Goal: Task Accomplishment & Management: Manage account settings

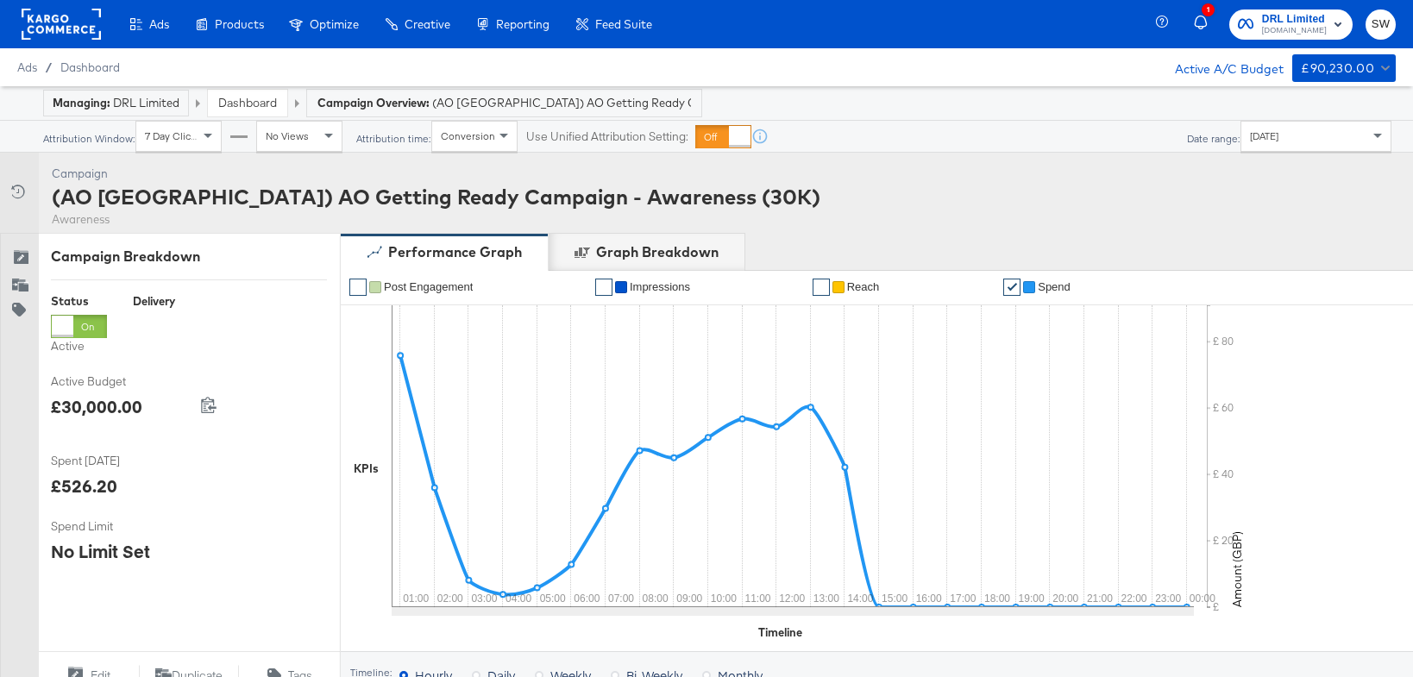
scroll to position [952, 0]
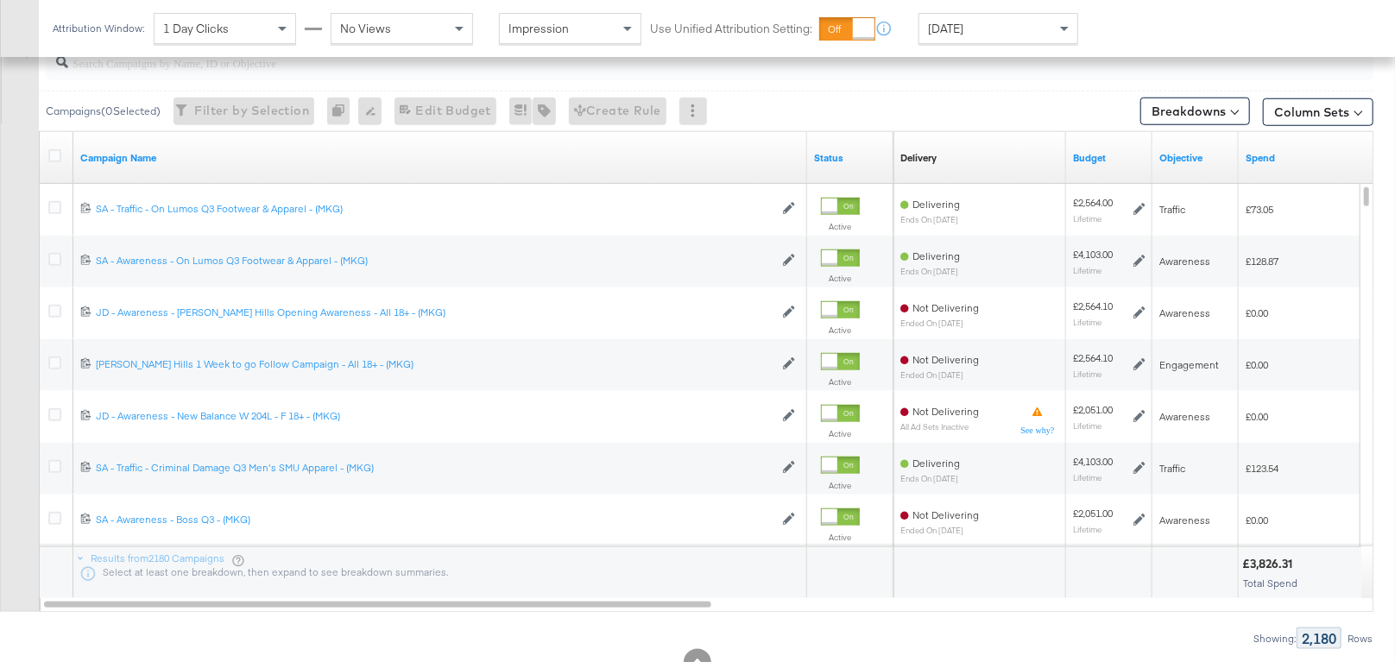
scroll to position [878, 0]
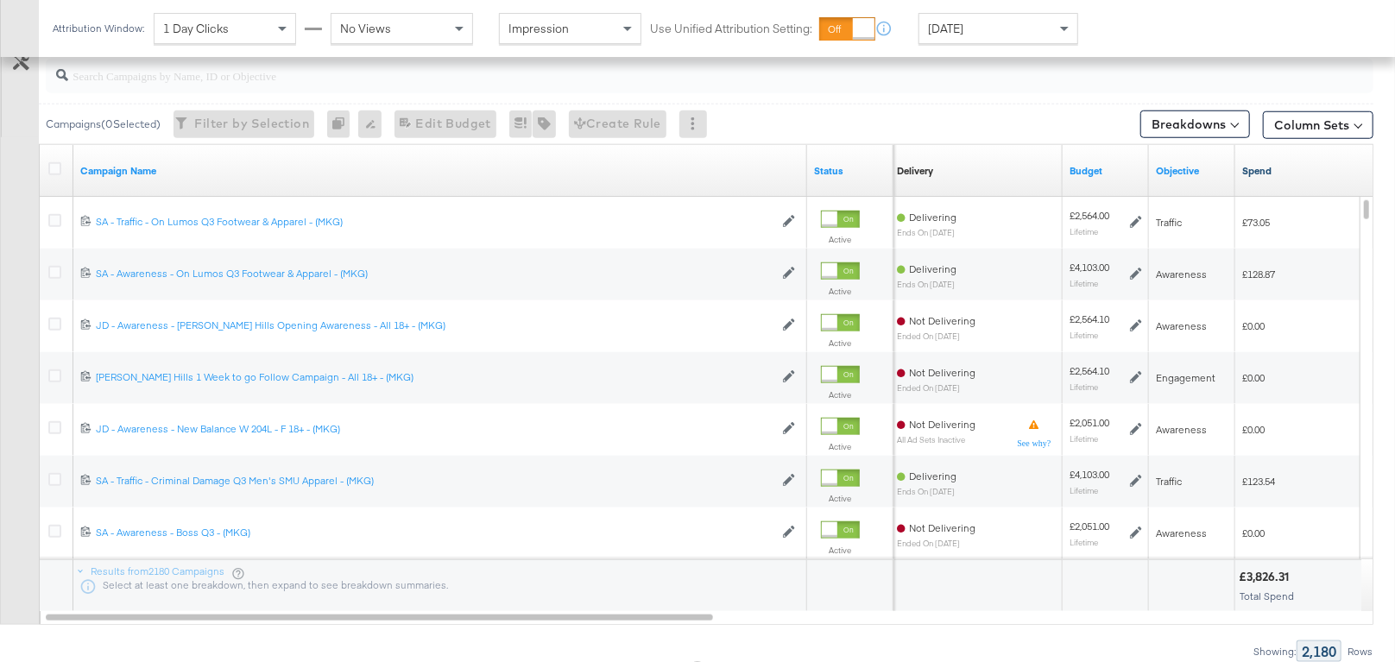
click at [1270, 173] on link "Spend" at bounding box center [1344, 171] width 205 height 14
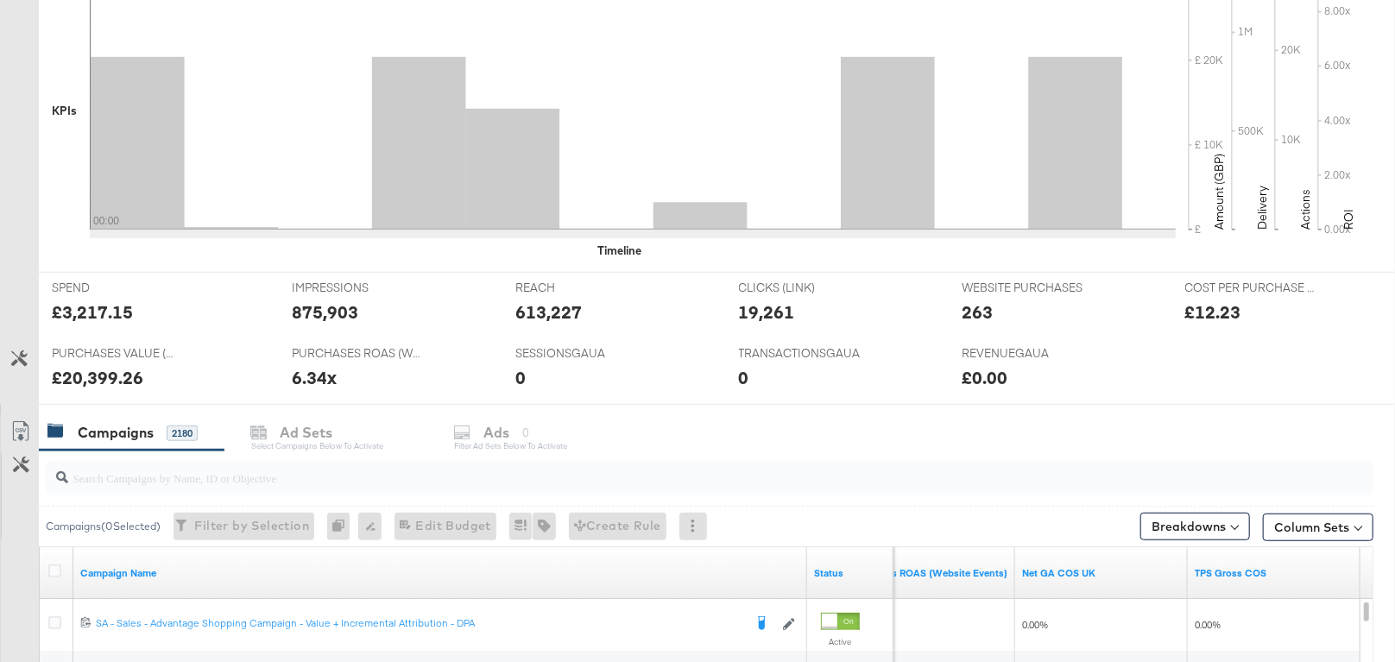
scroll to position [0, 0]
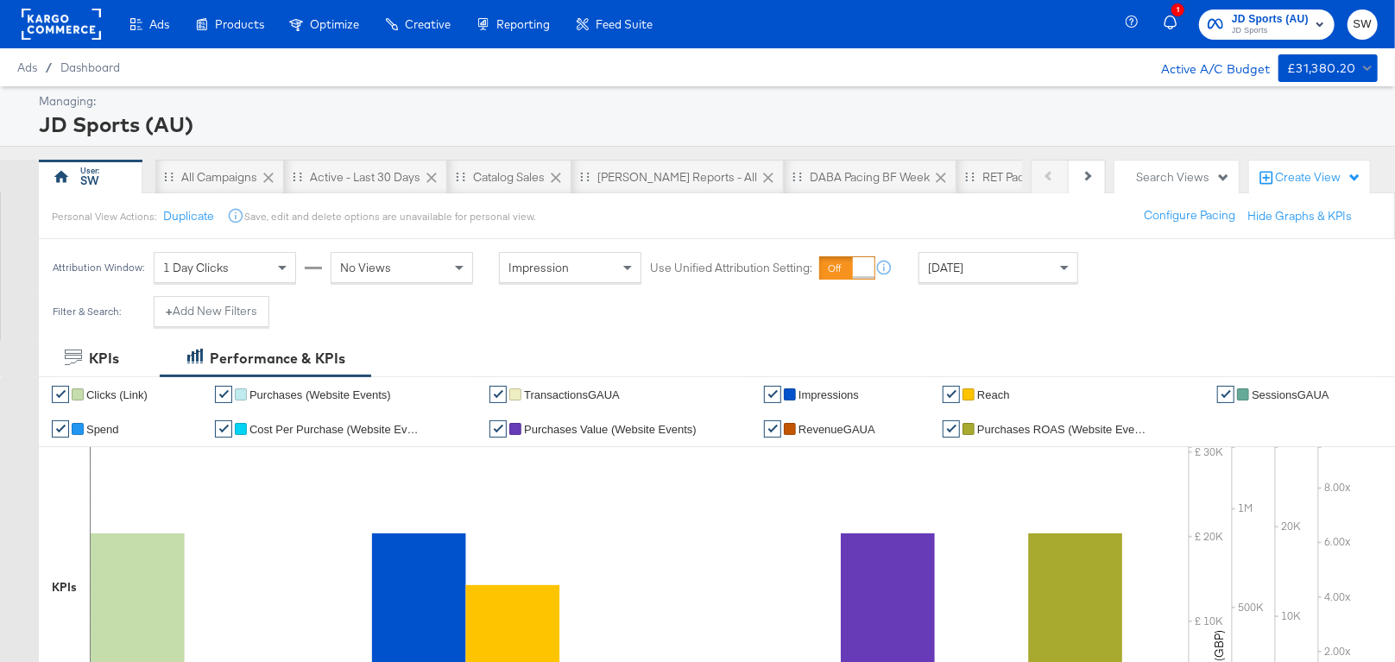
click at [1295, 23] on div "JD Sports (AU) JD Sports" at bounding box center [1269, 24] width 77 height 28
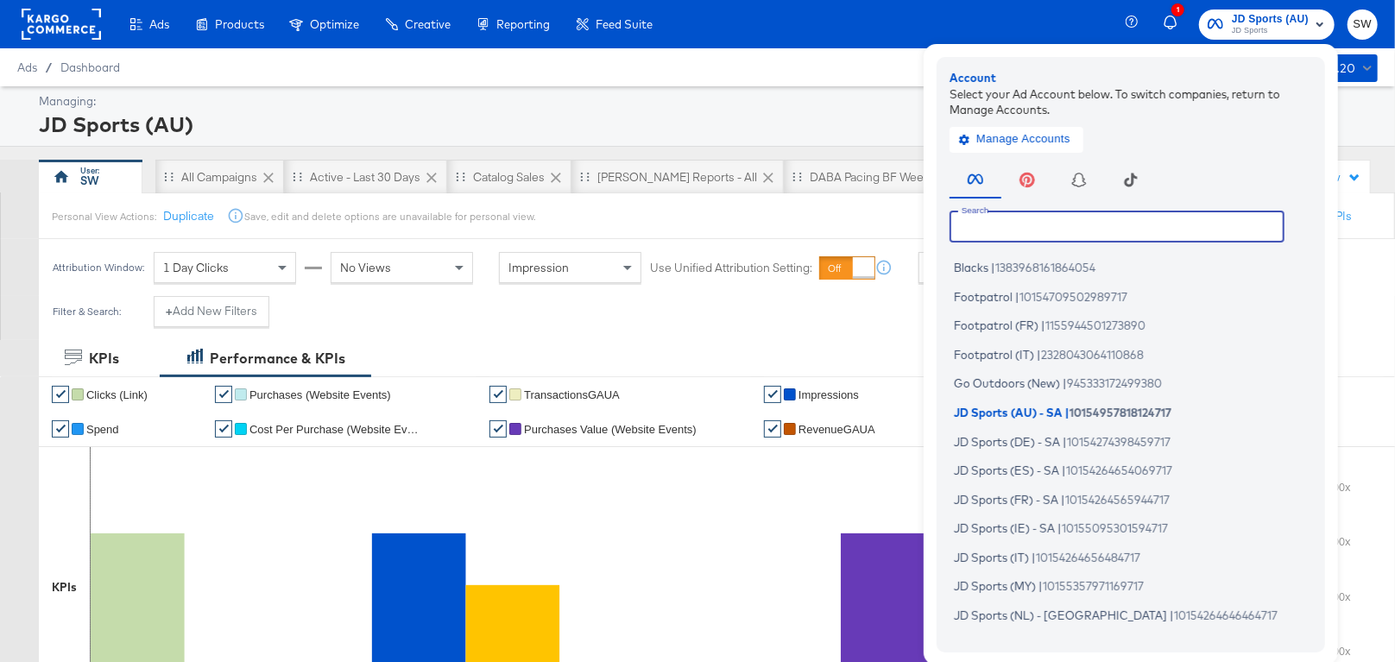
click at [1082, 230] on input "text" at bounding box center [1116, 226] width 335 height 31
click at [620, 183] on div "[PERSON_NAME] Reports - All" at bounding box center [677, 177] width 160 height 16
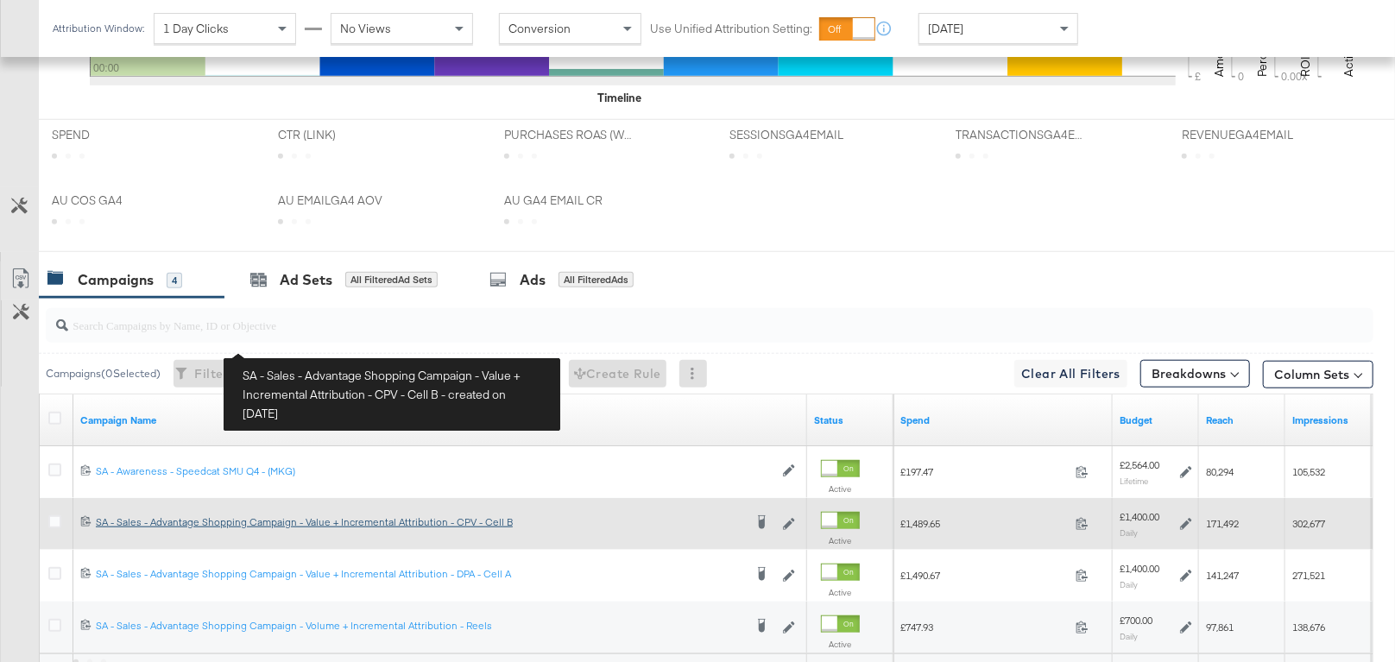
scroll to position [875, 0]
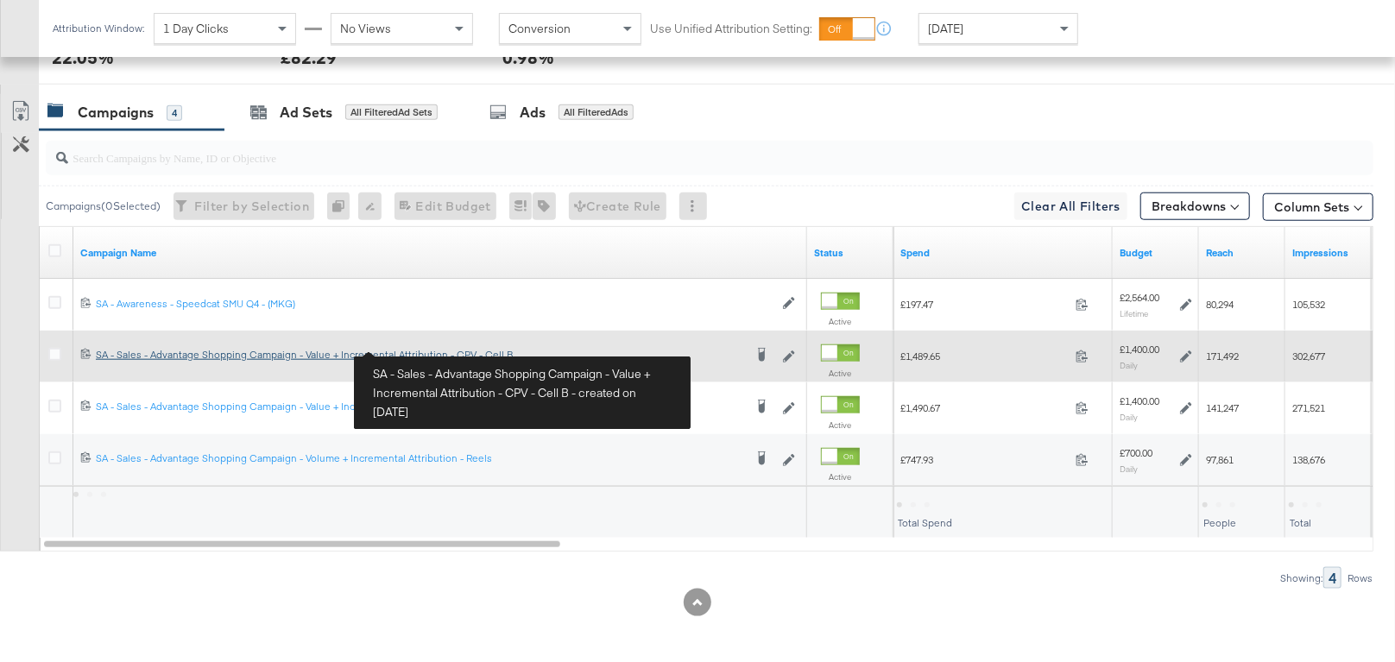
click at [288, 350] on div "SA - Sales - Advantage Shopping Campaign - Value + Incremental Attribution - CP…" at bounding box center [419, 355] width 647 height 14
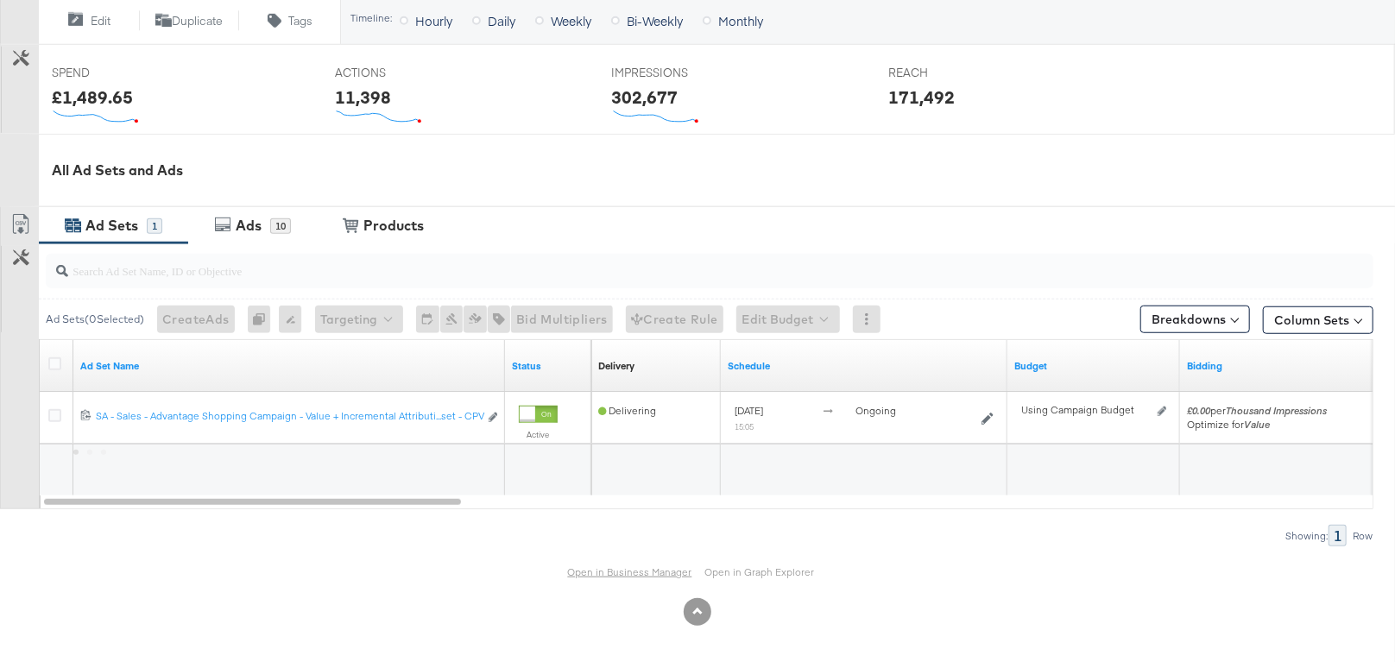
scroll to position [656, 0]
click at [663, 571] on link "Open in Business Manager" at bounding box center [630, 570] width 124 height 13
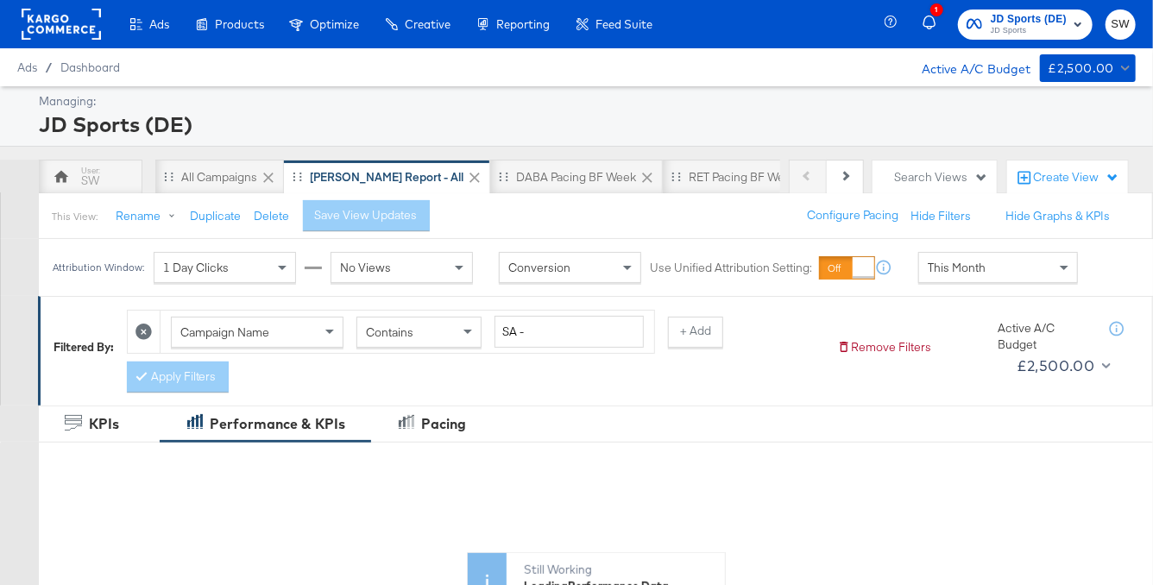
click at [1042, 22] on span "JD Sports (DE)" at bounding box center [1029, 19] width 76 height 18
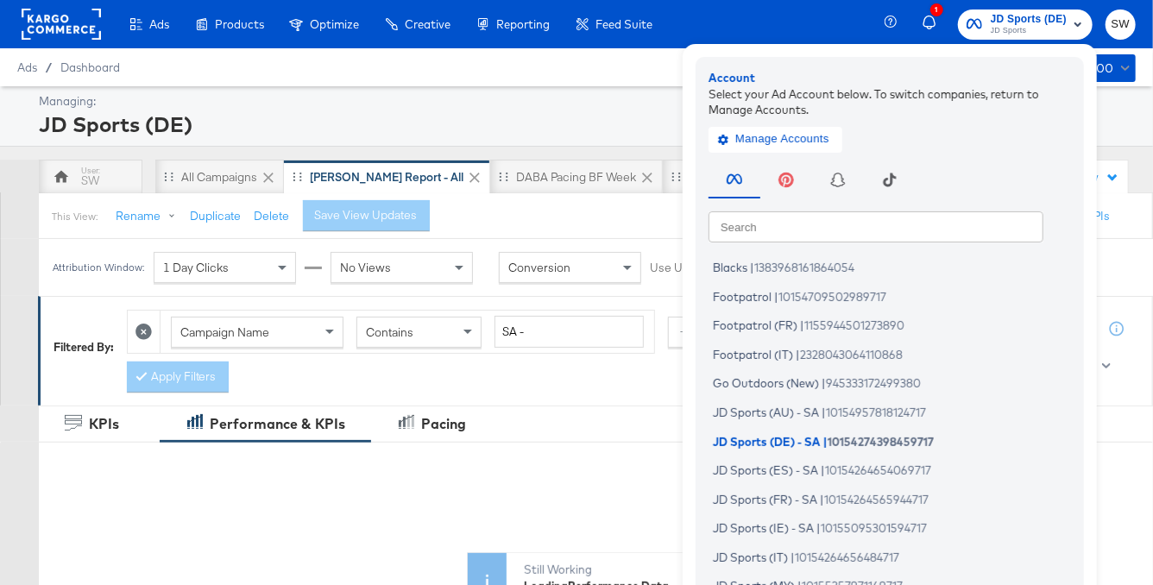
click at [875, 224] on input "text" at bounding box center [875, 226] width 335 height 31
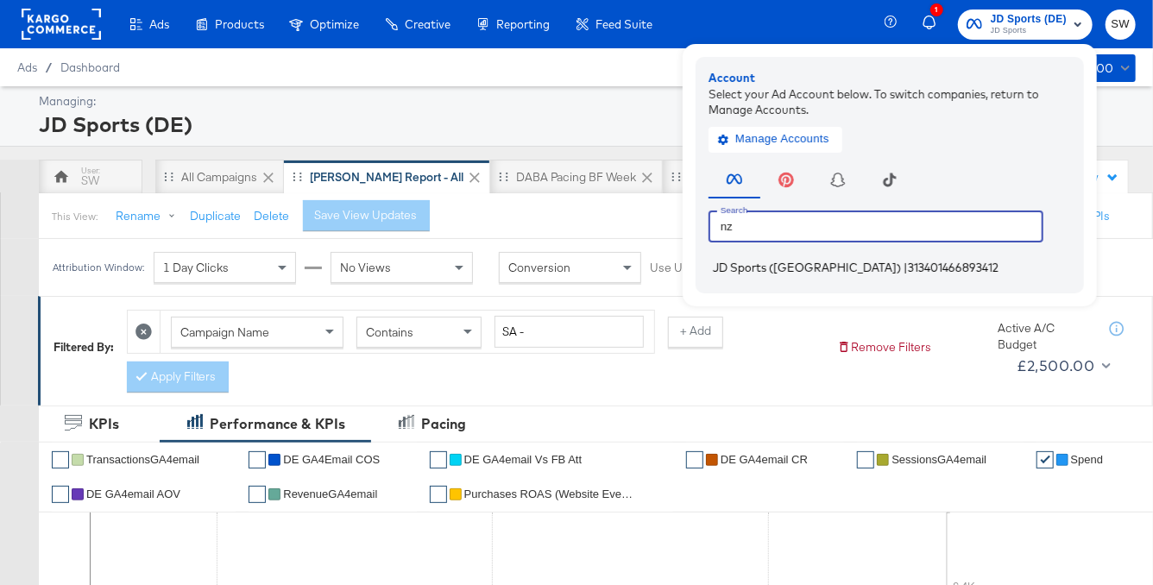
type input "nz"
click at [908, 263] on span "313401466893412" at bounding box center [953, 268] width 91 height 14
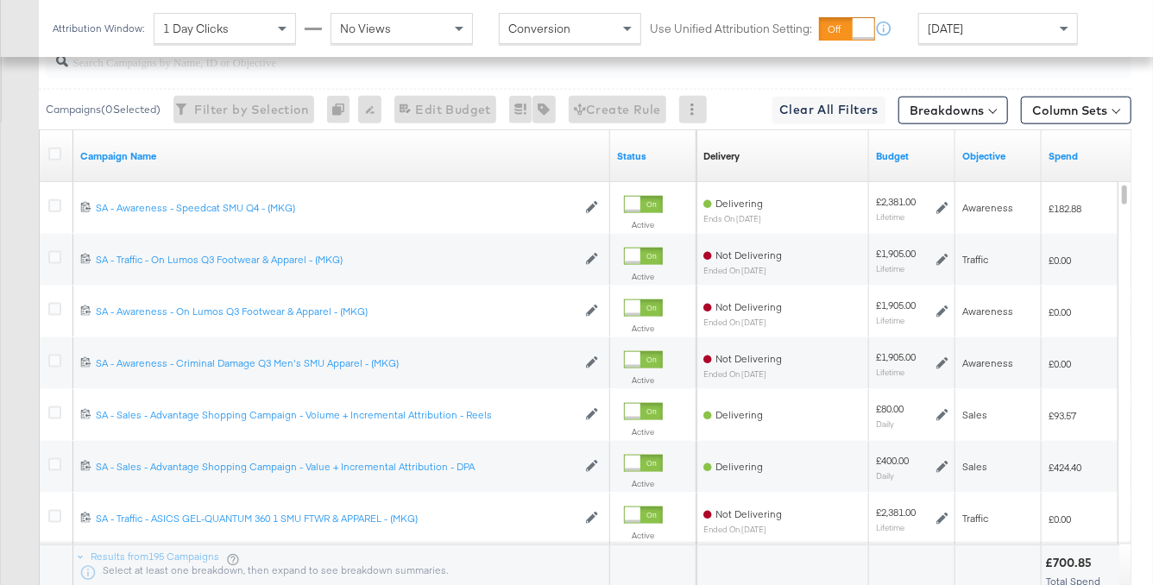
scroll to position [985, 0]
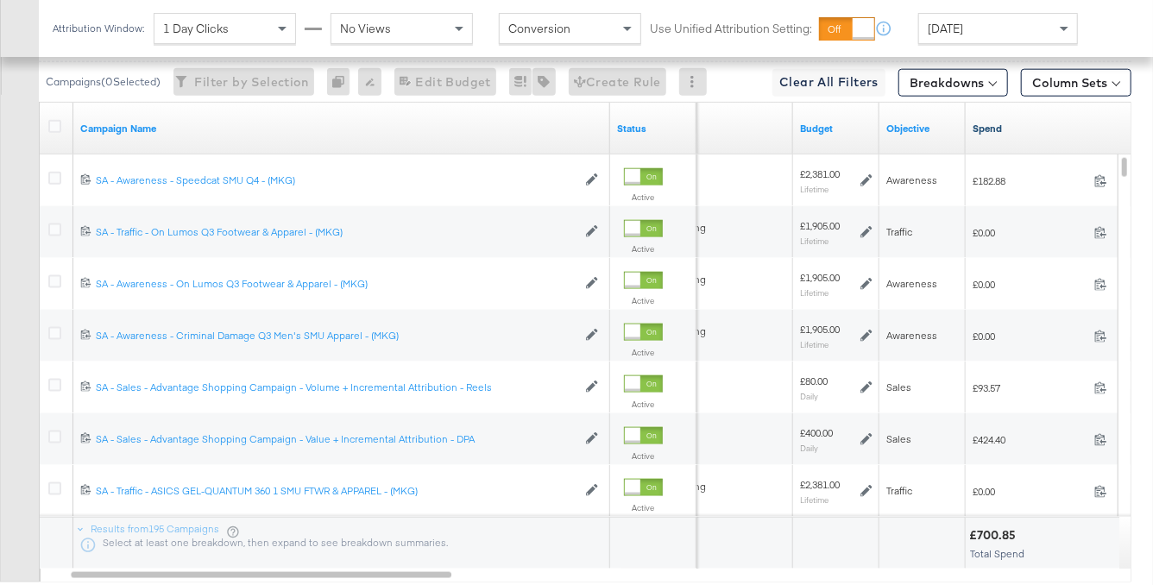
click at [1009, 124] on link "Spend" at bounding box center [1049, 129] width 152 height 14
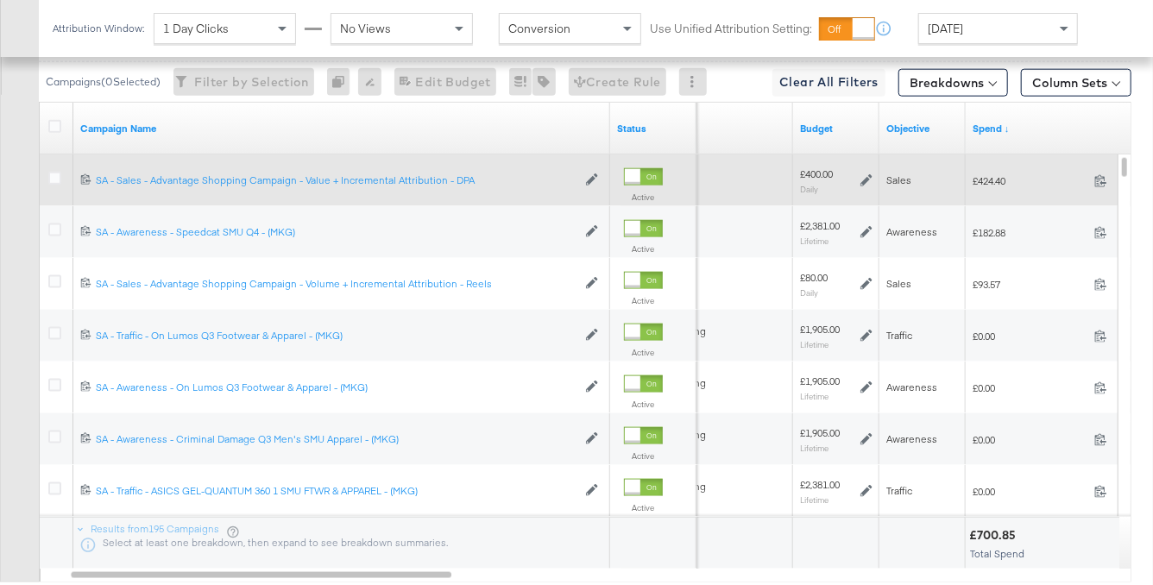
click at [860, 180] on icon at bounding box center [866, 180] width 12 height 12
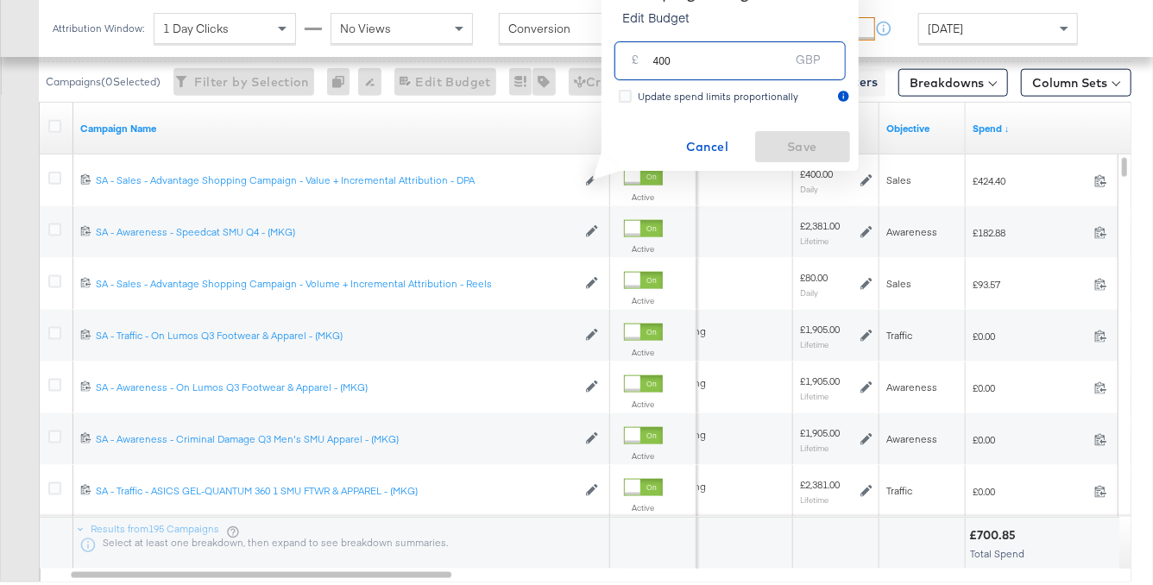
drag, startPoint x: 691, startPoint y: 57, endPoint x: 648, endPoint y: 54, distance: 43.3
click at [648, 54] on div "£ 400 GBP" at bounding box center [729, 60] width 231 height 39
type input "320"
click at [786, 147] on span "Save" at bounding box center [802, 147] width 81 height 22
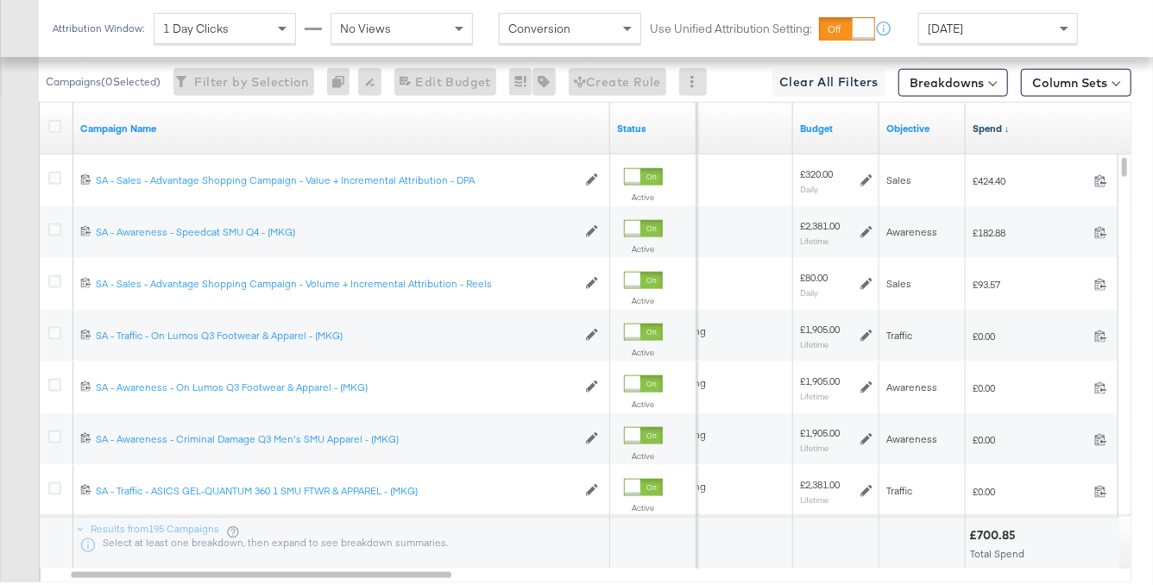
click at [990, 122] on link "Spend ↓" at bounding box center [1049, 129] width 152 height 14
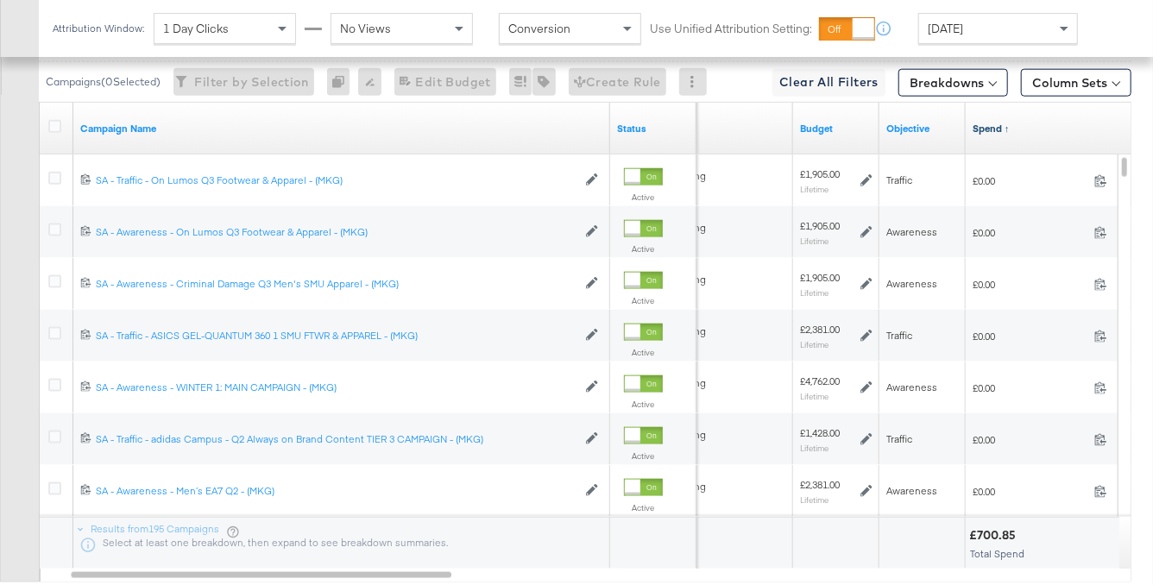
click at [990, 122] on link "Spend ↑" at bounding box center [1049, 129] width 152 height 14
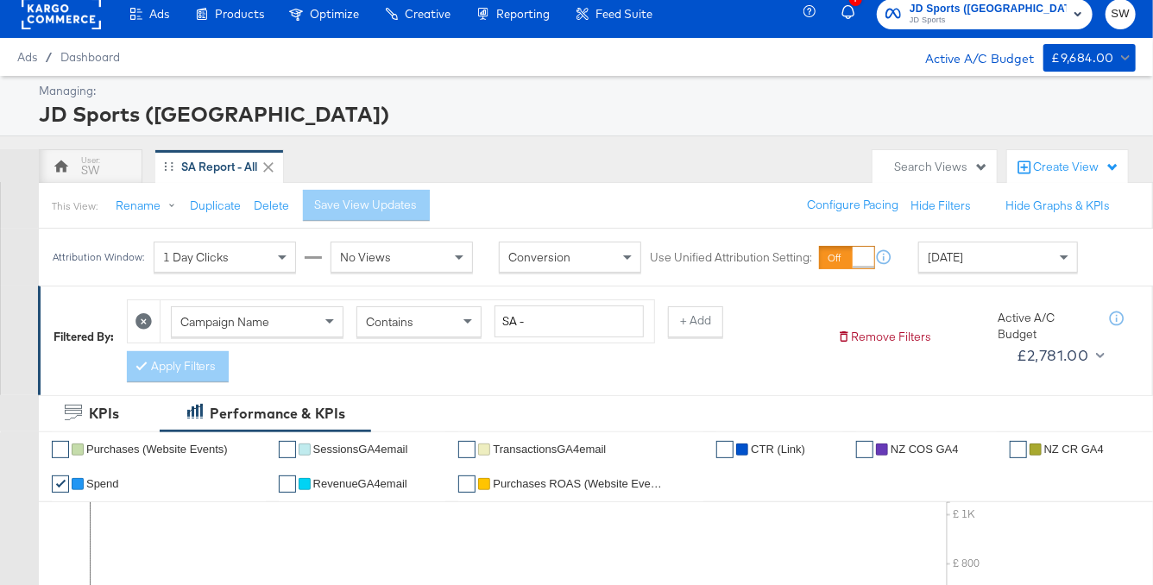
scroll to position [0, 0]
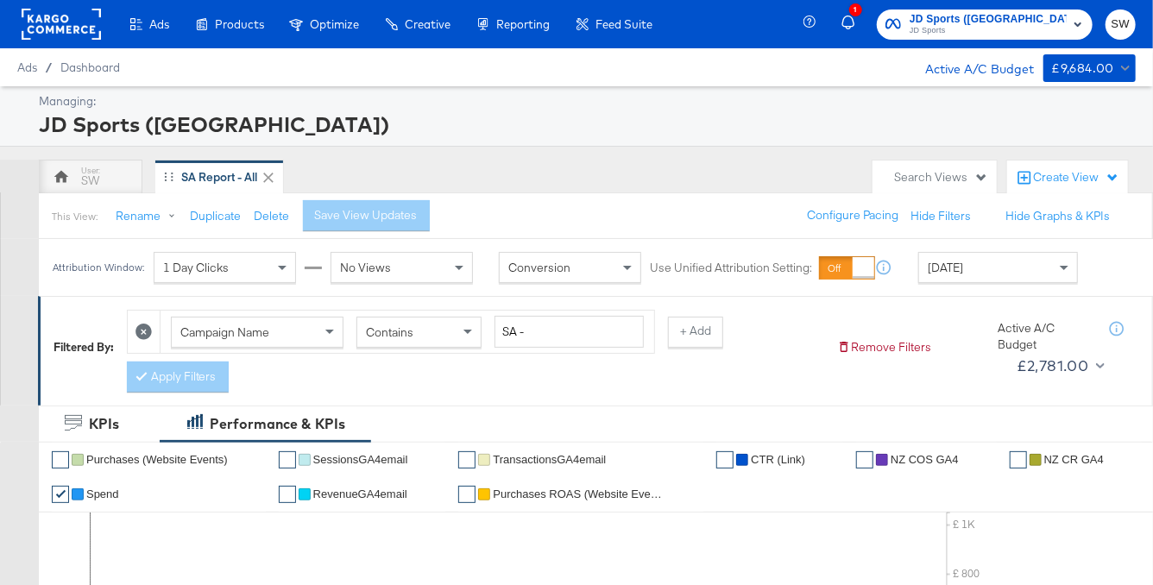
click at [1042, 11] on span "JD Sports ([GEOGRAPHIC_DATA])" at bounding box center [988, 19] width 157 height 18
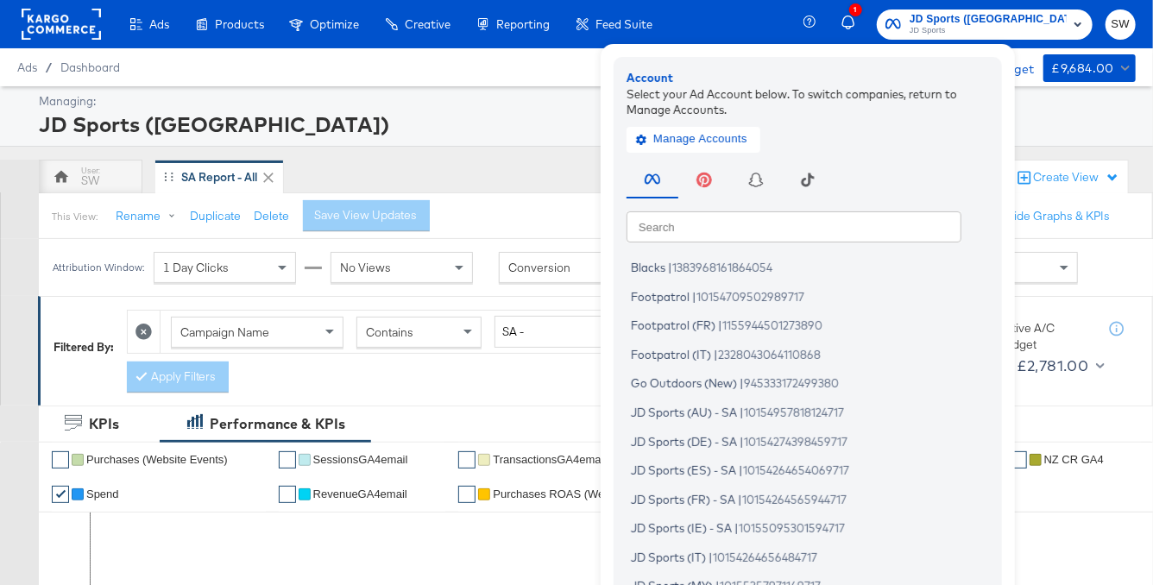
click at [875, 214] on input "text" at bounding box center [793, 226] width 335 height 31
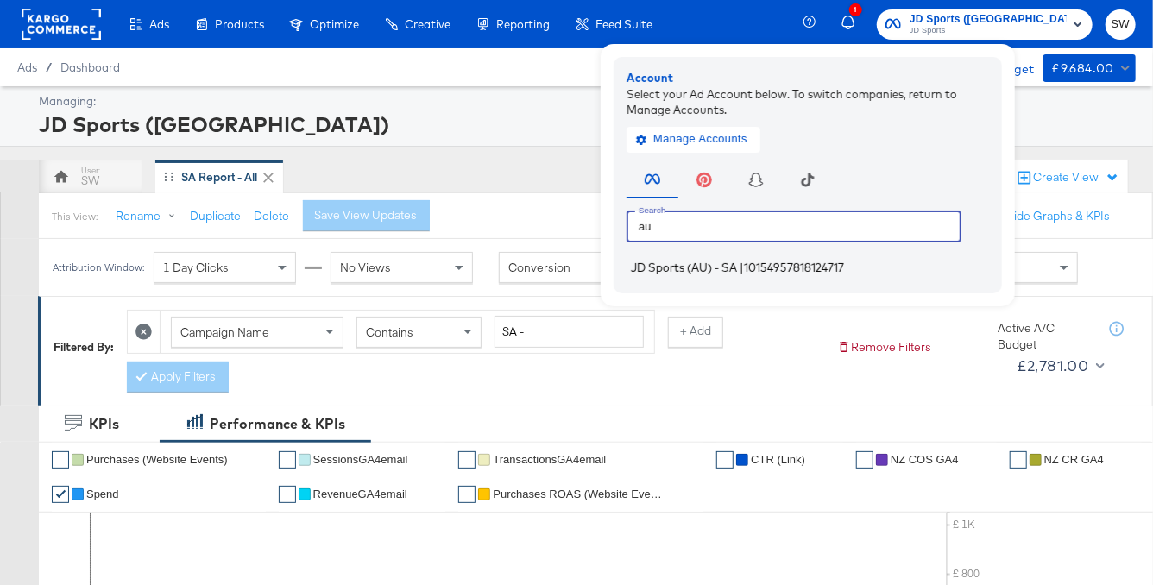
type input "au"
click at [737, 268] on span "JD Sports (AU) - SA" at bounding box center [684, 268] width 106 height 14
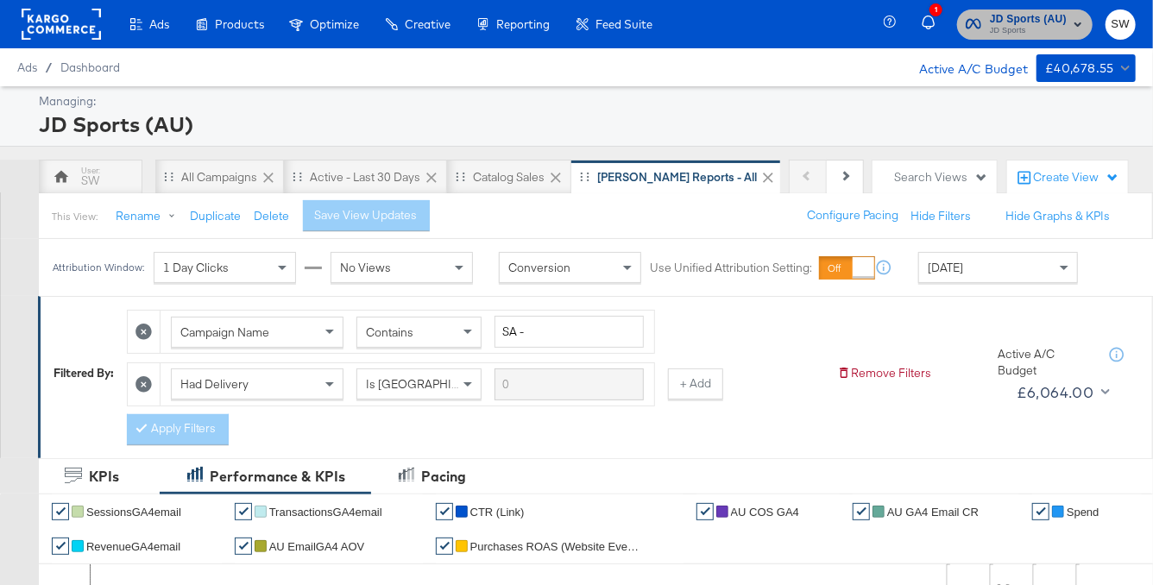
click at [1017, 24] on span "JD Sports" at bounding box center [1028, 31] width 77 height 14
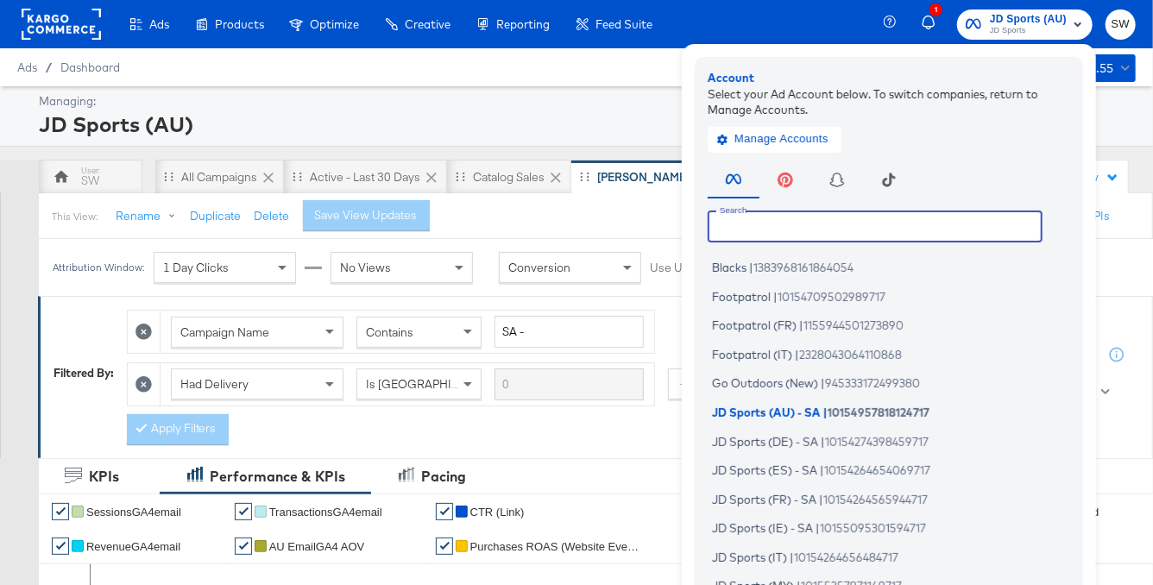
click at [890, 234] on input "text" at bounding box center [875, 226] width 335 height 31
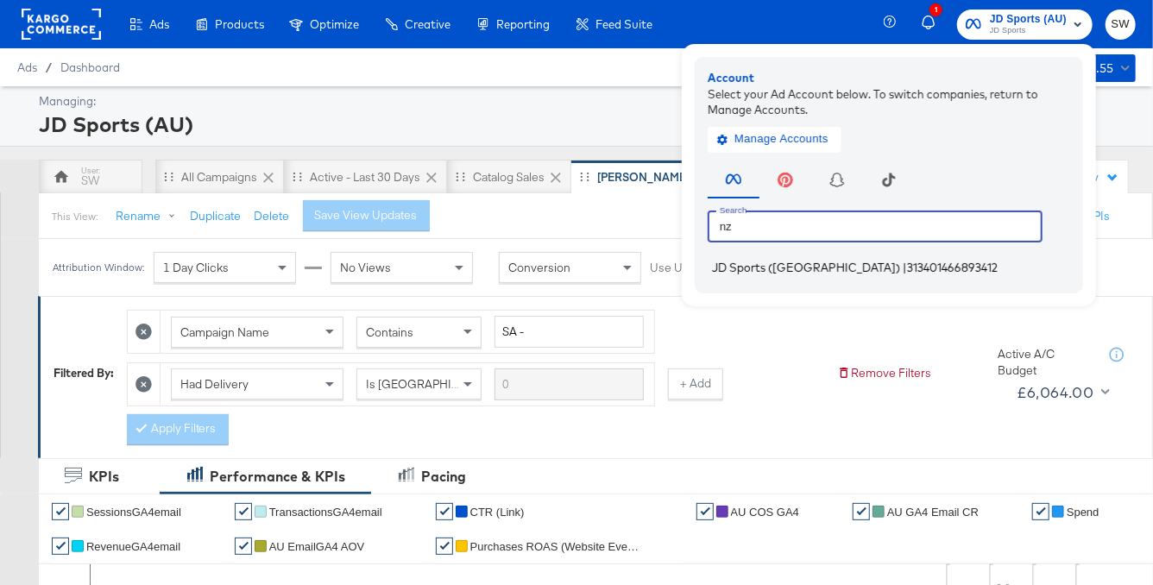
type input "nz"
click at [907, 266] on span "313401466893412" at bounding box center [952, 268] width 91 height 14
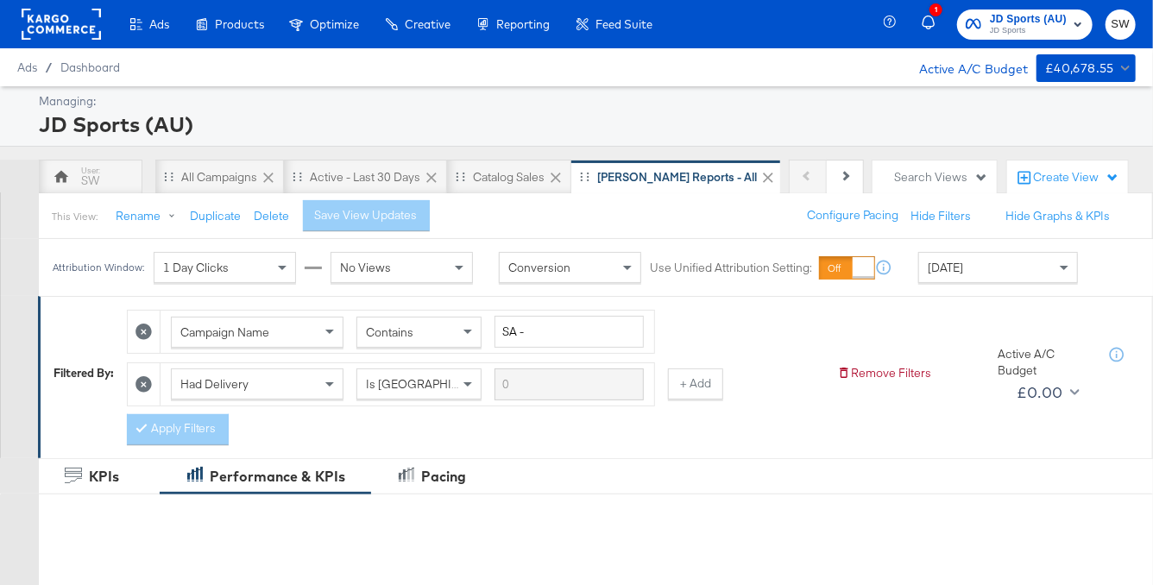
click at [989, 277] on div "[DATE]" at bounding box center [998, 267] width 158 height 29
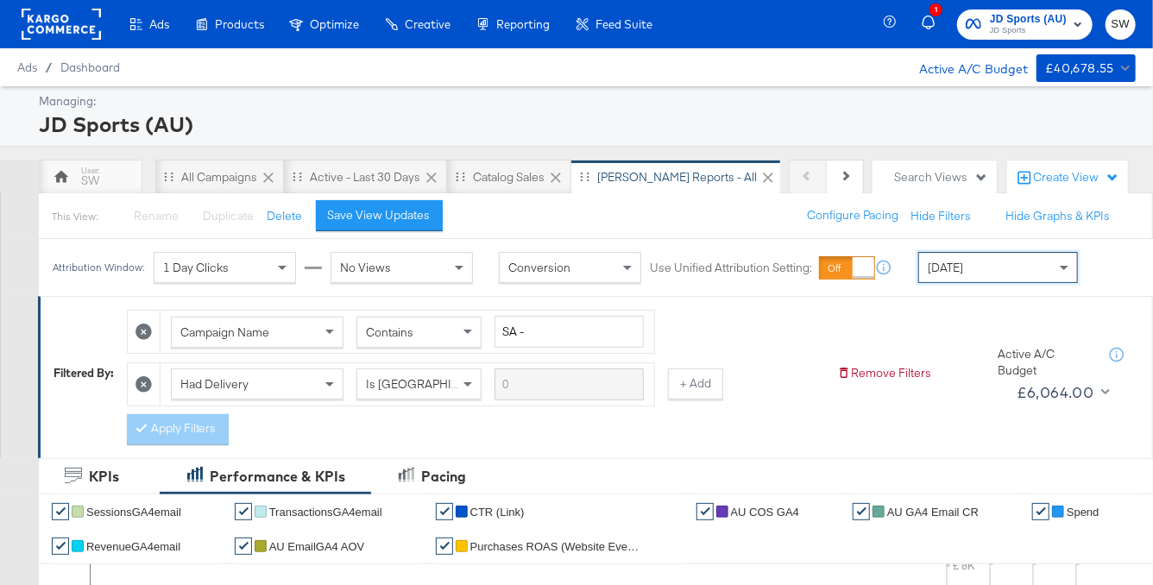
click at [1020, 26] on span "JD Sports" at bounding box center [1028, 31] width 77 height 14
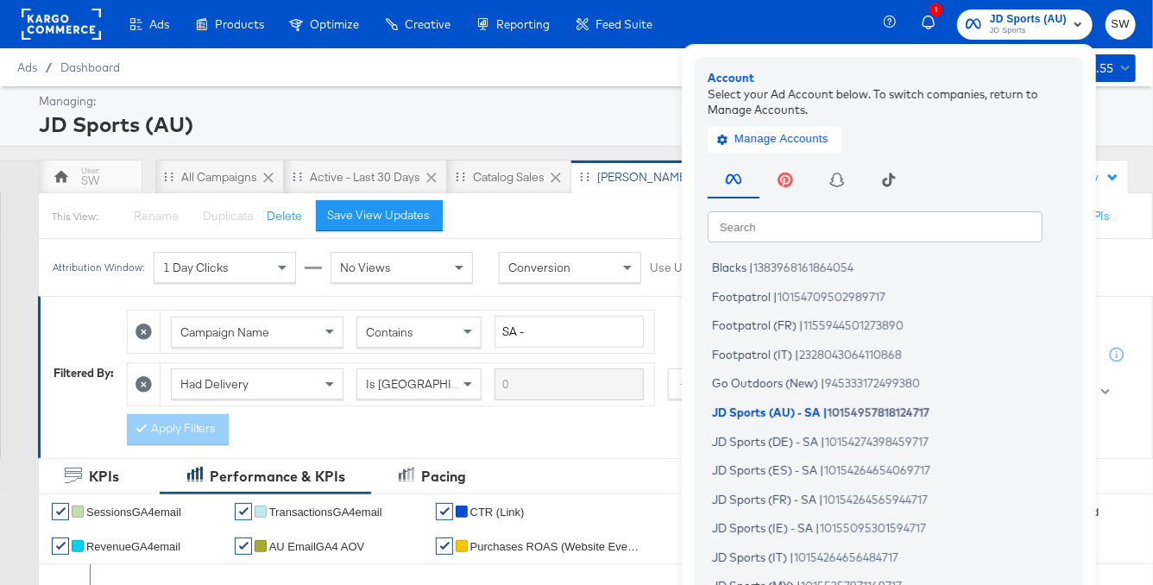
click at [880, 207] on div "Search Search Blacks | 1383968161864054 Footpatrol | 10154709502989717 Footpatr…" at bounding box center [893, 397] width 371 height 482
click at [887, 223] on input "text" at bounding box center [875, 226] width 335 height 31
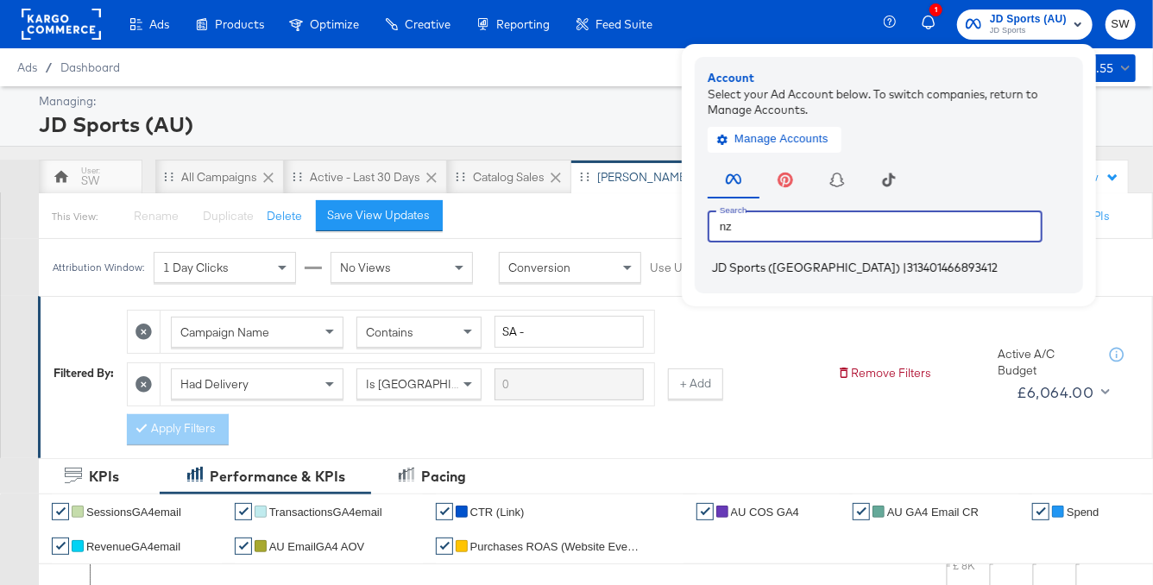
type input "nz"
click at [907, 261] on span "313401466893412" at bounding box center [952, 268] width 91 height 14
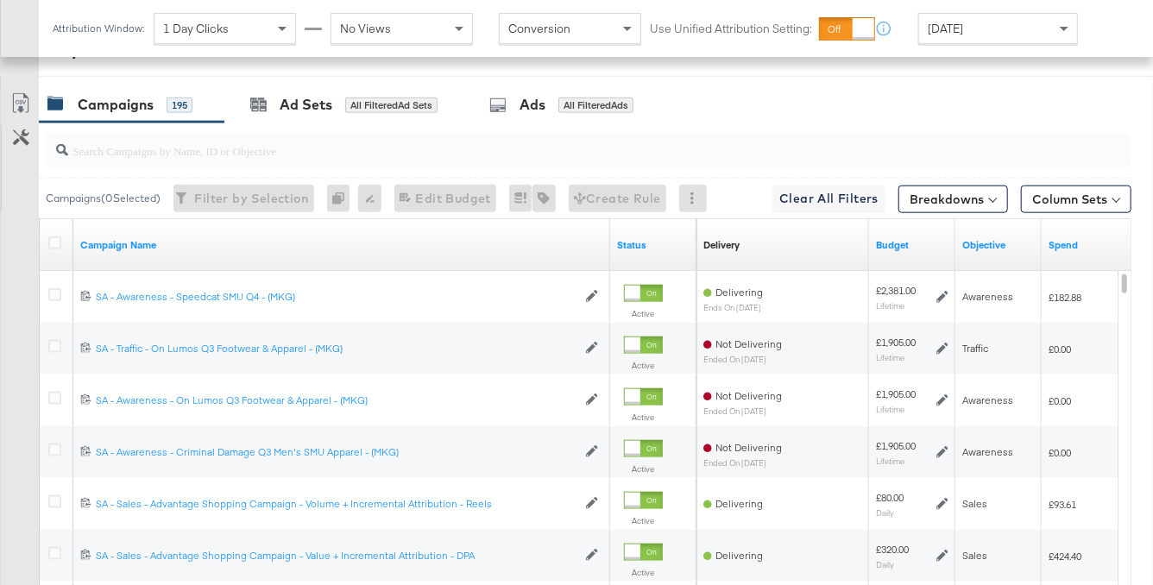
scroll to position [849, 0]
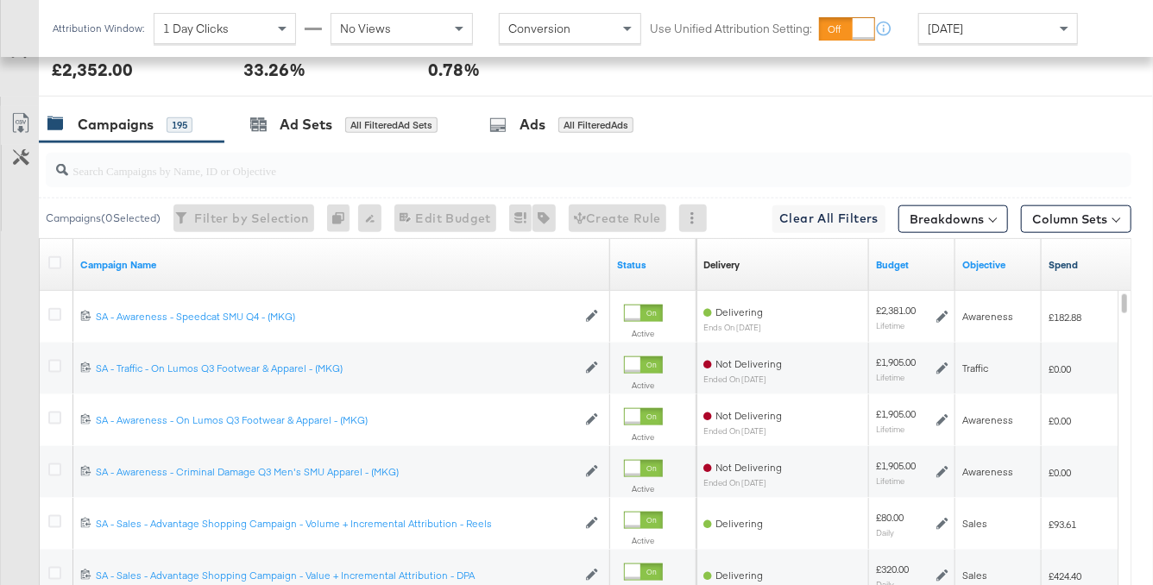
click at [1060, 265] on link "Spend" at bounding box center [1124, 265] width 152 height 14
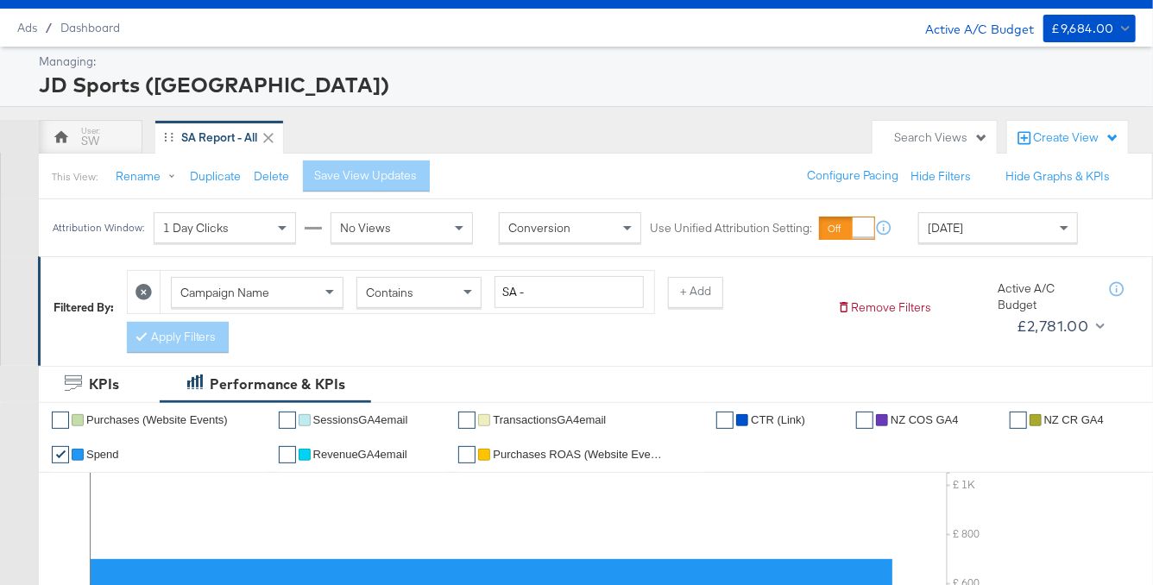
scroll to position [0, 0]
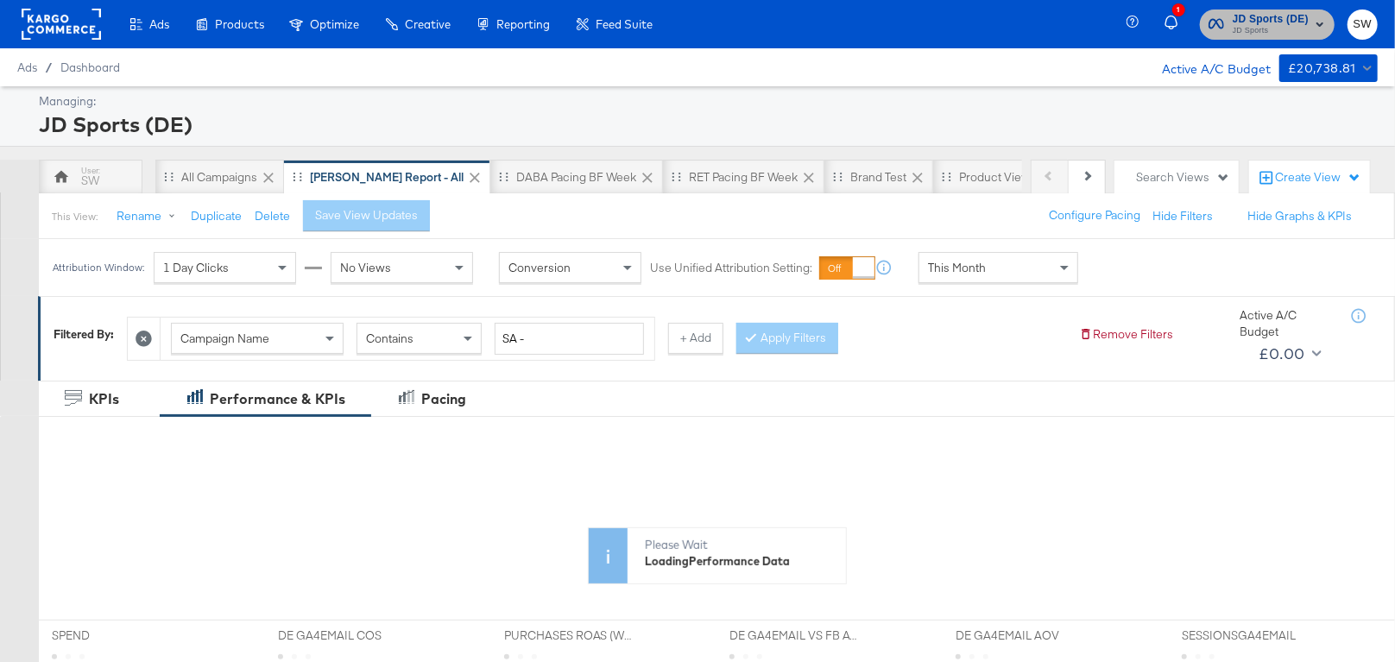
click at [1275, 26] on span "JD Sports" at bounding box center [1270, 31] width 76 height 14
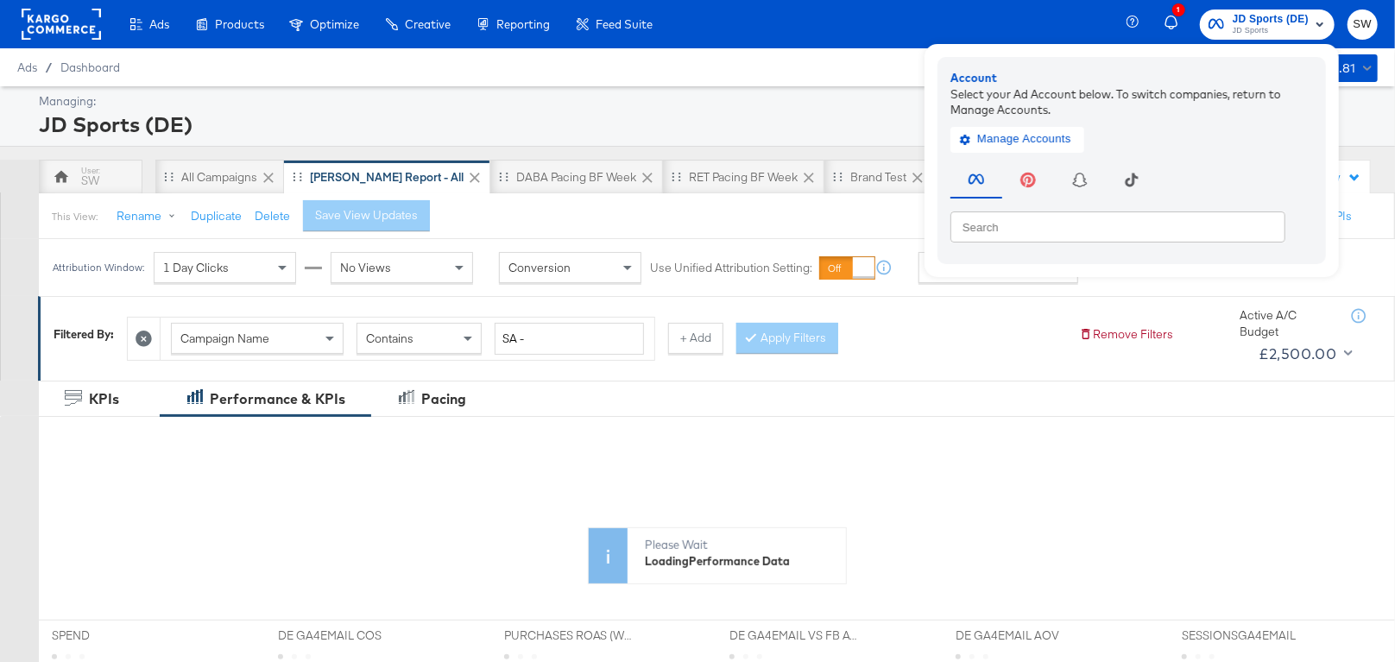
click at [1136, 238] on input "text" at bounding box center [1117, 226] width 335 height 31
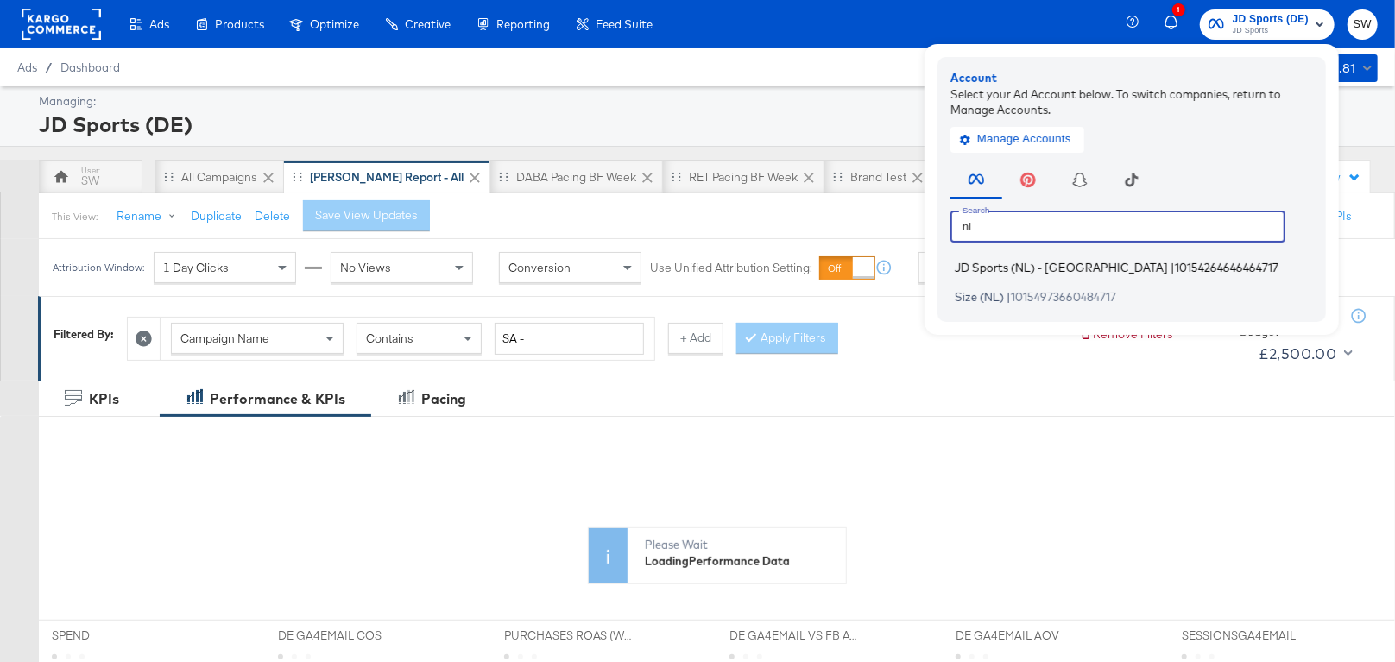
type input "nl"
click at [1174, 268] on span "10154264646464717" at bounding box center [1226, 268] width 104 height 14
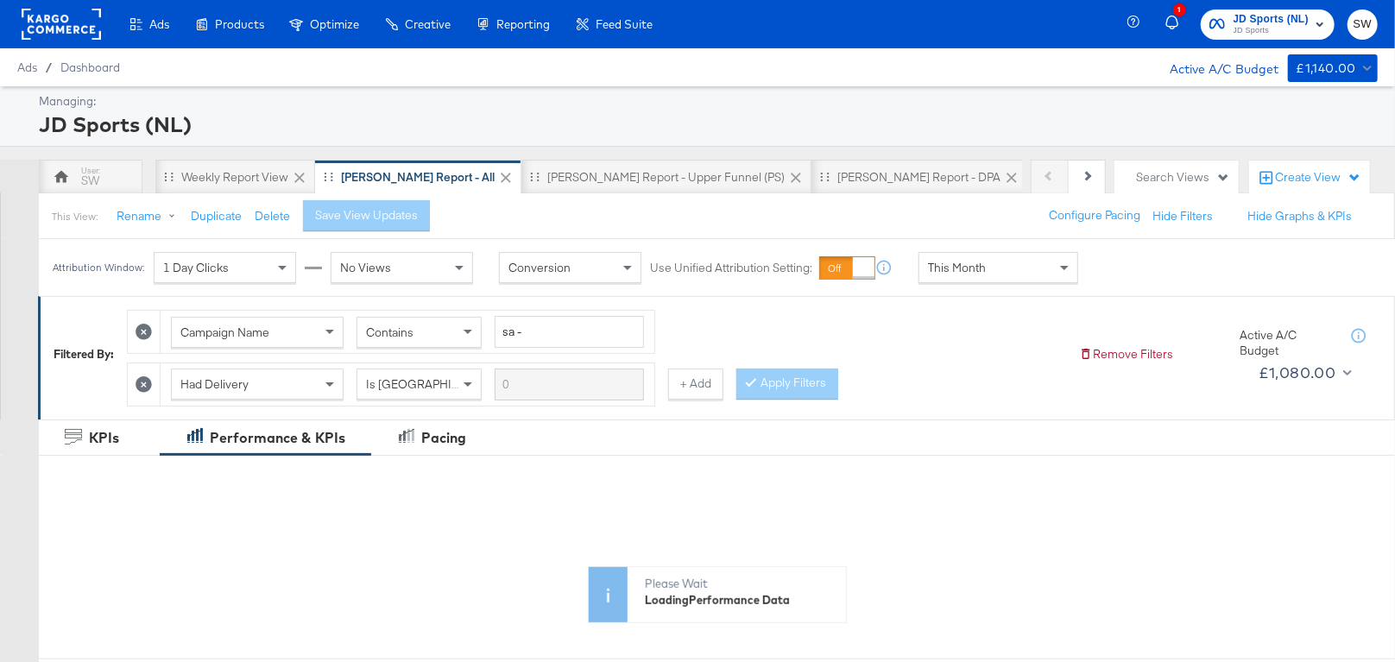
click at [954, 268] on span "This Month" at bounding box center [957, 268] width 58 height 16
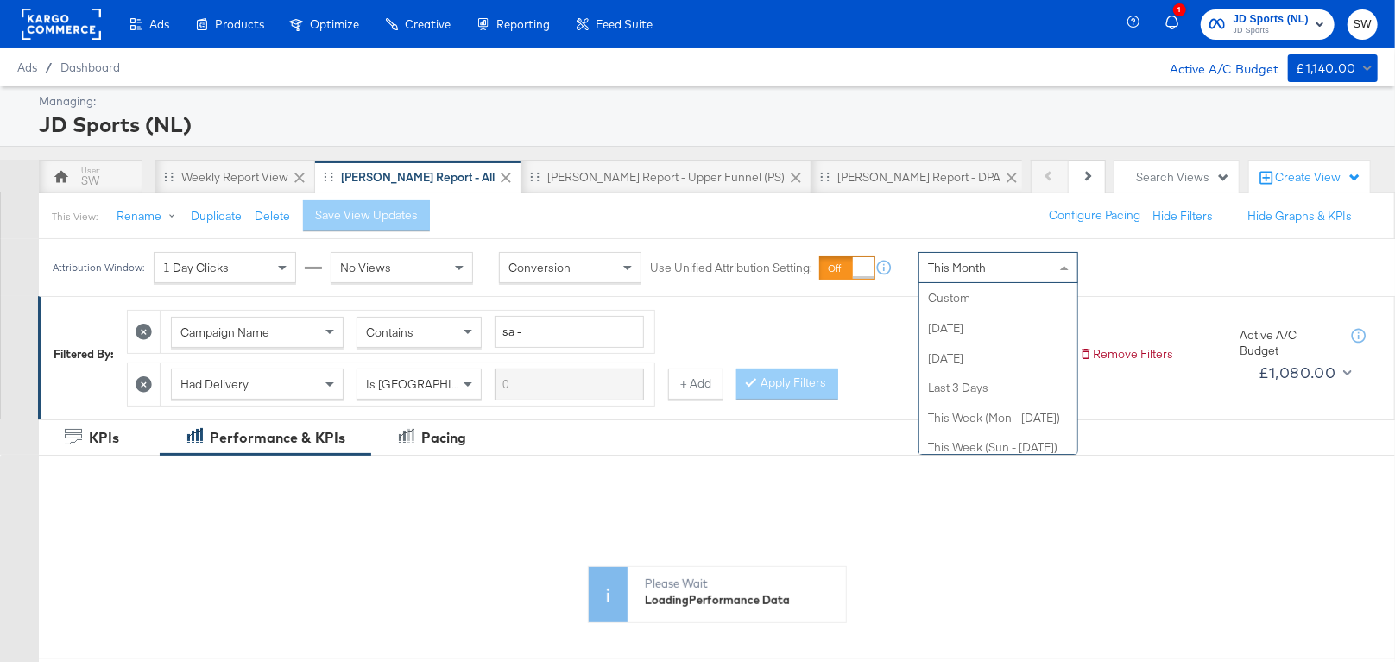
scroll to position [336, 0]
click at [1154, 250] on div "Attribution Window: 1 Day Clicks No Views Conversion Use Unified Attribution Se…" at bounding box center [697, 267] width 1395 height 57
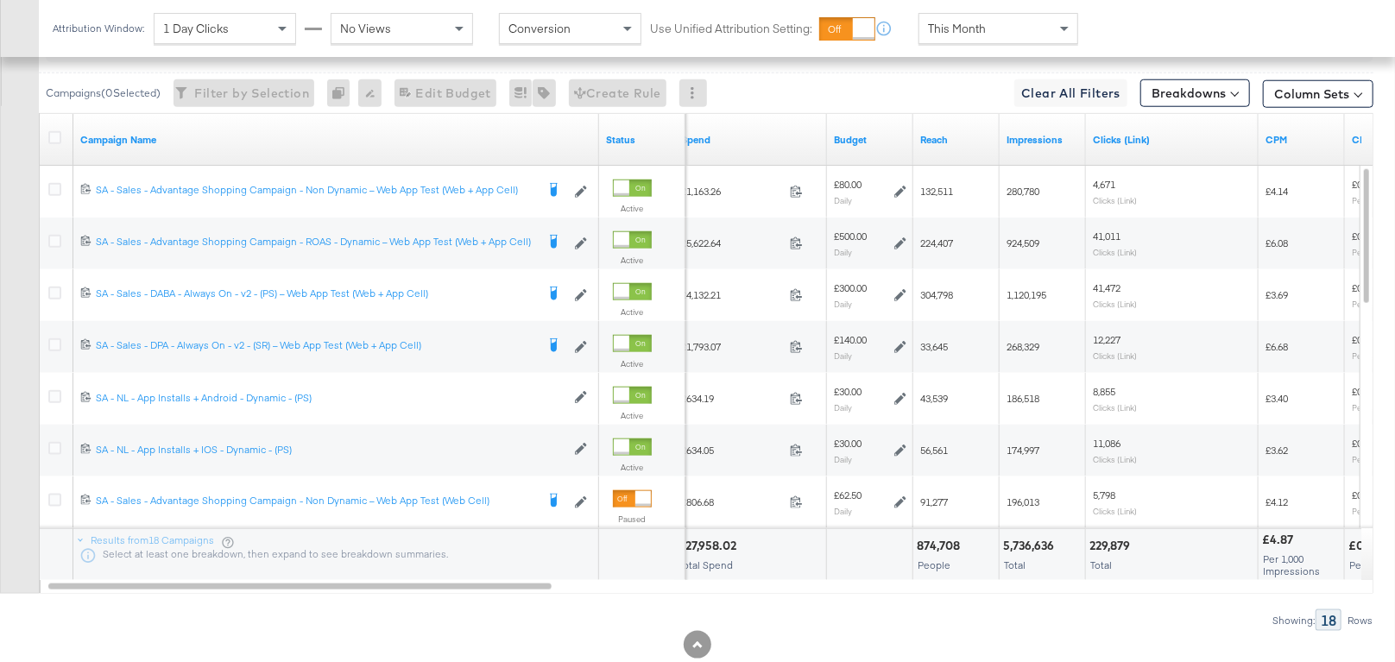
scroll to position [987, 0]
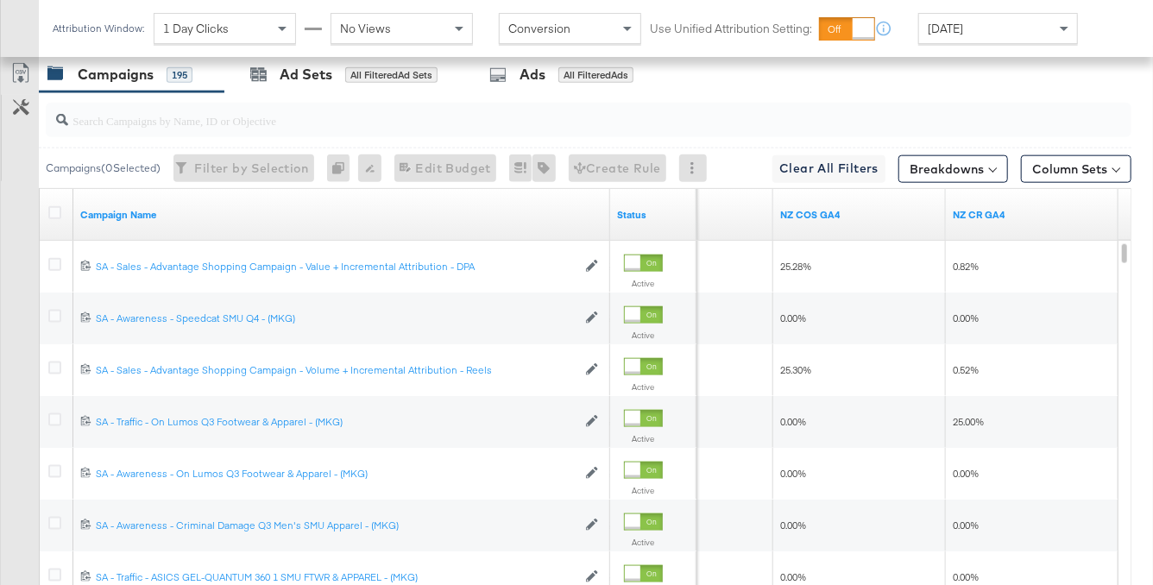
scroll to position [871, 0]
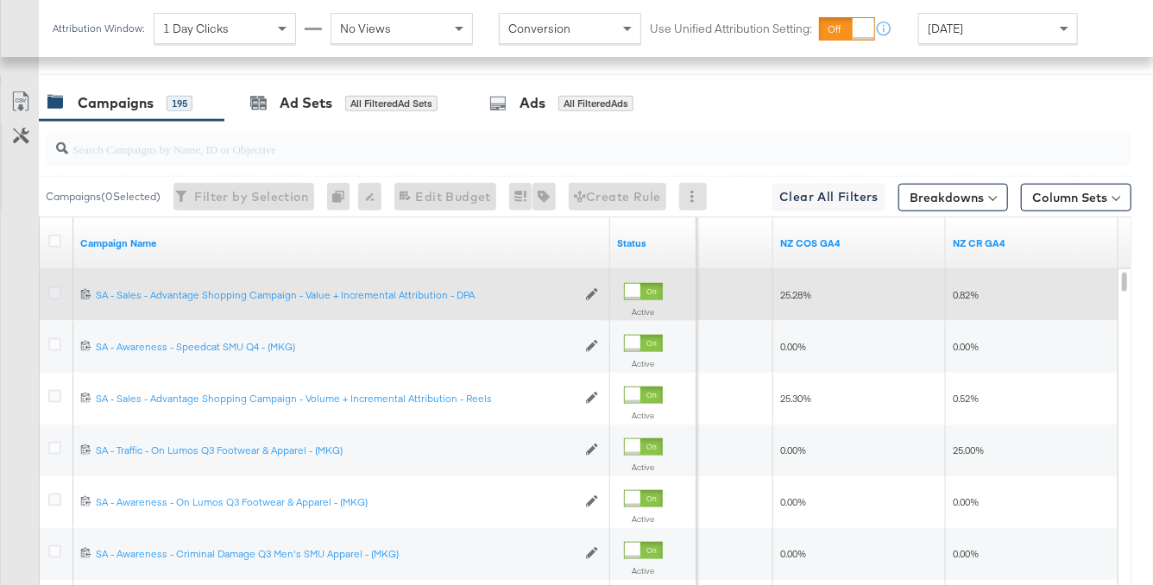
click at [55, 290] on icon at bounding box center [54, 292] width 13 height 13
click at [0, 0] on input "checkbox" at bounding box center [0, 0] width 0 height 0
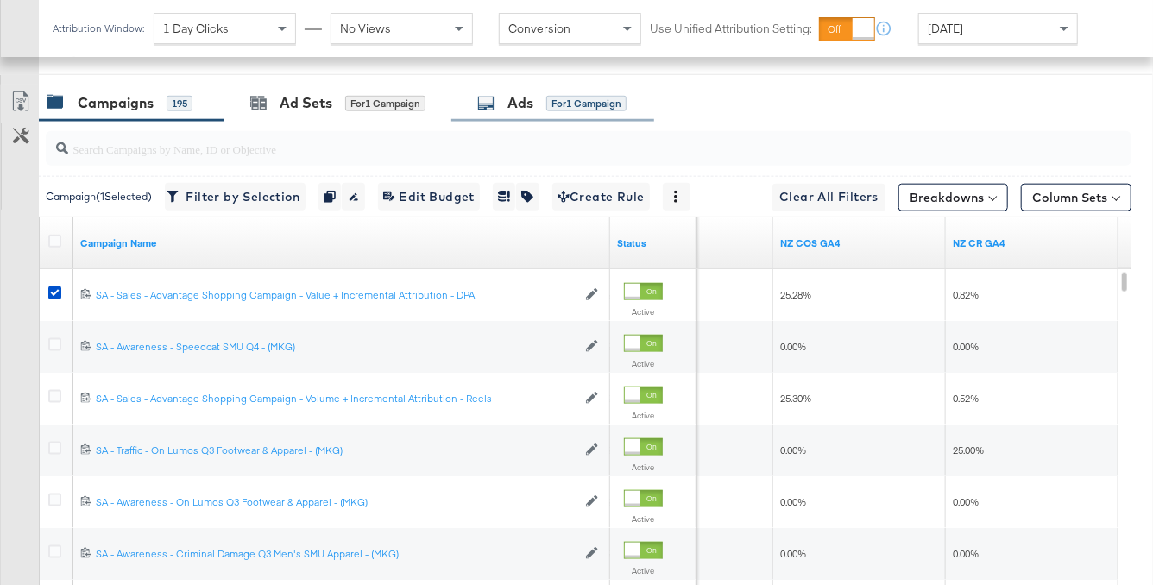
click at [522, 102] on div "Ads" at bounding box center [520, 103] width 26 height 20
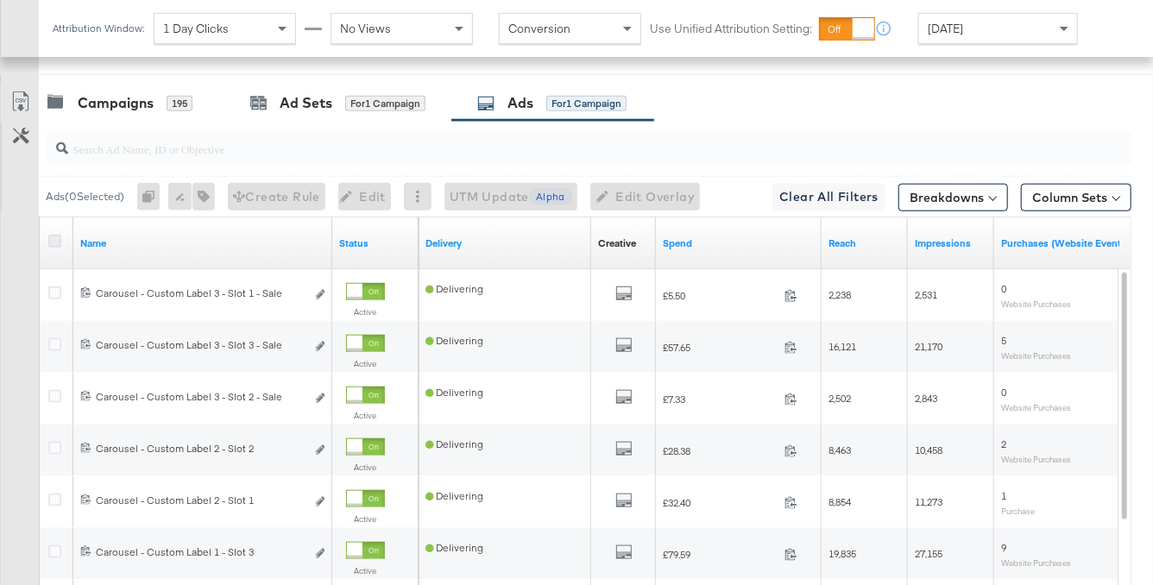
click at [57, 236] on icon at bounding box center [54, 241] width 13 height 13
click at [0, 0] on input "checkbox" at bounding box center [0, 0] width 0 height 0
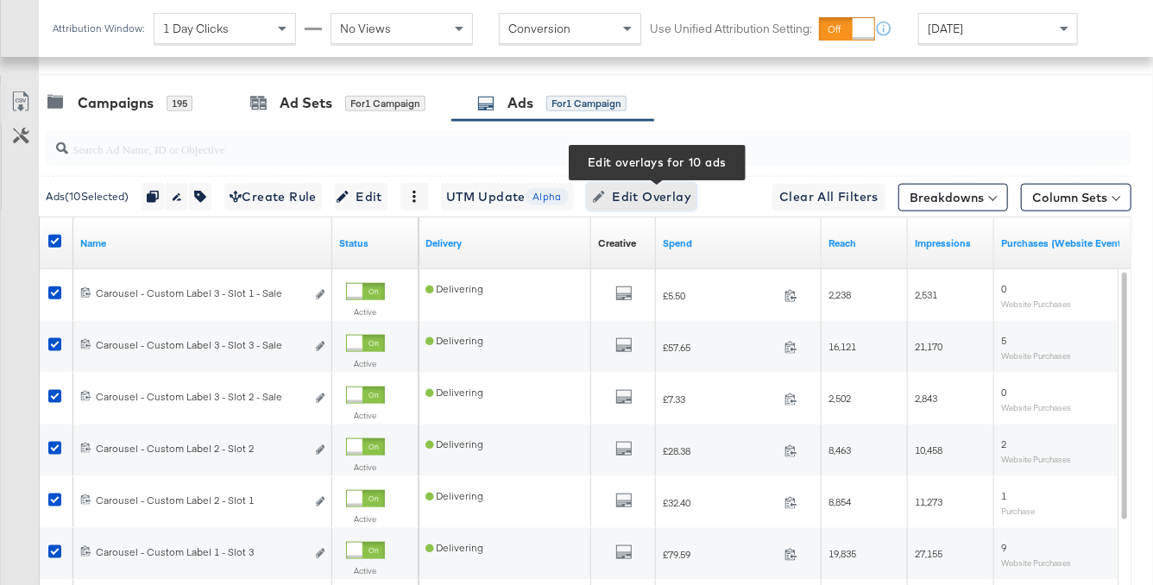
click at [643, 202] on span "Edit Overlay Edit overlays for 10 ads" at bounding box center [641, 197] width 99 height 22
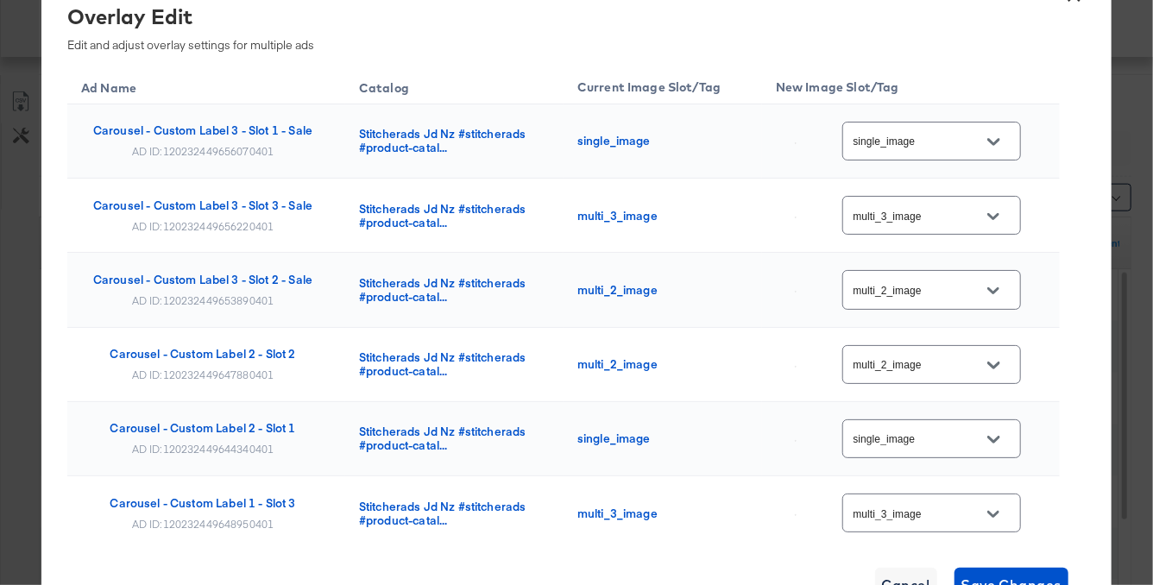
click at [946, 142] on input "single_image" at bounding box center [918, 142] width 136 height 20
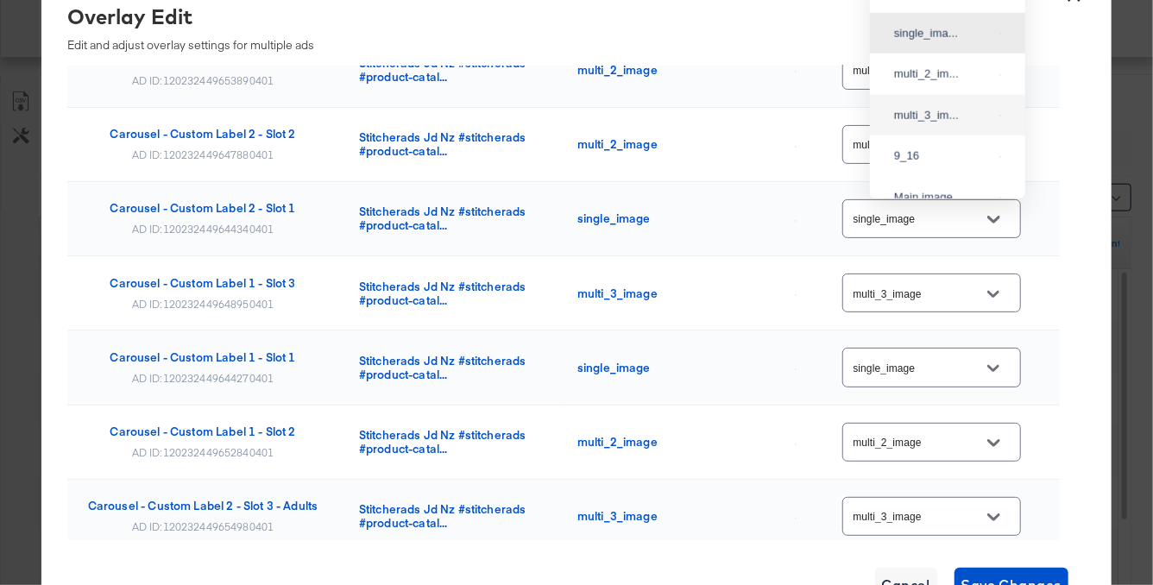
scroll to position [0, 0]
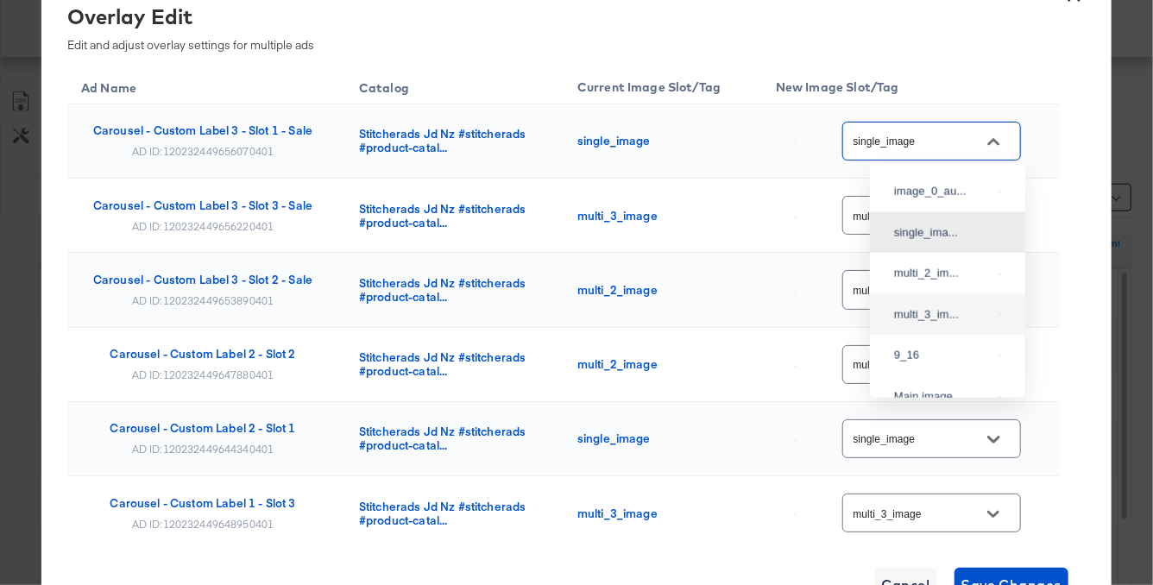
click at [1086, 250] on div "× Overlay Edit Edit and adjust overlay settings for multiple ads Ad Name Catalo…" at bounding box center [576, 293] width 1070 height 668
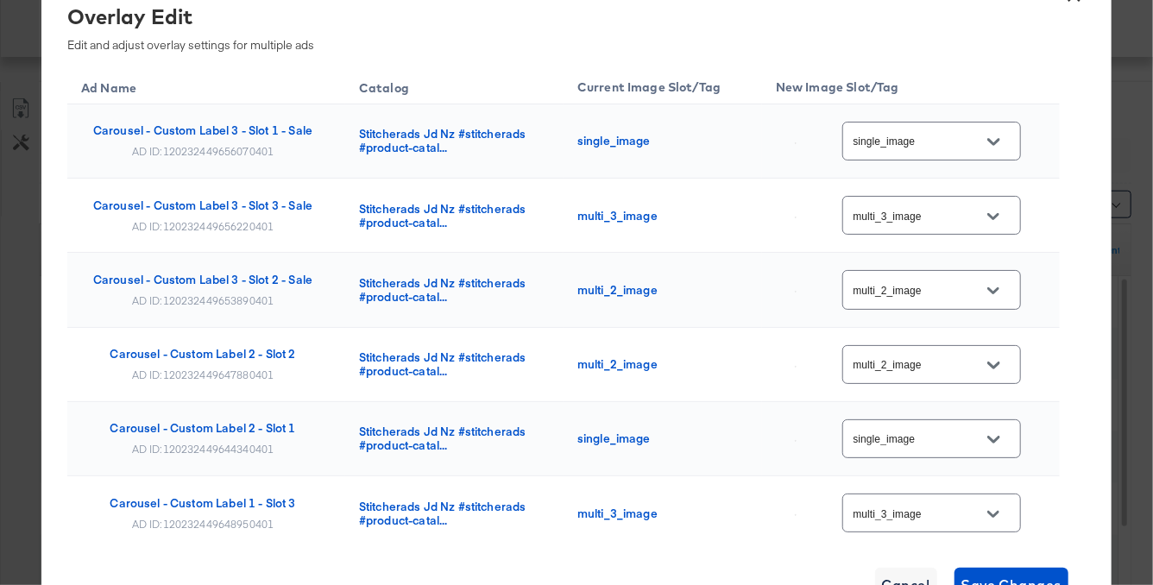
scroll to position [752, 0]
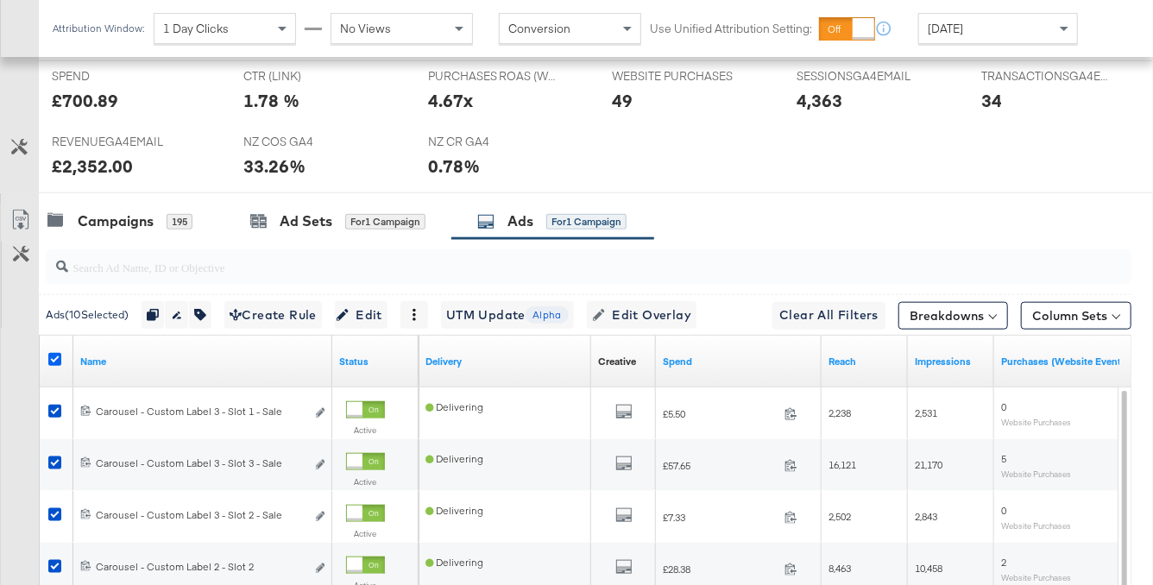
click at [53, 358] on icon at bounding box center [54, 359] width 13 height 13
click at [0, 0] on input "checkbox" at bounding box center [0, 0] width 0 height 0
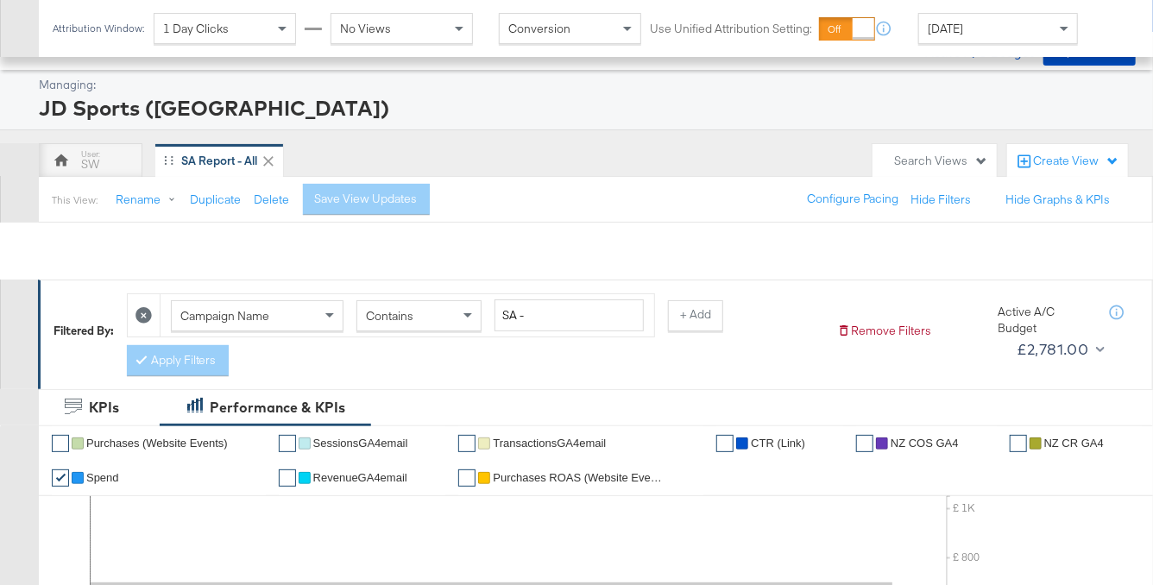
scroll to position [0, 0]
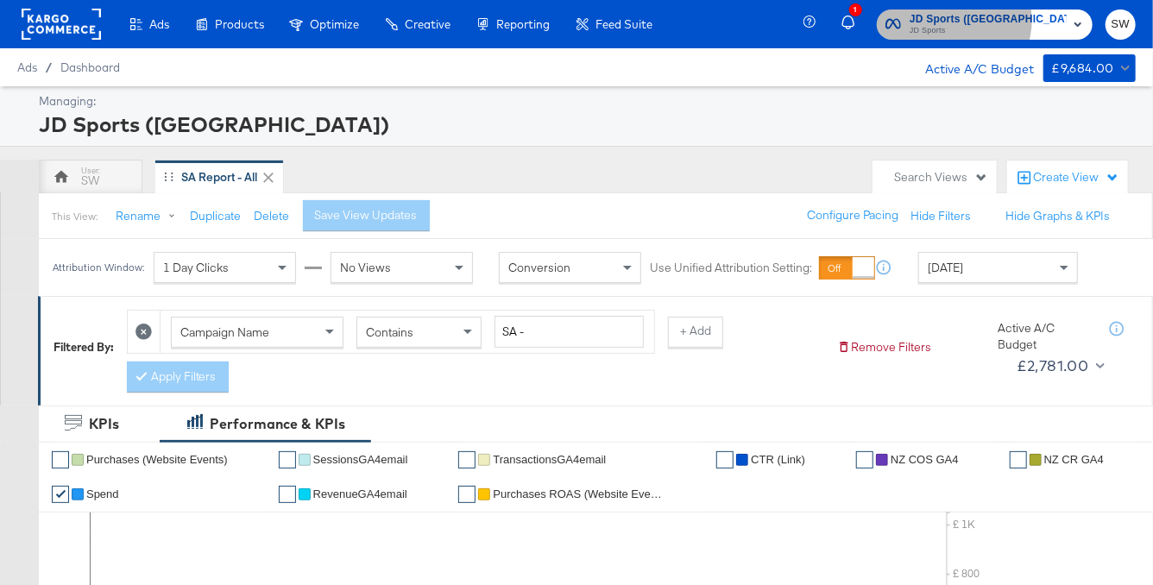
click at [1035, 20] on span "JD Sports ([GEOGRAPHIC_DATA])" at bounding box center [988, 19] width 157 height 18
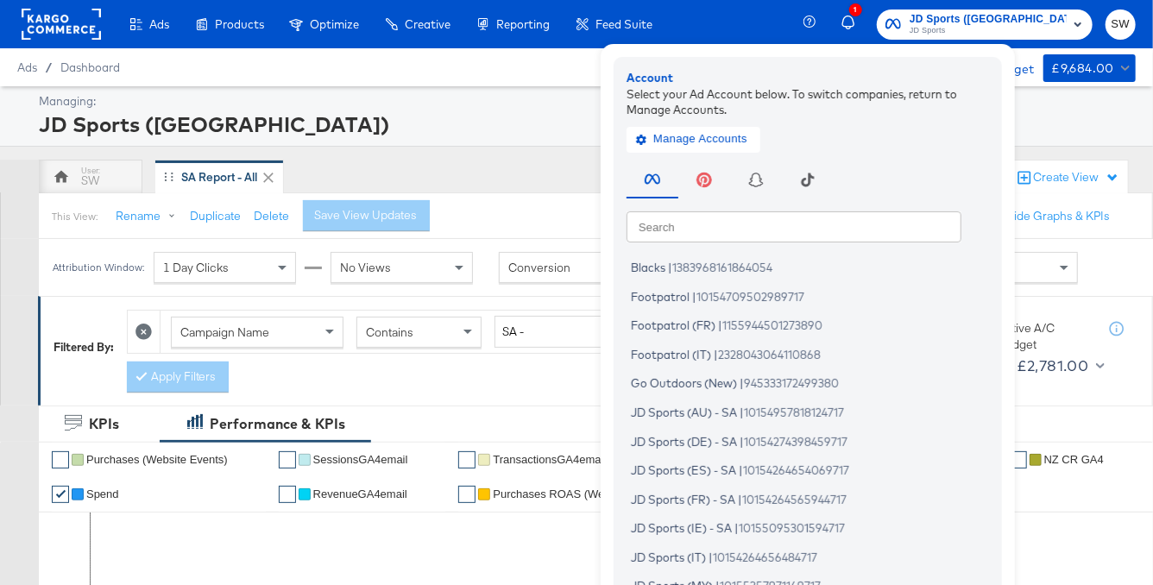
click at [900, 228] on input "text" at bounding box center [793, 226] width 335 height 31
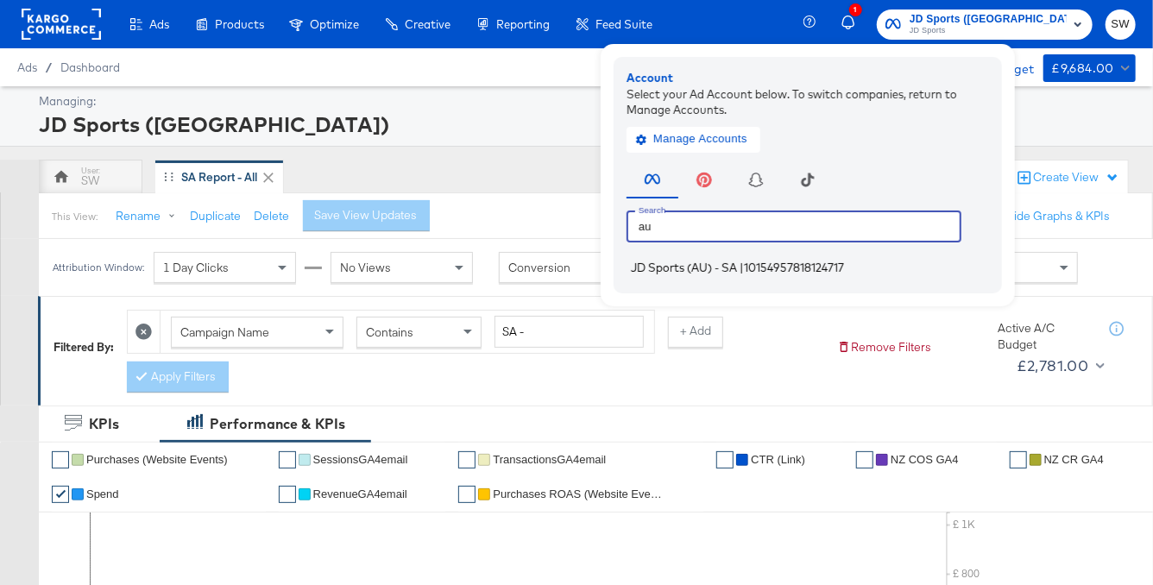
type input "au"
click at [844, 269] on span "10154957818124717" at bounding box center [794, 268] width 100 height 14
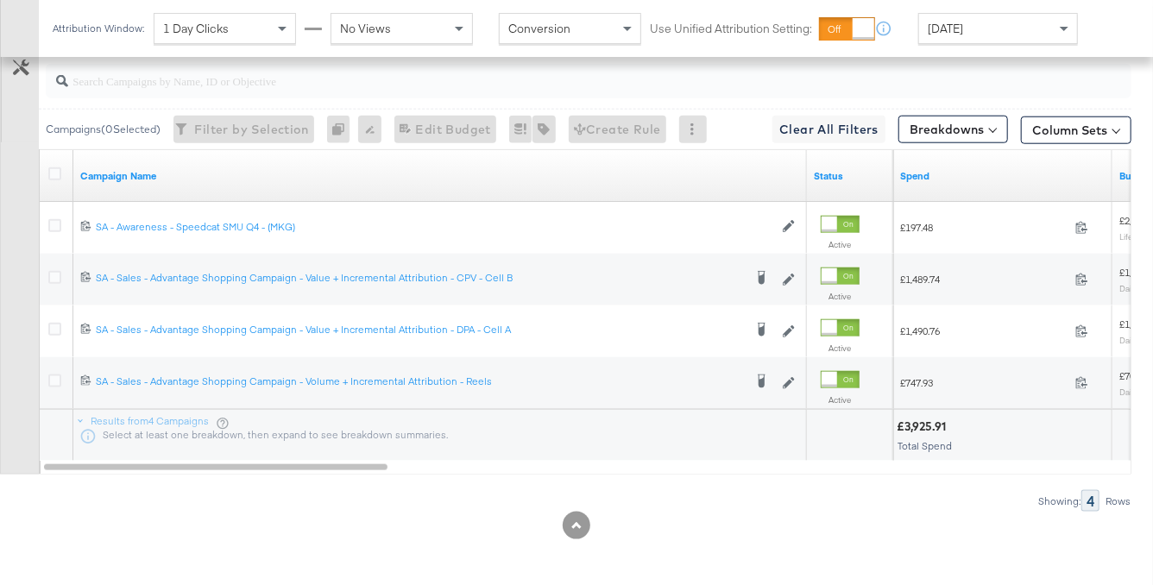
scroll to position [991, 0]
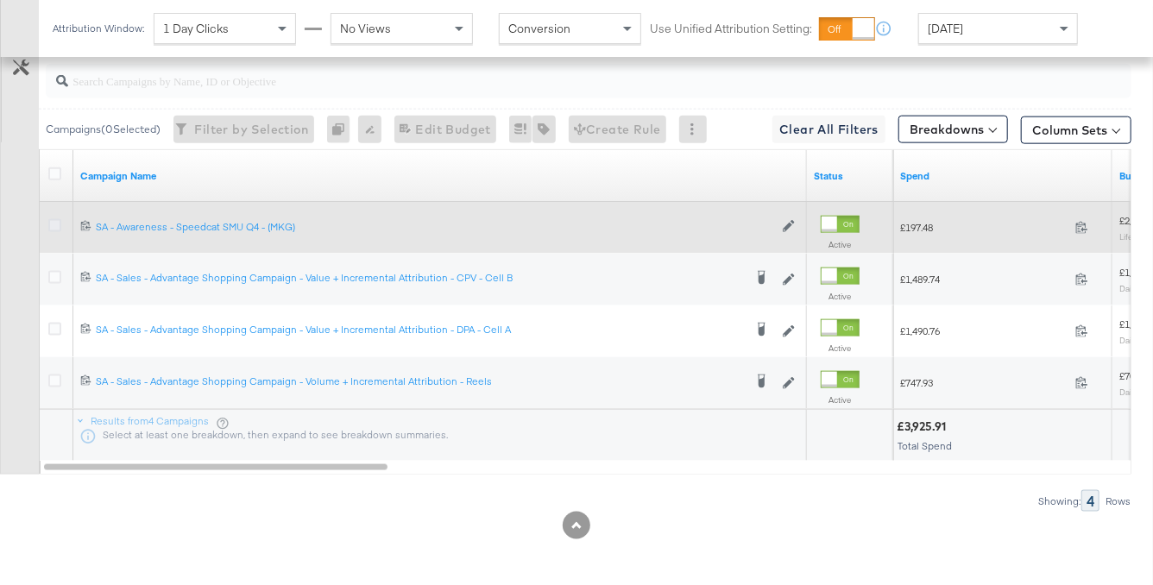
click at [51, 219] on icon at bounding box center [54, 225] width 13 height 13
click at [0, 0] on input "checkbox" at bounding box center [0, 0] width 0 height 0
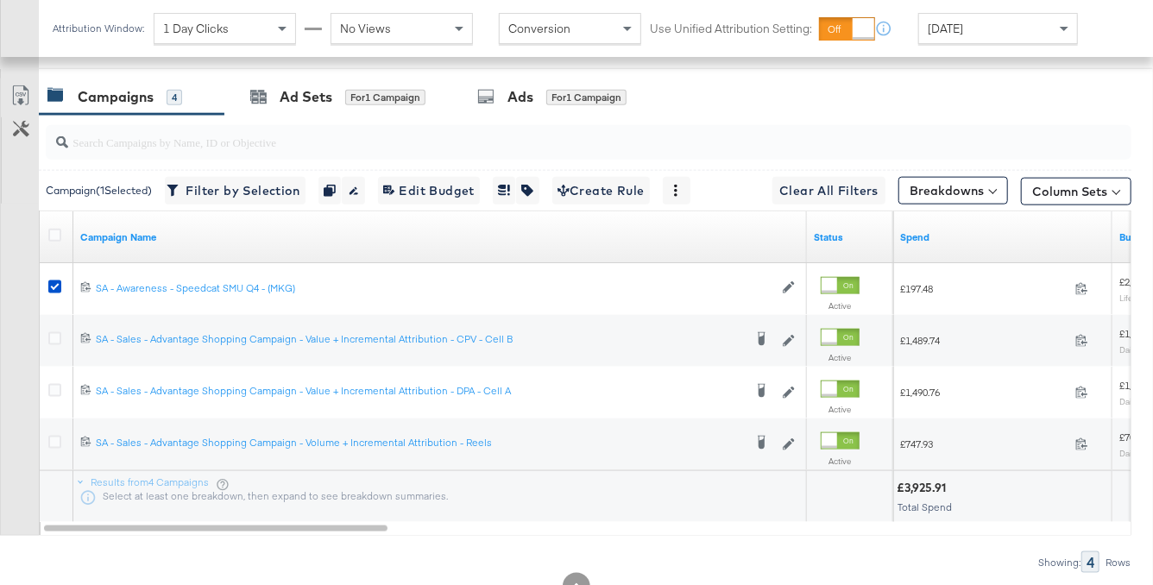
scroll to position [828, 0]
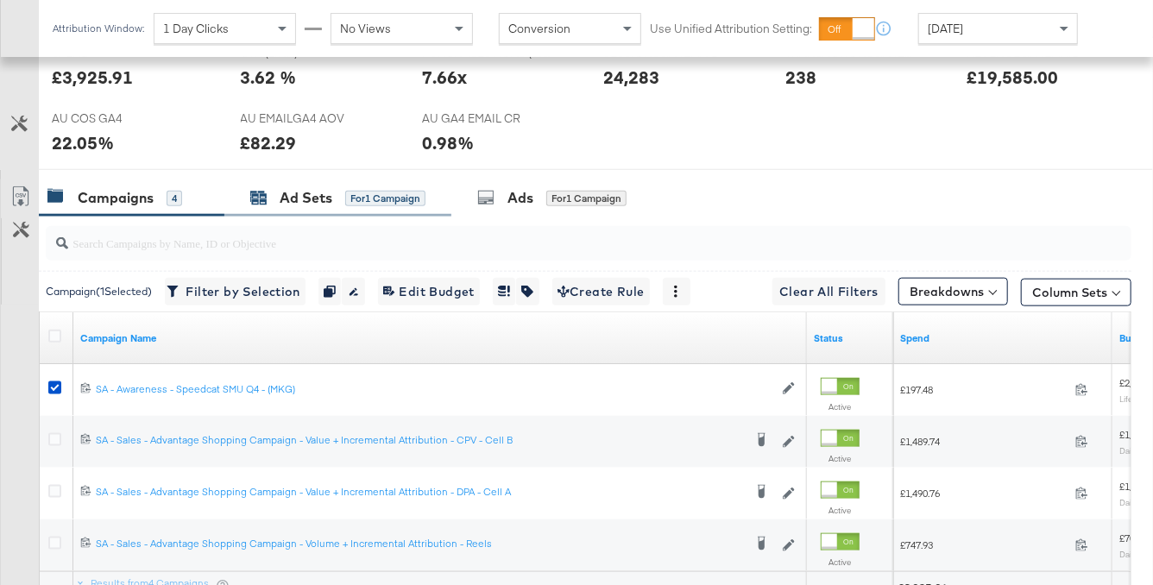
click at [378, 201] on div "for 1 Campaign" at bounding box center [385, 199] width 80 height 16
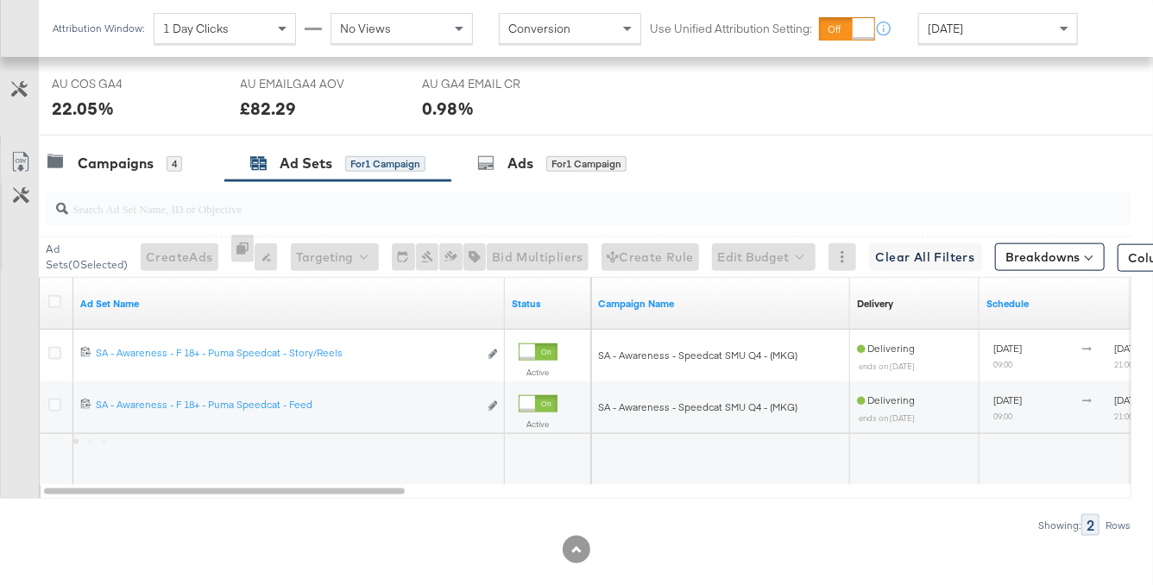
scroll to position [887, 0]
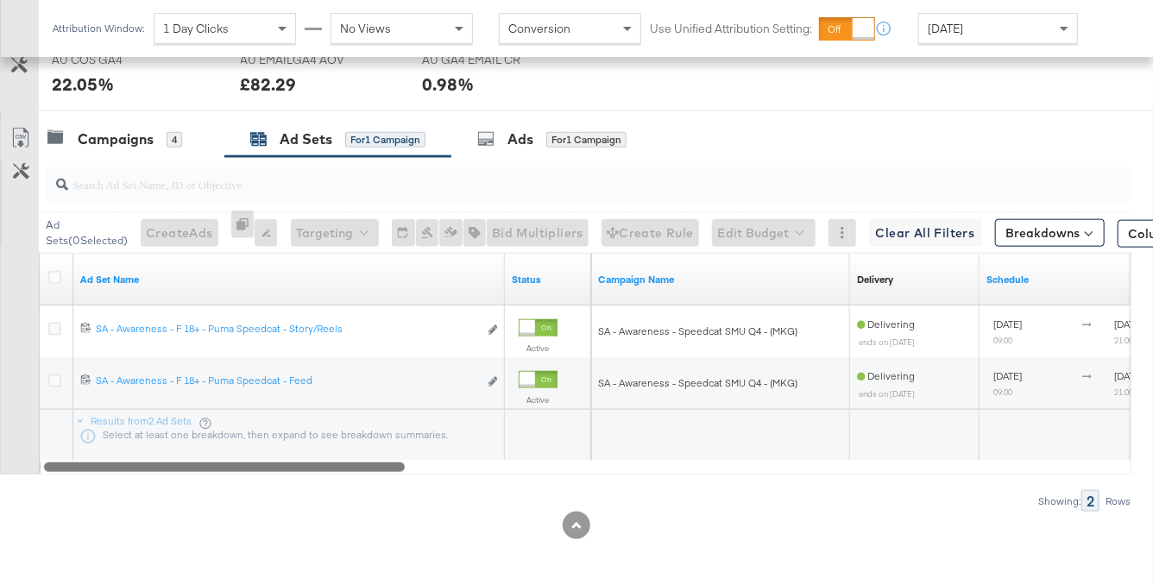
drag, startPoint x: 620, startPoint y: 463, endPoint x: 232, endPoint y: 505, distance: 390.5
click at [232, 505] on div "Ad Sets ( 0 Selected) Create Ads At least one ad set must be selected 0 Rename …" at bounding box center [565, 334] width 1131 height 355
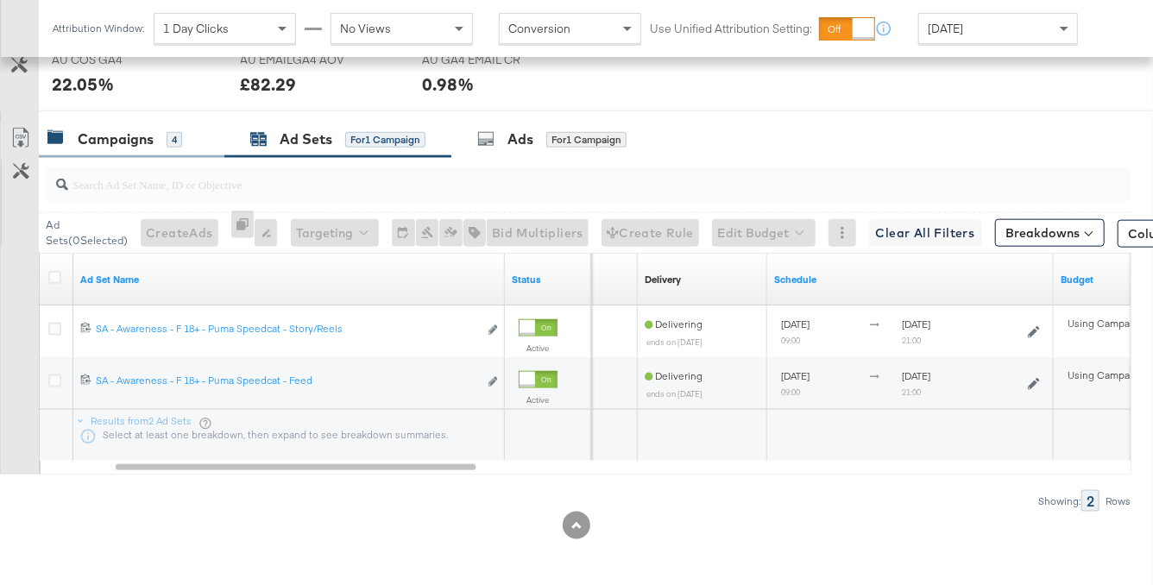
click at [149, 130] on div "Campaigns" at bounding box center [116, 139] width 76 height 20
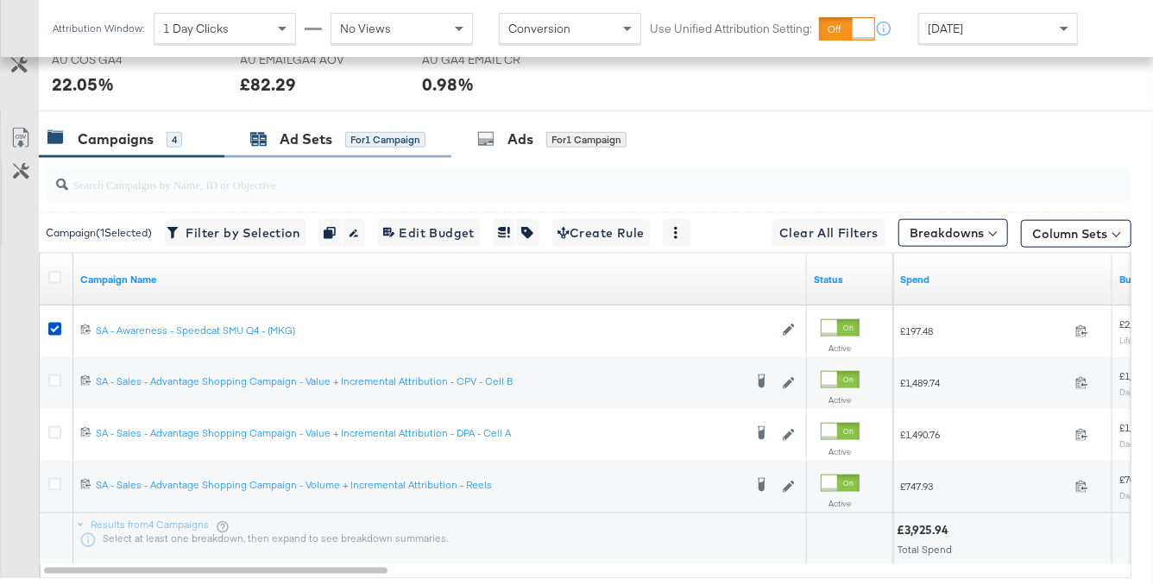
click at [325, 141] on div "Ad Sets" at bounding box center [306, 139] width 53 height 20
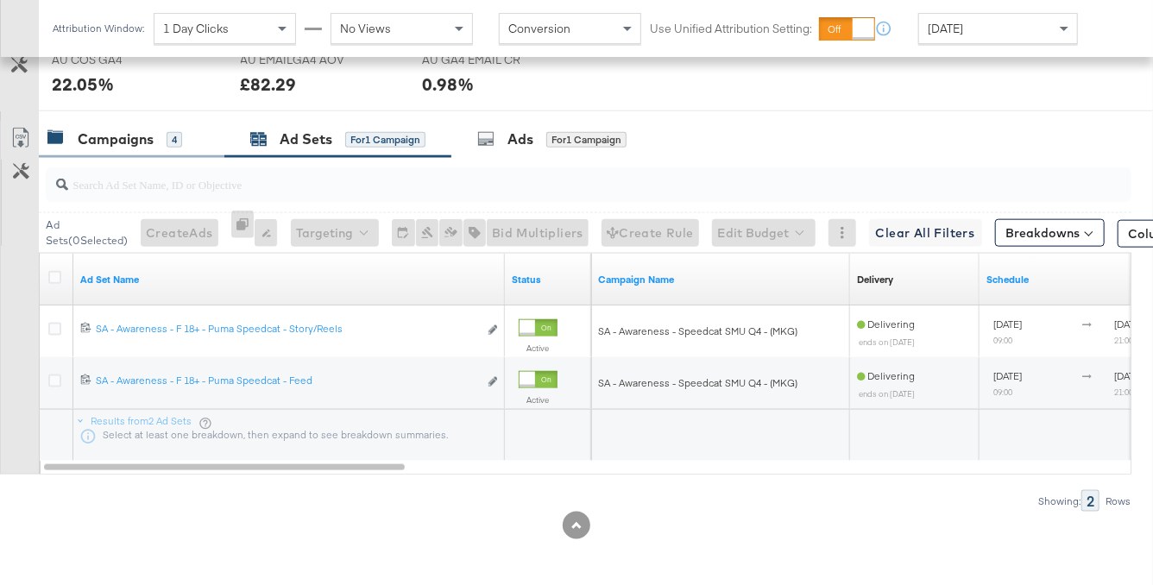
click at [101, 130] on div "Campaigns" at bounding box center [116, 139] width 76 height 20
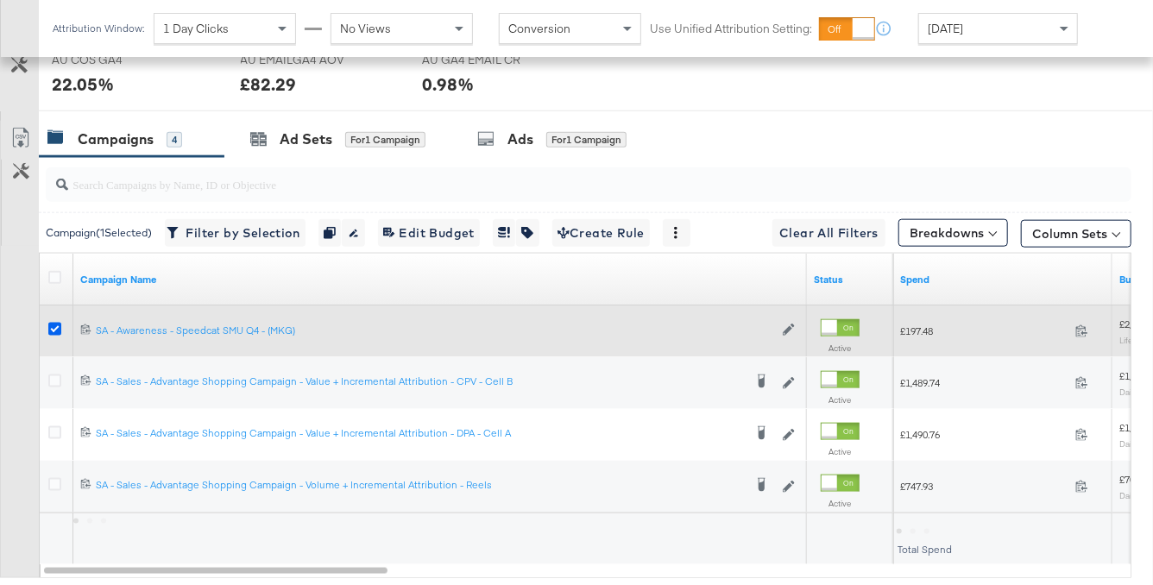
click at [57, 324] on icon at bounding box center [54, 329] width 13 height 13
click at [0, 0] on input "checkbox" at bounding box center [0, 0] width 0 height 0
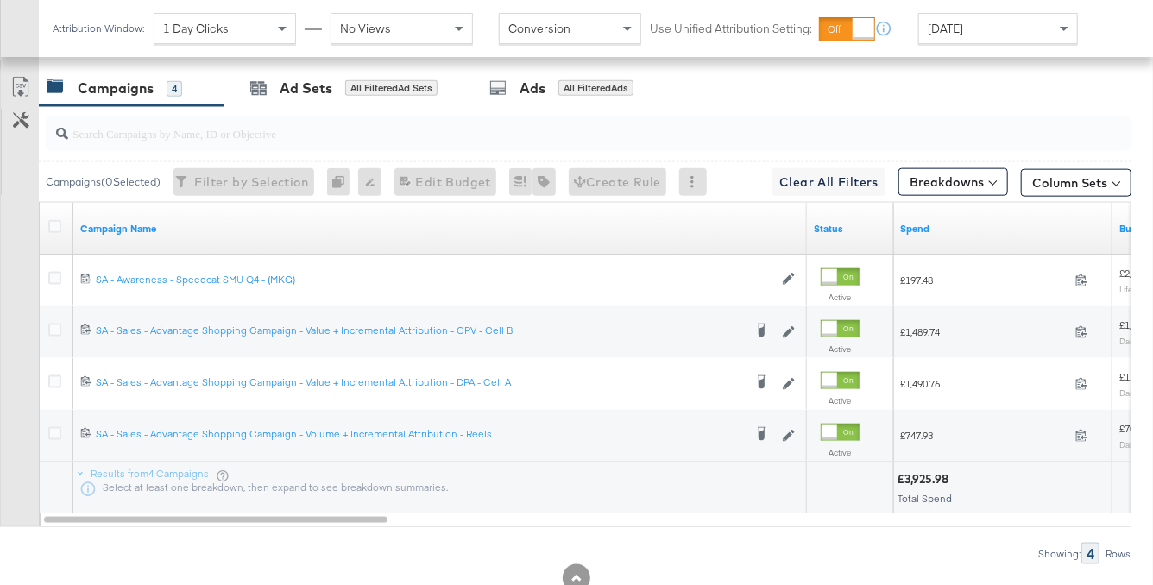
scroll to position [991, 0]
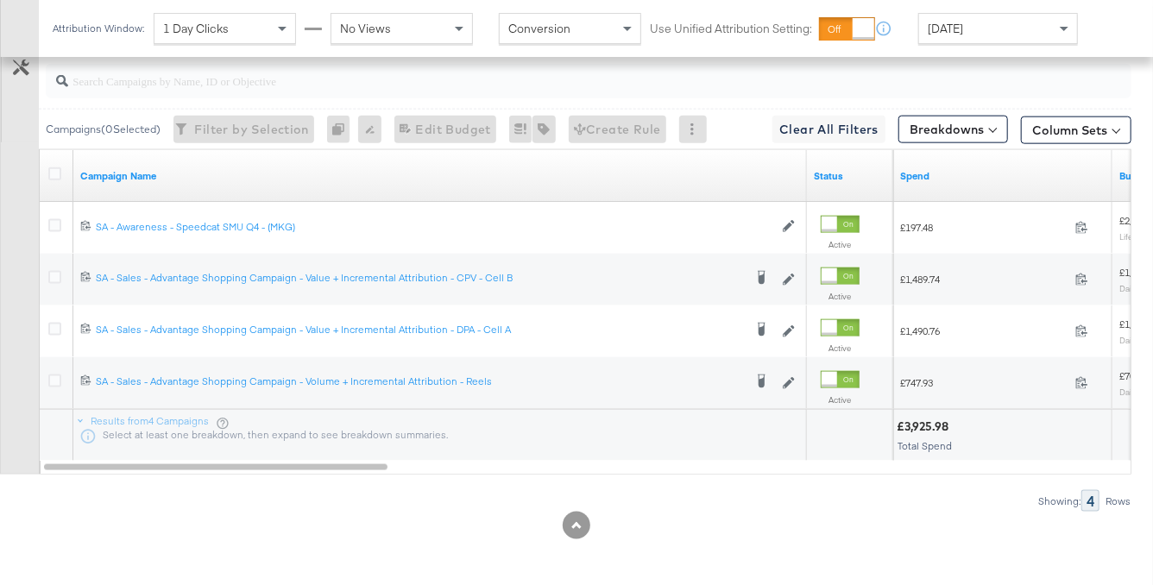
click at [988, 35] on div "[DATE]" at bounding box center [998, 28] width 158 height 29
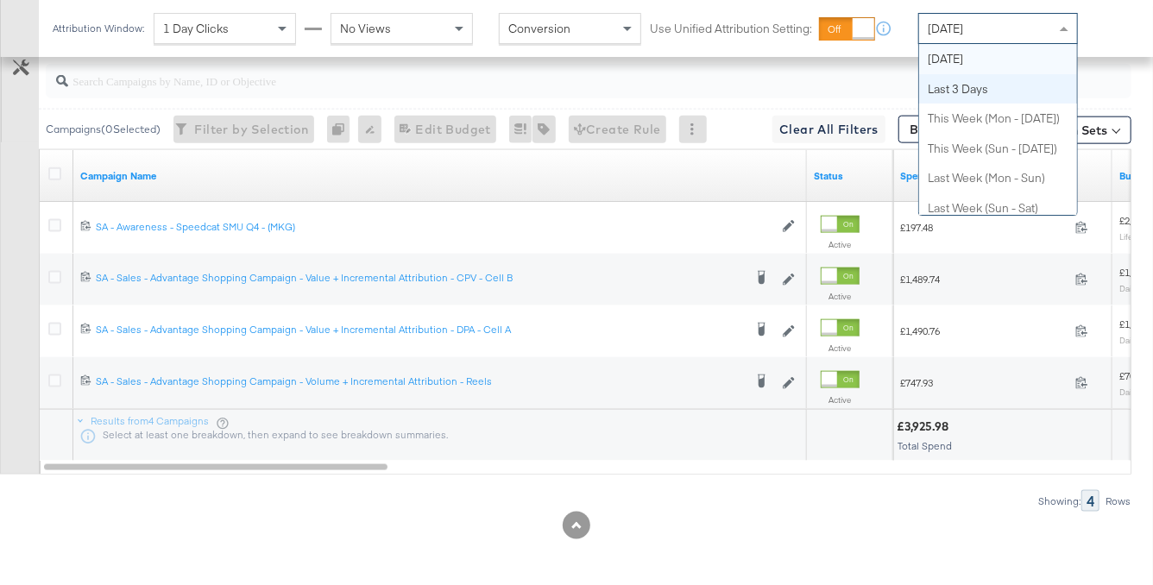
scroll to position [0, 0]
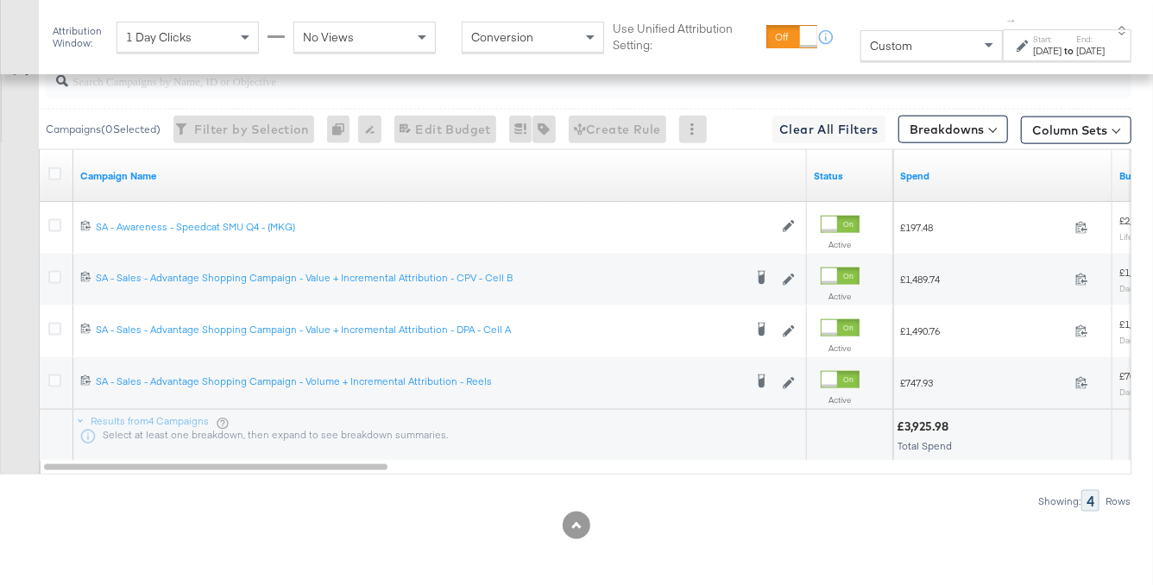
click at [1033, 47] on div "[DATE]" at bounding box center [1047, 51] width 28 height 14
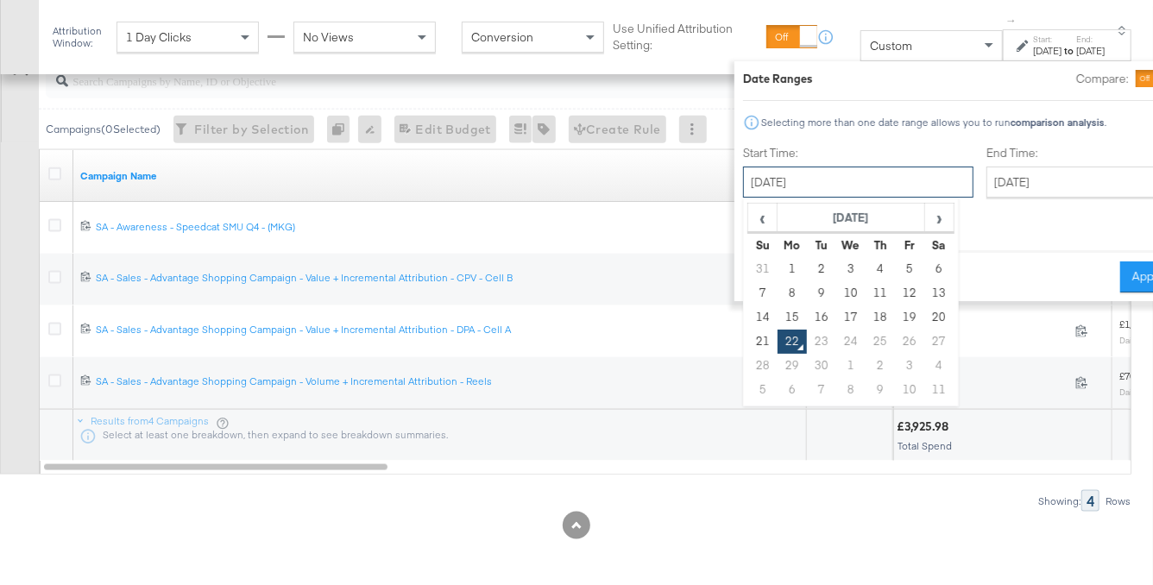
click at [834, 182] on input "[DATE]" at bounding box center [858, 182] width 230 height 31
click at [778, 264] on td "1" at bounding box center [792, 269] width 29 height 24
type input "[DATE]"
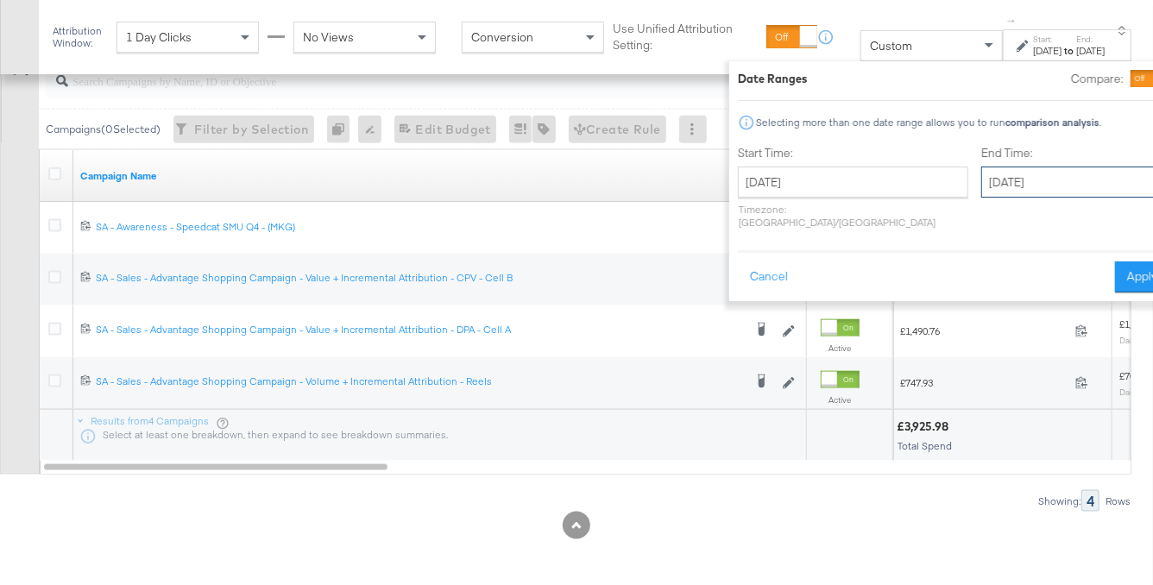
click at [981, 175] on input "[DATE]" at bounding box center [1071, 182] width 181 height 31
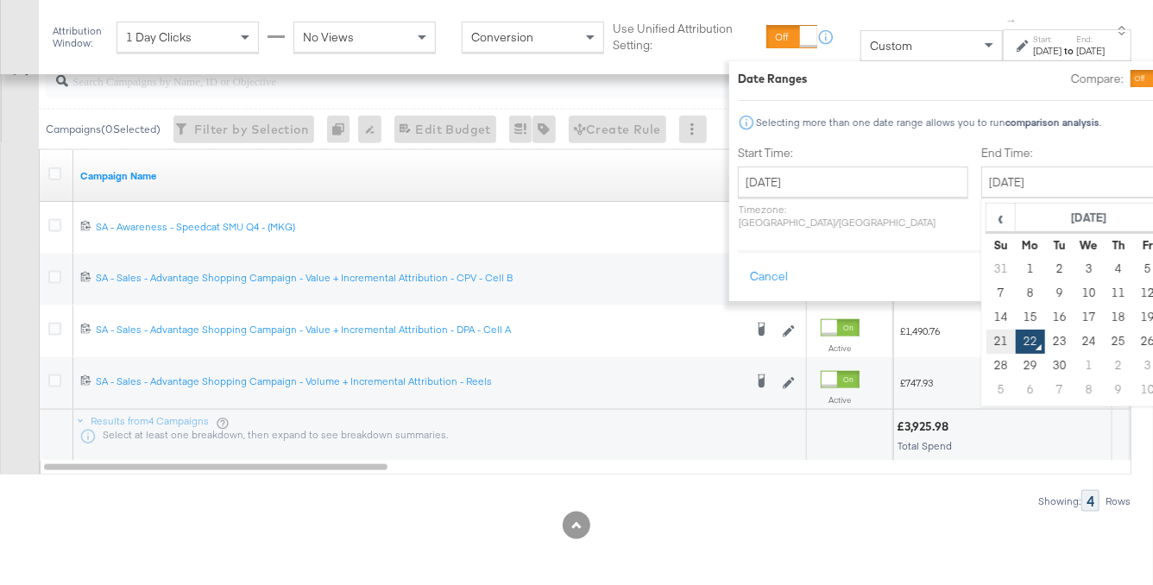
click at [985, 339] on td "21" at bounding box center [999, 342] width 29 height 24
type input "September 21st 2025"
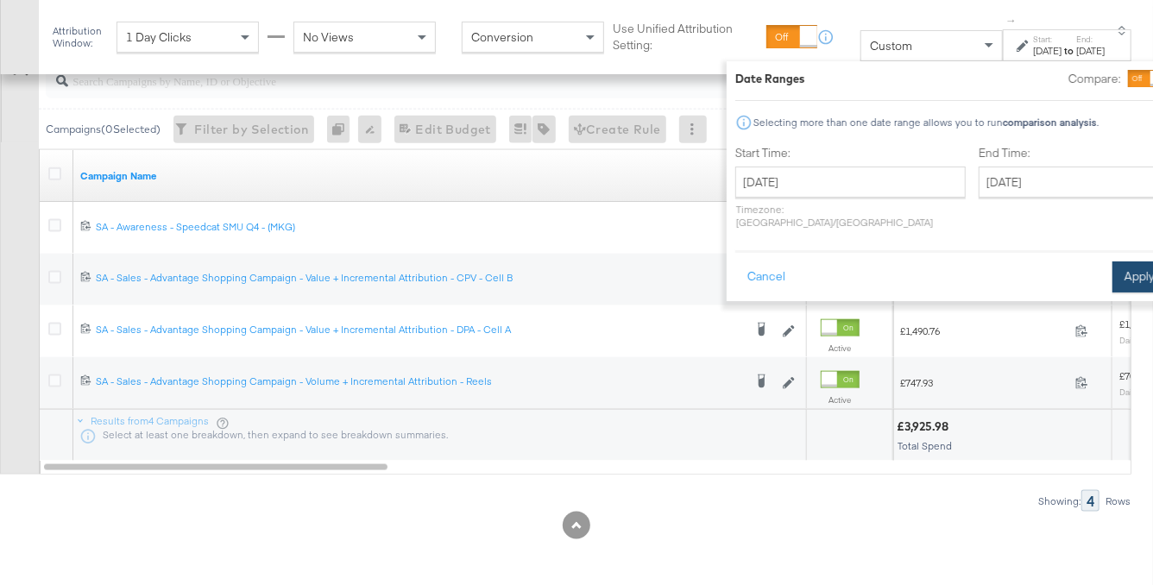
click at [1112, 261] on button "Apply" at bounding box center [1139, 276] width 54 height 31
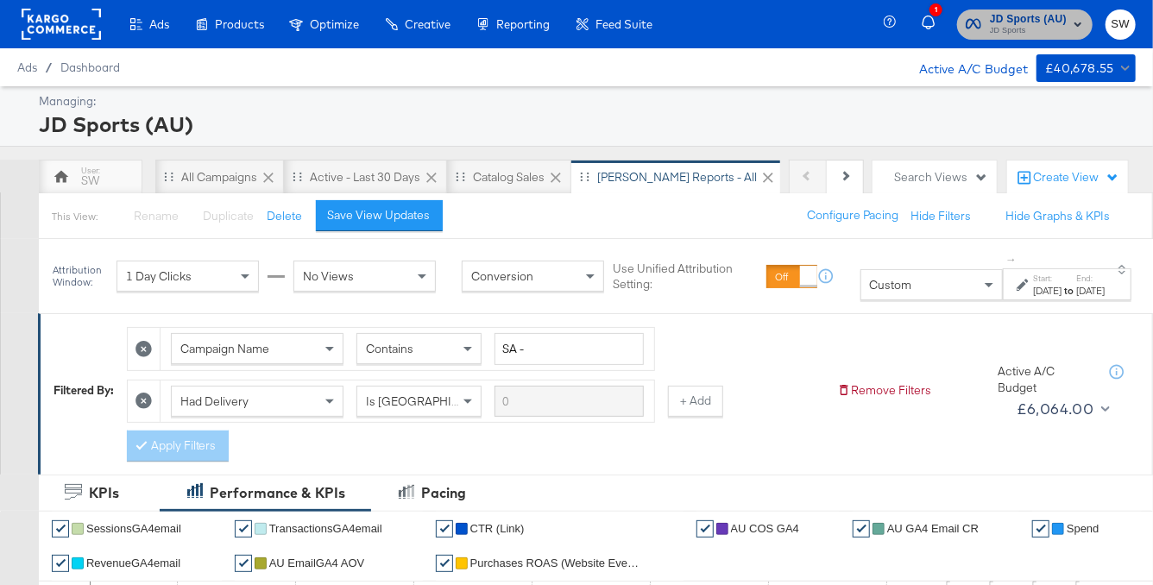
click at [1061, 32] on span "JD Sports" at bounding box center [1028, 31] width 77 height 14
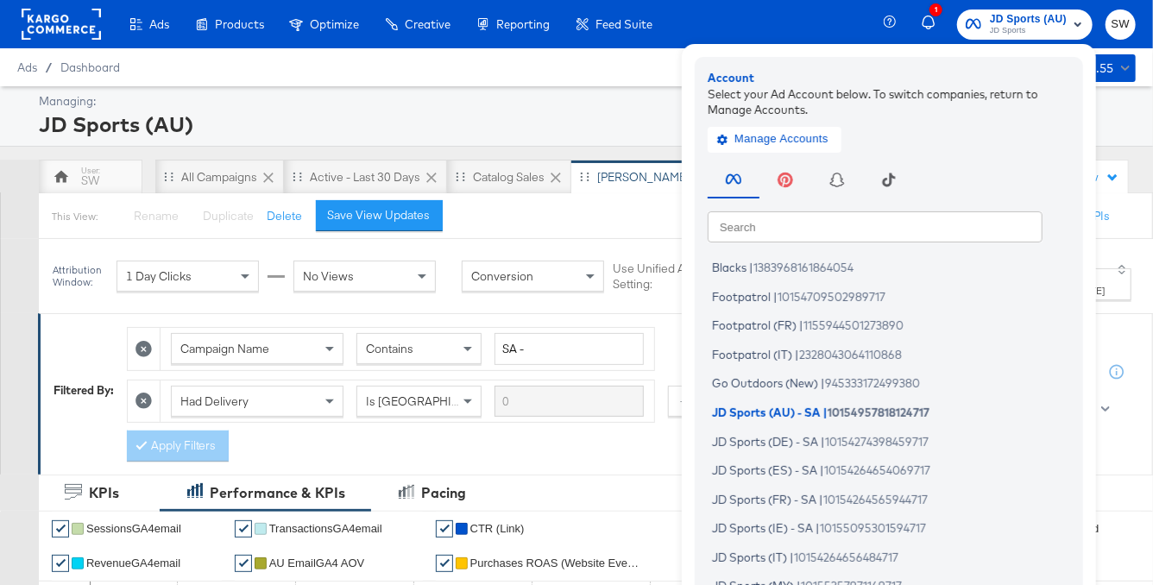
click at [840, 227] on input "text" at bounding box center [875, 226] width 335 height 31
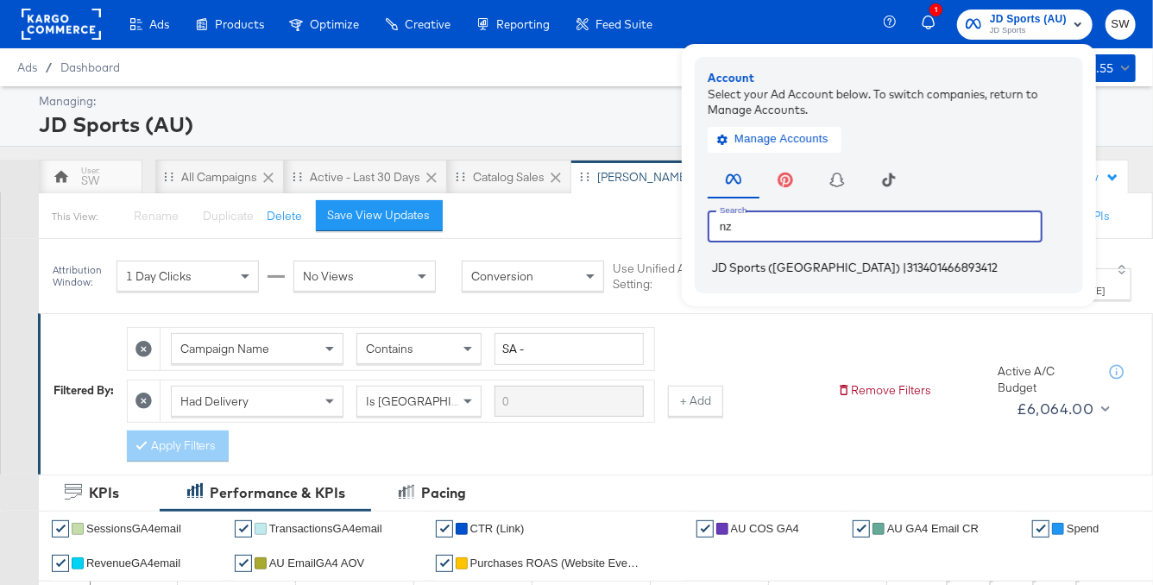
type input "nz"
click at [907, 268] on span "313401466893412" at bounding box center [952, 268] width 91 height 14
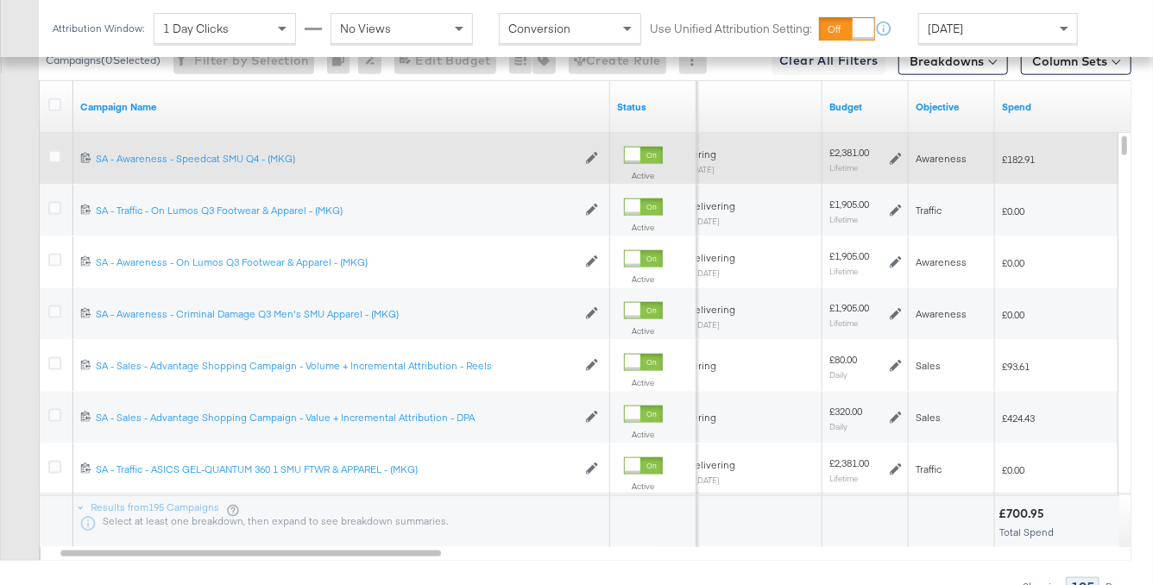
scroll to position [1004, 0]
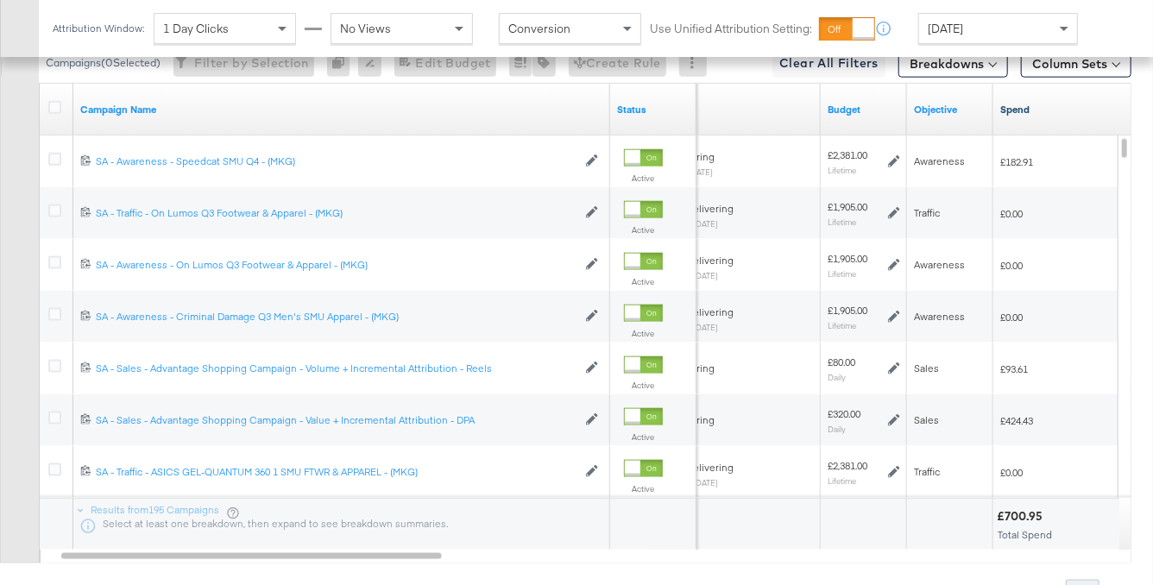
click at [1053, 109] on link "Spend" at bounding box center [1076, 110] width 152 height 14
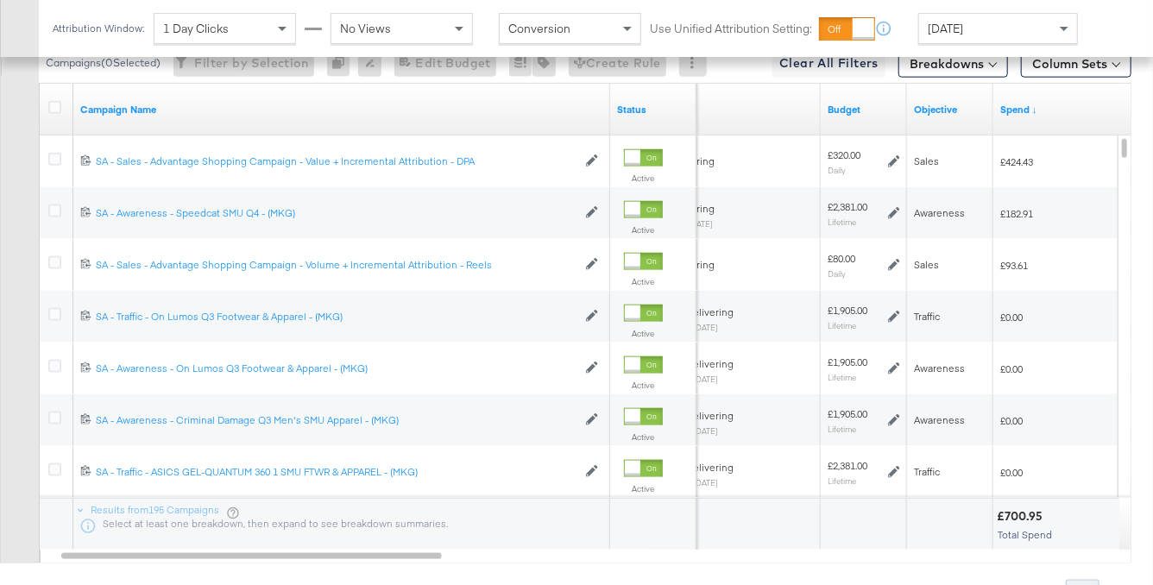
click at [963, 31] on span "[DATE]" at bounding box center [945, 29] width 35 height 16
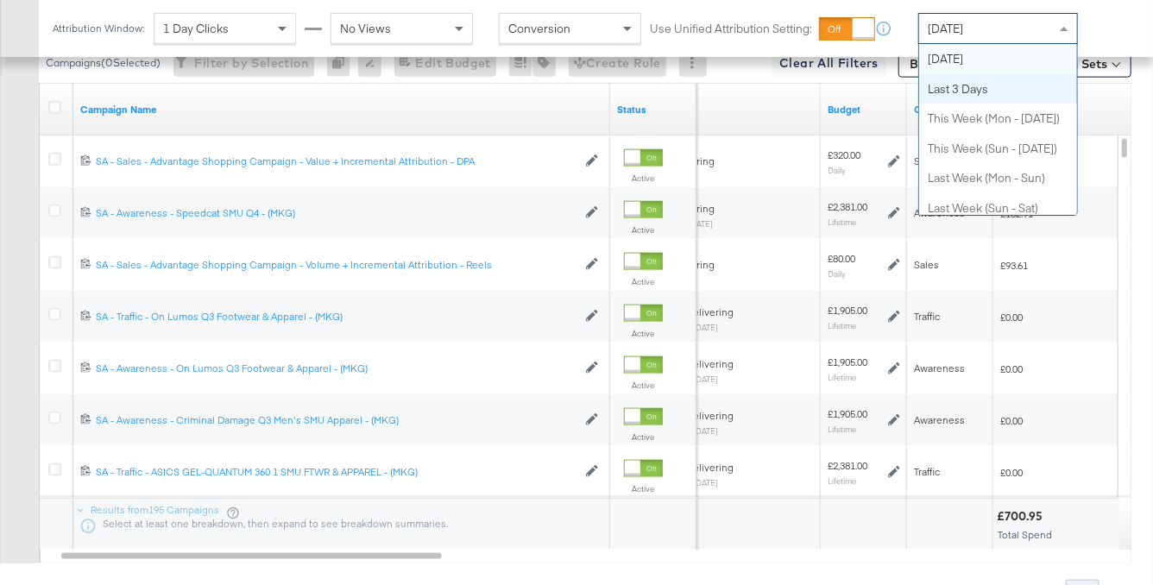
scroll to position [0, 0]
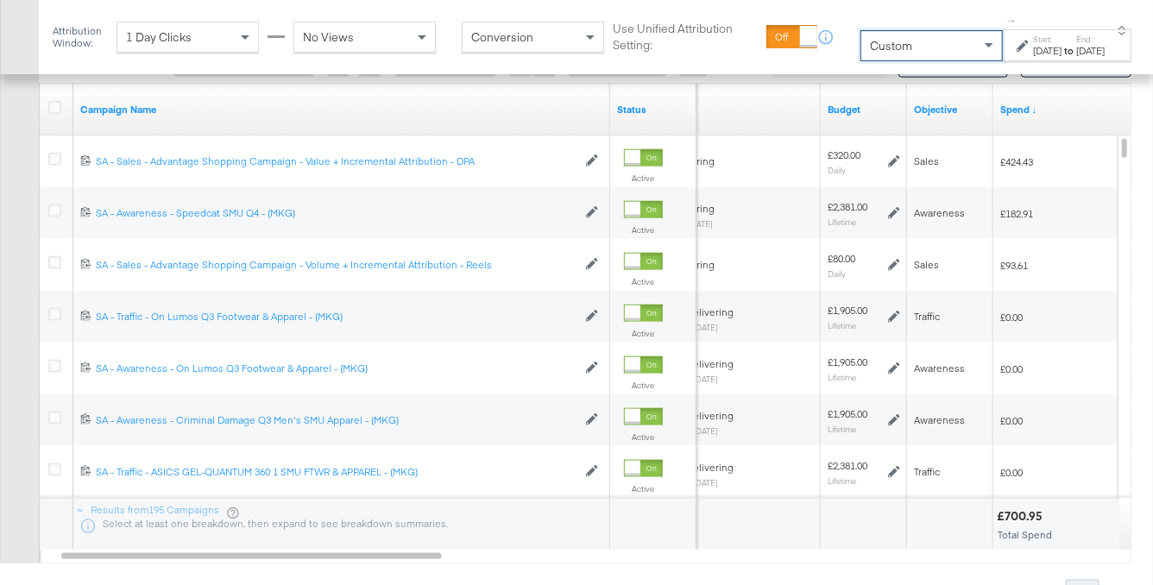
click at [1033, 51] on div "[DATE]" at bounding box center [1047, 51] width 28 height 14
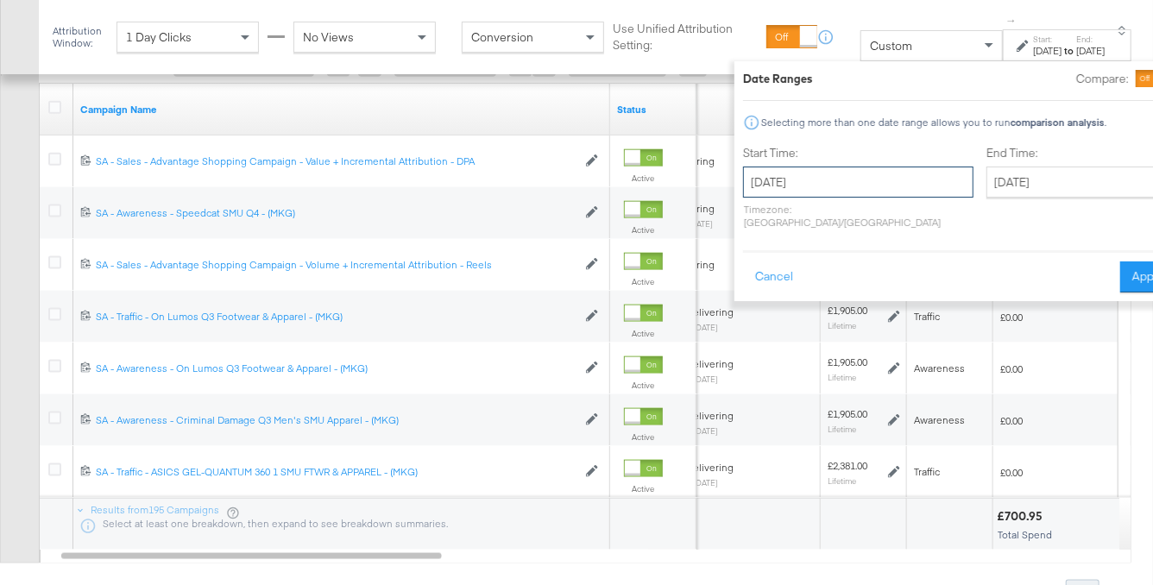
click at [820, 179] on input "September 22nd 2025" at bounding box center [858, 182] width 230 height 31
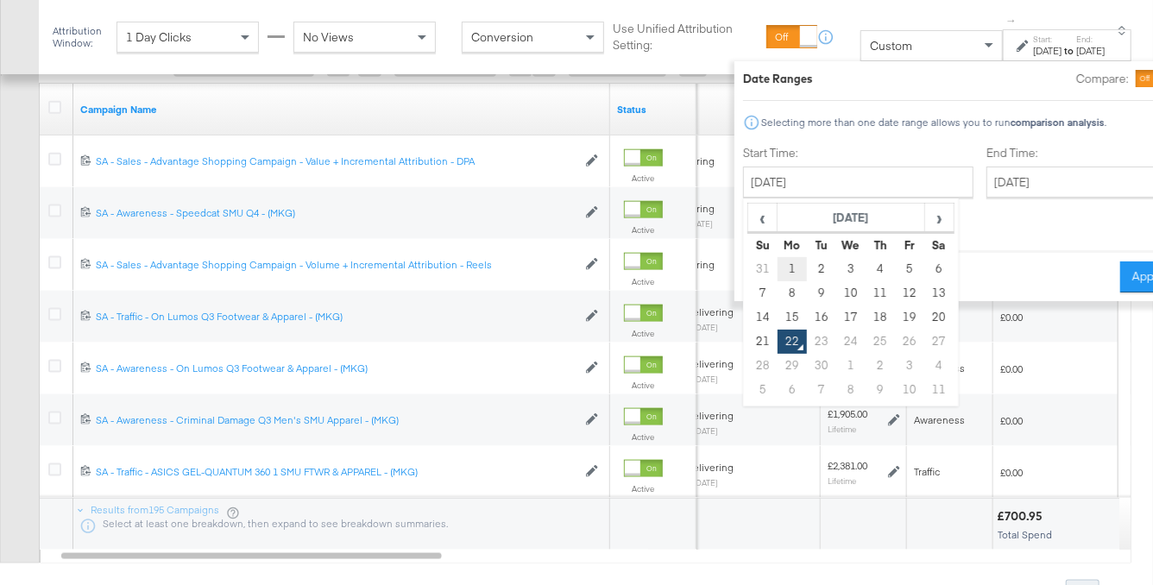
click at [778, 267] on td "1" at bounding box center [792, 269] width 29 height 24
type input "September 1st 2025"
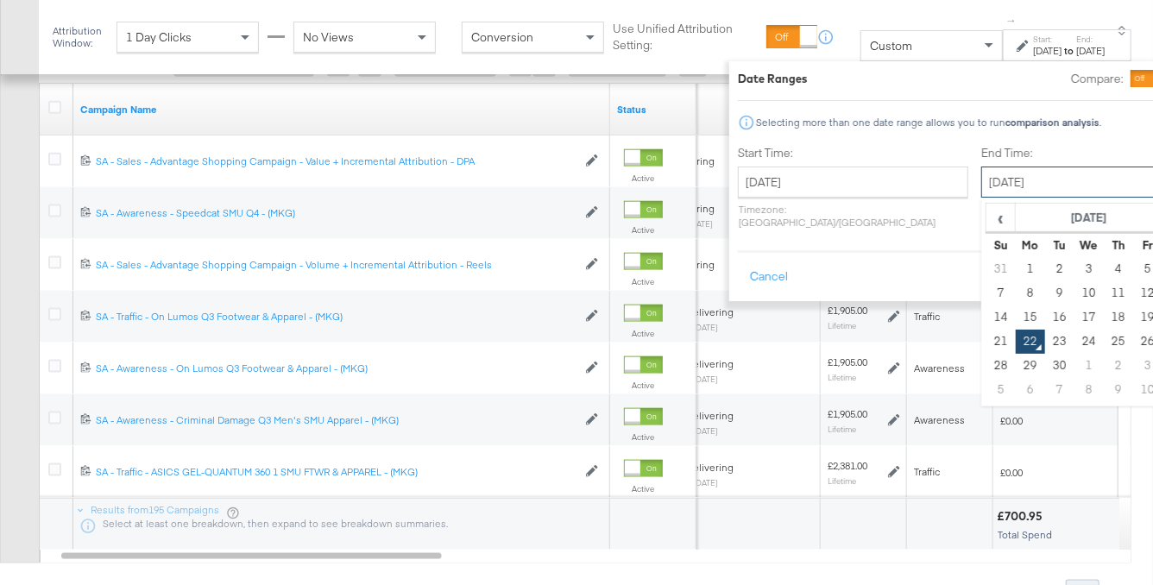
click at [981, 174] on input "September 22nd 2025" at bounding box center [1071, 182] width 181 height 31
click at [985, 338] on td "21" at bounding box center [999, 342] width 29 height 24
type input "September 21st 2025"
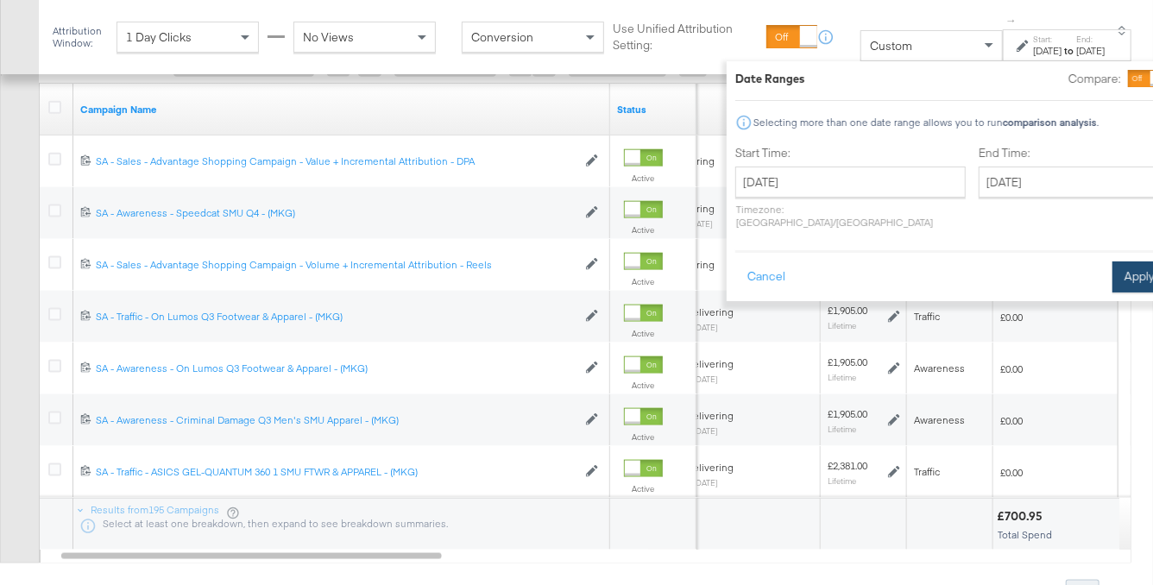
click at [1112, 263] on button "Apply" at bounding box center [1139, 276] width 54 height 31
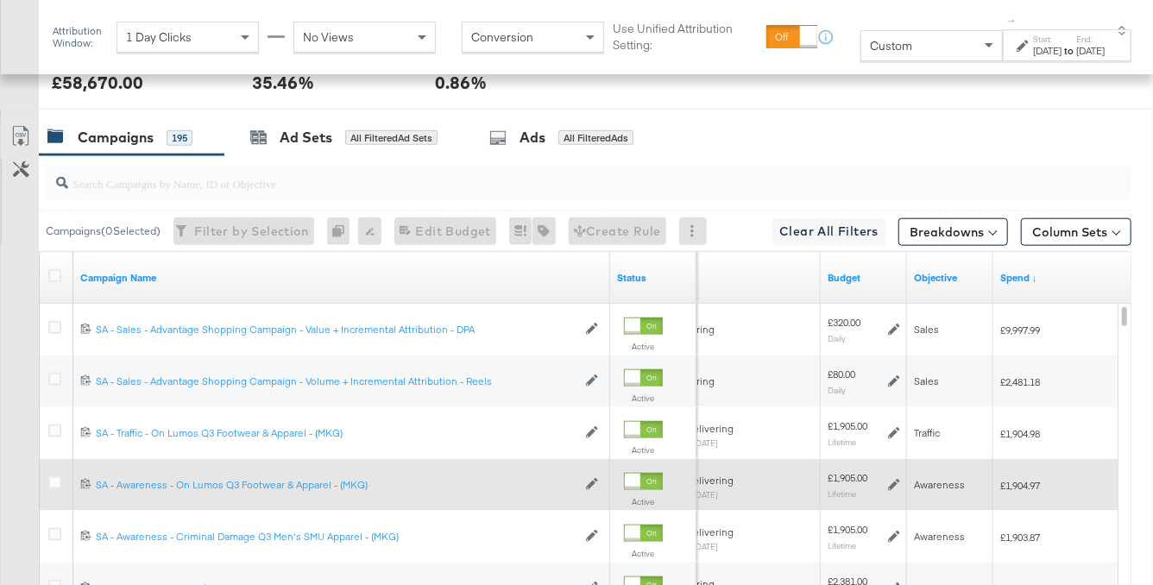
scroll to position [1023, 0]
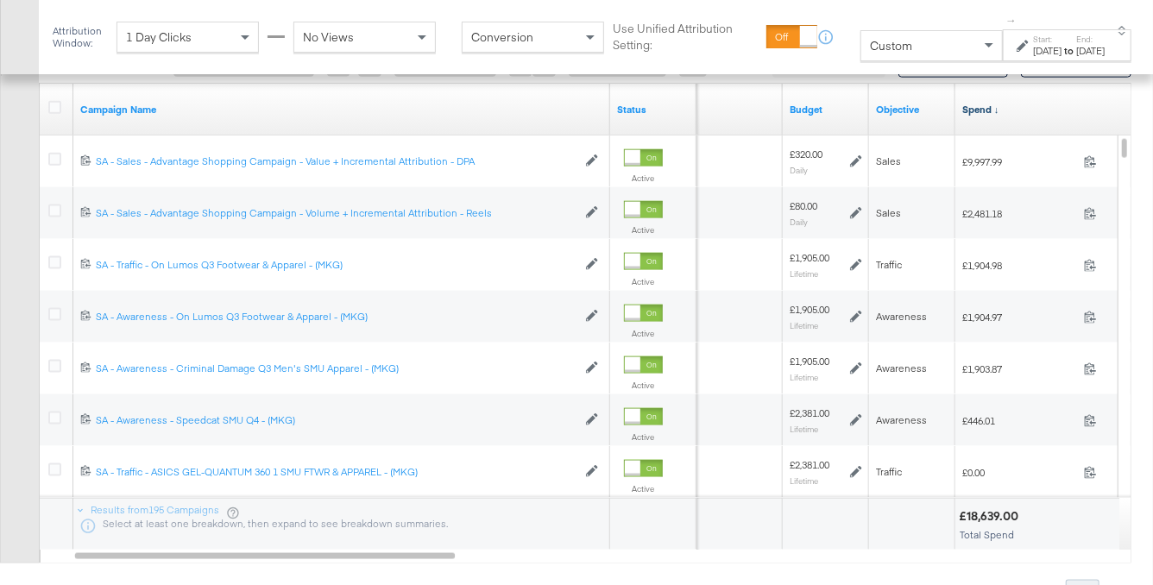
click at [1003, 110] on link "Spend ↓" at bounding box center [1038, 110] width 152 height 14
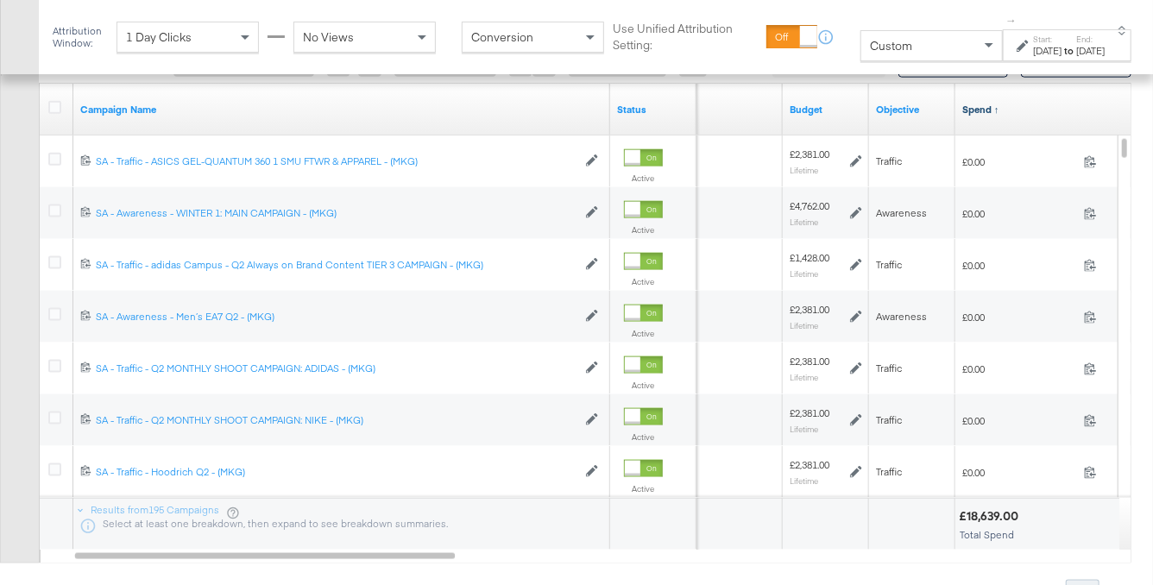
click at [1003, 110] on link "Spend ↑" at bounding box center [1038, 110] width 152 height 14
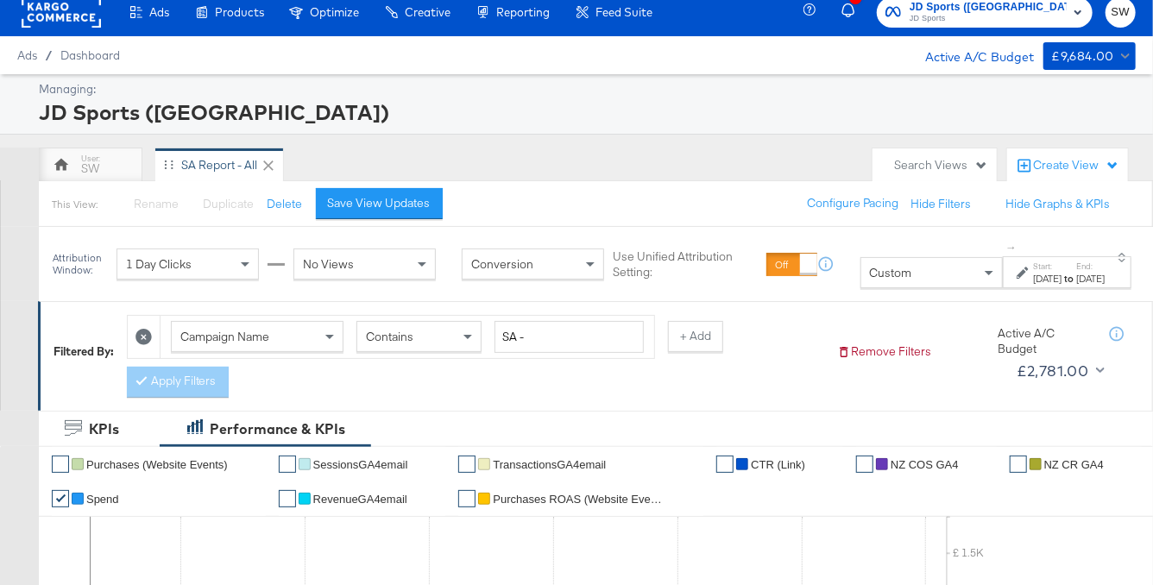
scroll to position [0, 0]
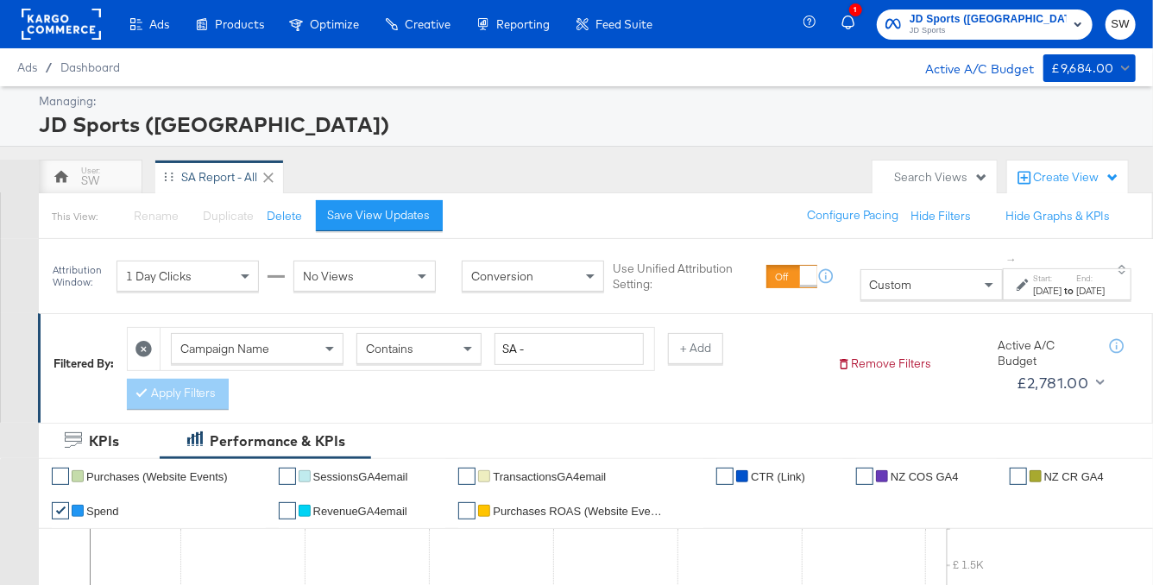
click at [1015, 26] on span "JD Sports" at bounding box center [988, 31] width 157 height 14
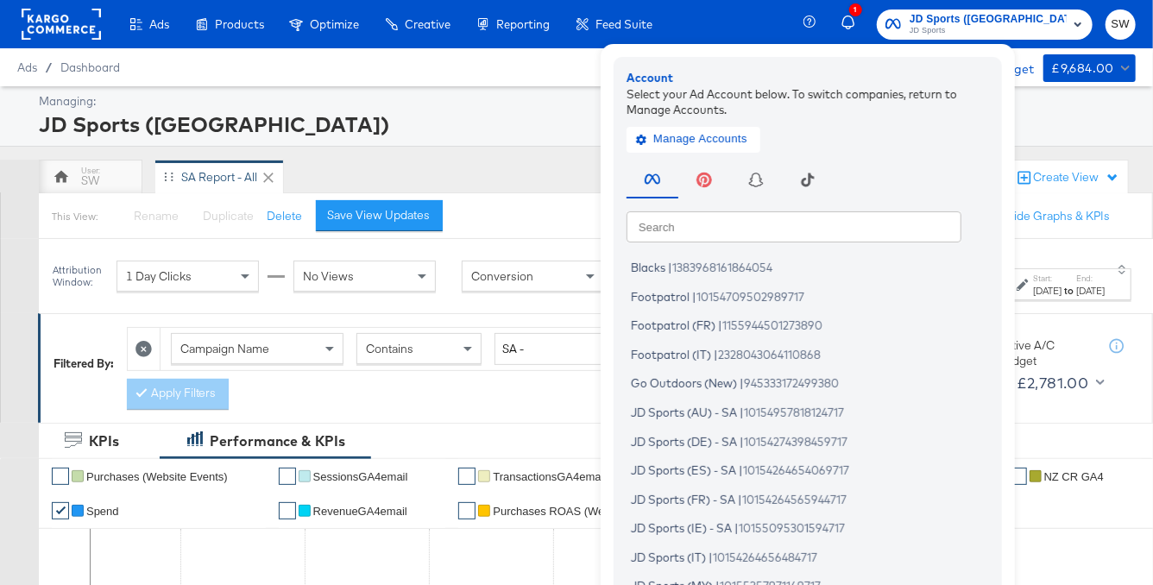
click at [651, 186] on div "SW SA Report - All" at bounding box center [451, 177] width 825 height 35
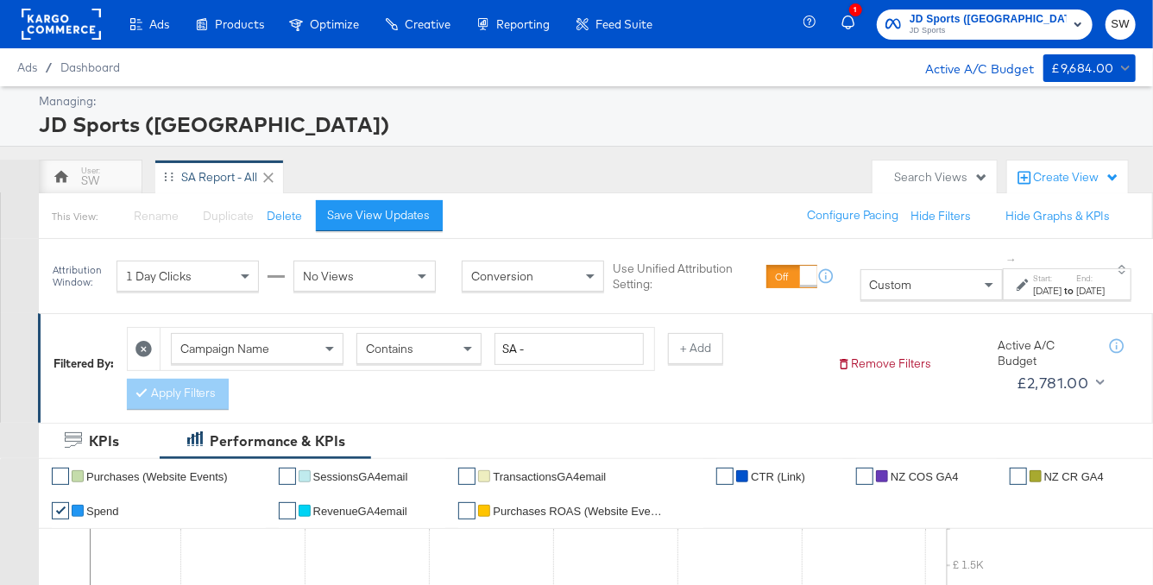
click at [1029, 4] on div "1 JD Sports (NZ) JD Sports SW" at bounding box center [980, 24] width 343 height 48
click at [1029, 16] on span "JD Sports ([GEOGRAPHIC_DATA])" at bounding box center [988, 19] width 157 height 18
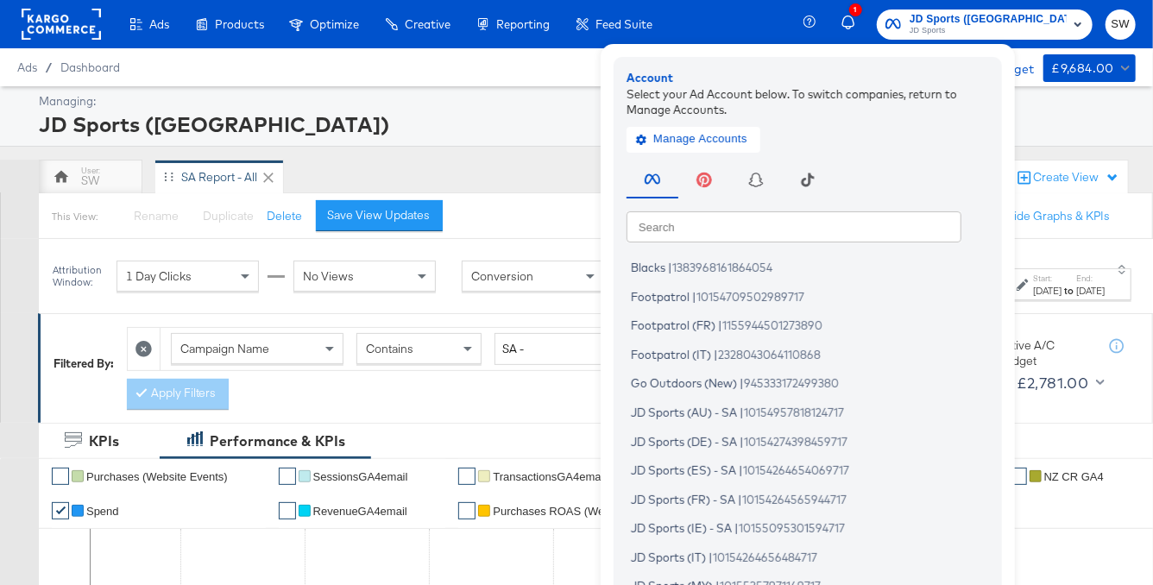
click at [529, 101] on div "Managing:" at bounding box center [585, 101] width 1092 height 16
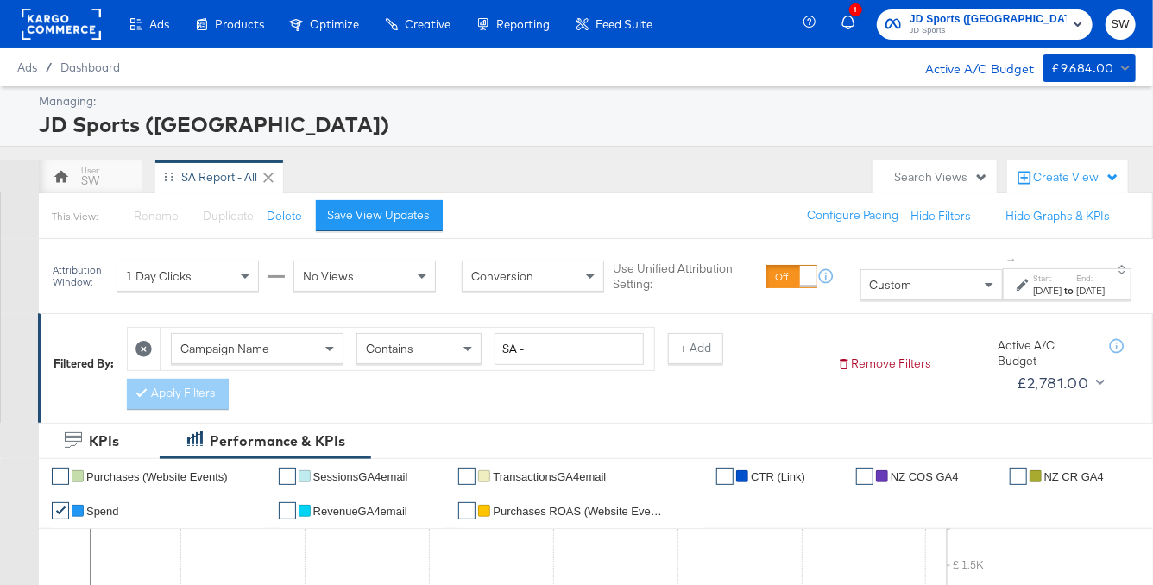
click at [1016, 31] on span "JD Sports" at bounding box center [988, 31] width 157 height 14
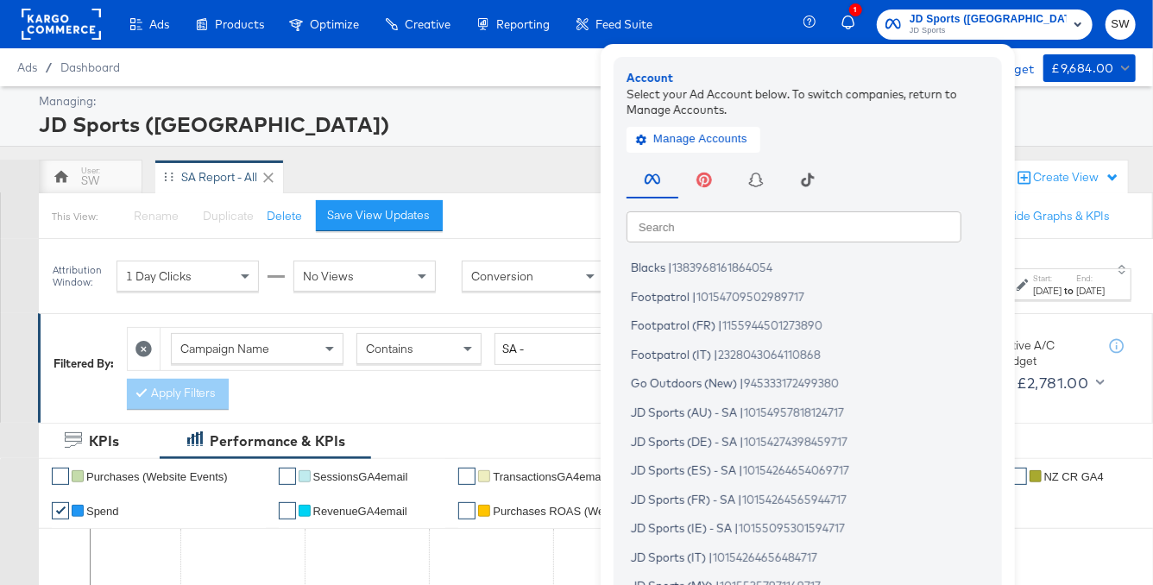
click at [862, 230] on input "text" at bounding box center [793, 226] width 335 height 31
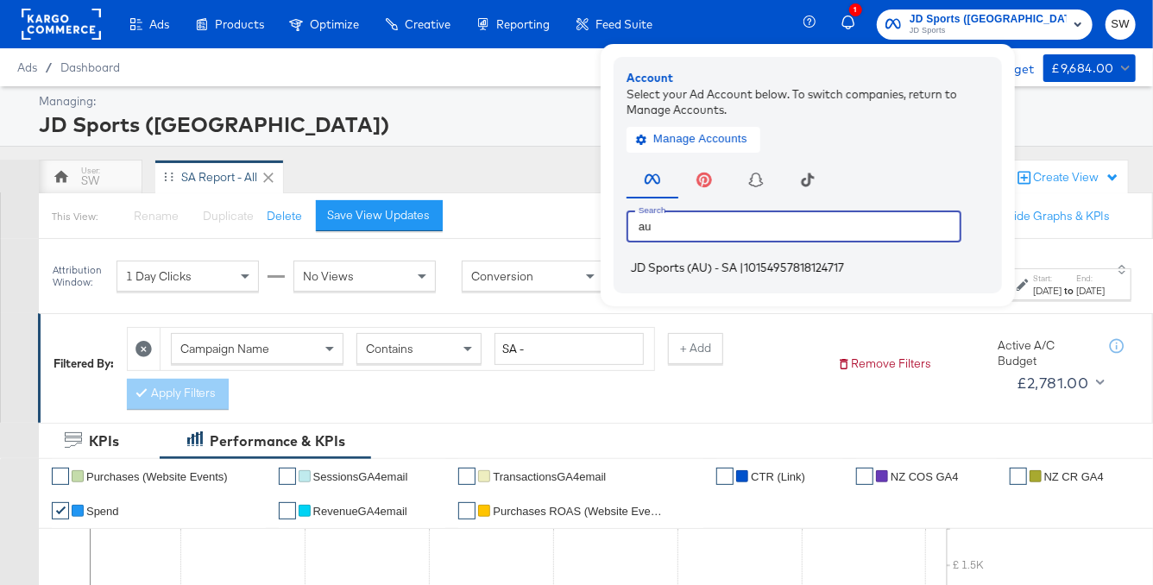
type input "au"
click at [737, 268] on span "JD Sports (AU) - SA" at bounding box center [684, 268] width 106 height 14
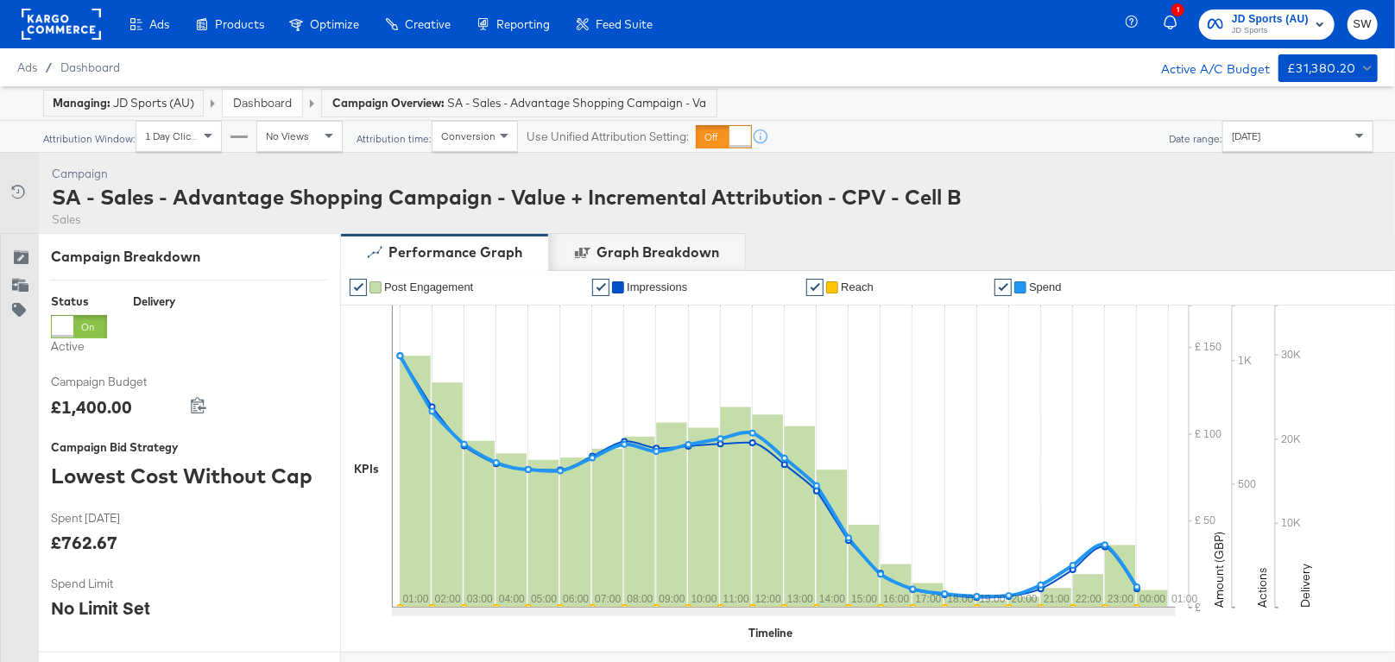
click at [269, 101] on link "Dashboard" at bounding box center [262, 103] width 59 height 16
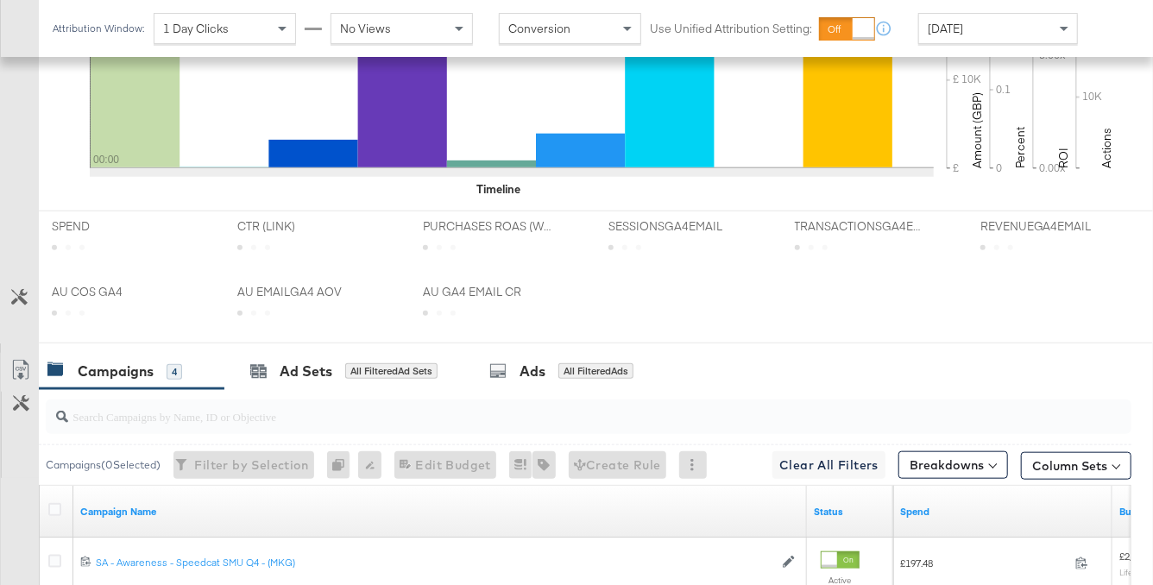
scroll to position [902, 0]
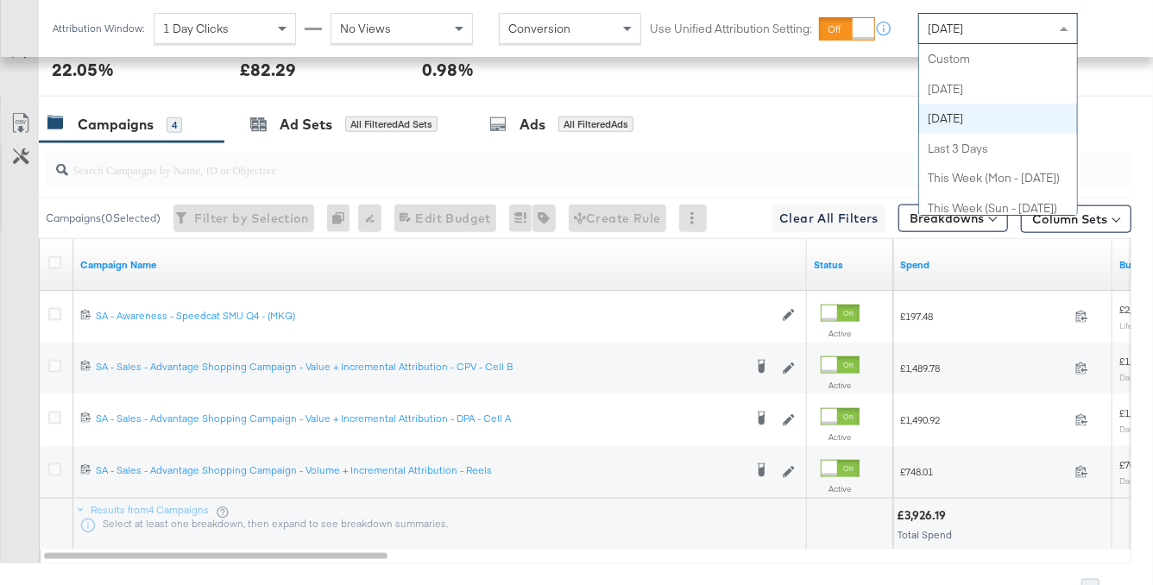
click at [1001, 34] on div "[DATE]" at bounding box center [998, 28] width 158 height 29
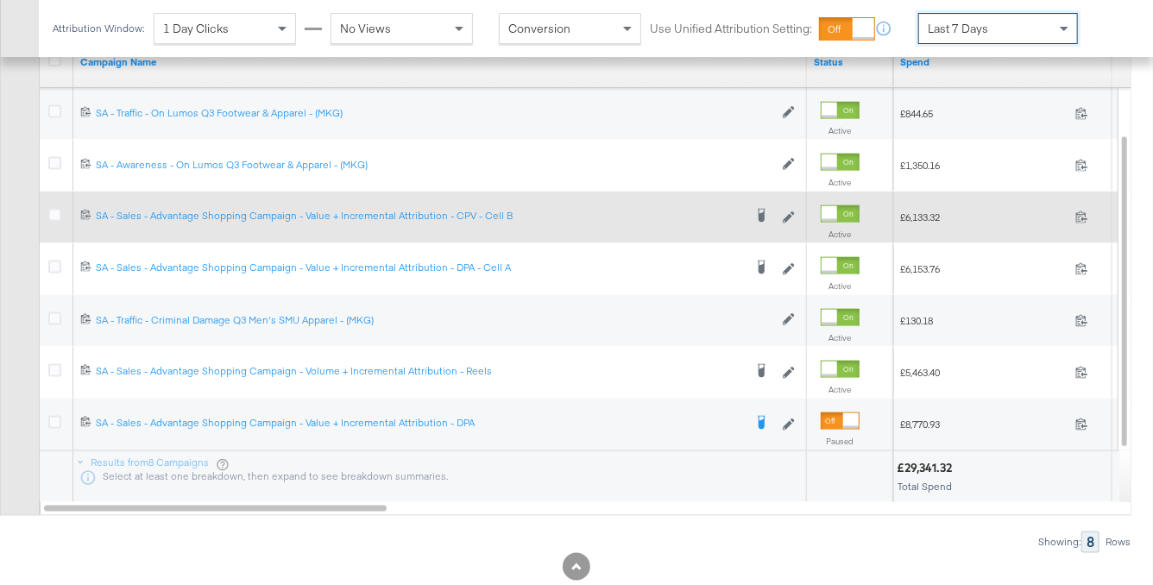
scroll to position [1143, 0]
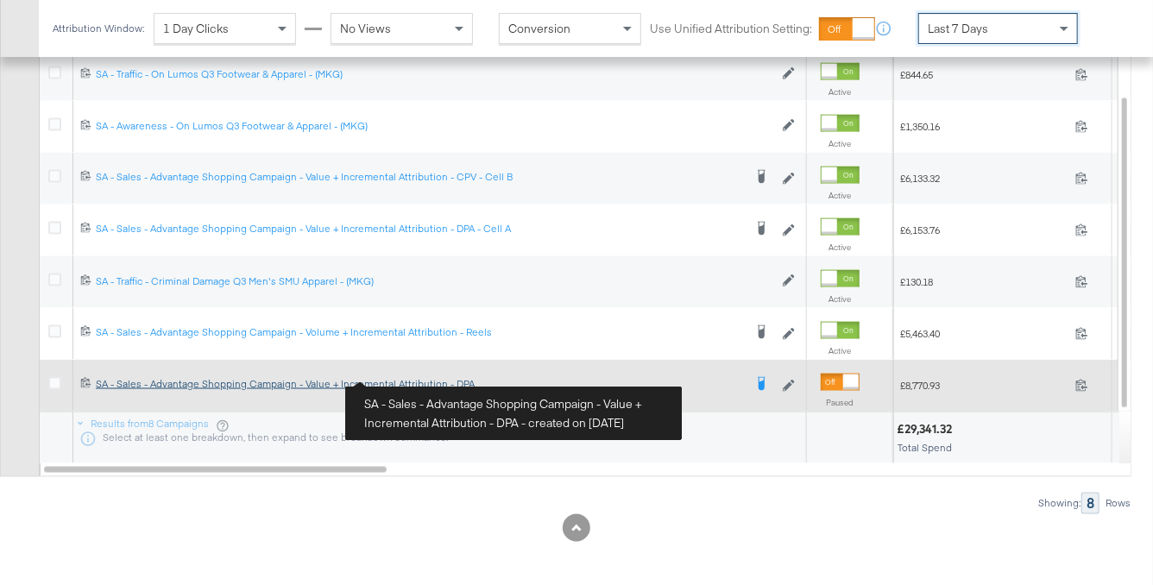
click at [410, 379] on div "SA - Sales - Advantage Shopping Campaign - Value + Incremental Attribution - DP…" at bounding box center [419, 384] width 647 height 14
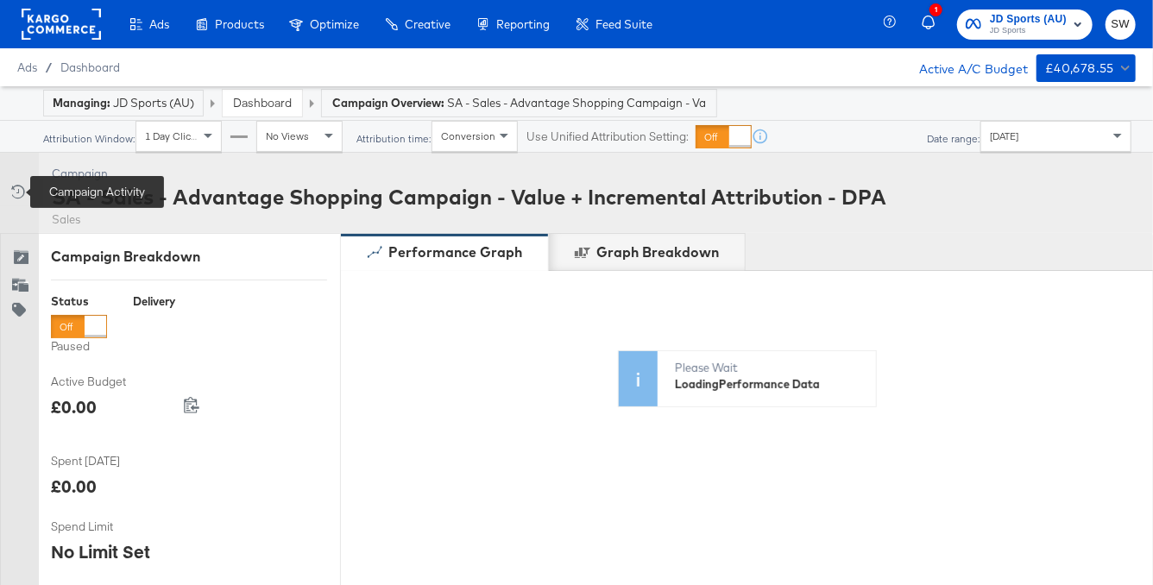
click at [24, 191] on div "Campaign Activity" at bounding box center [20, 191] width 24 height 17
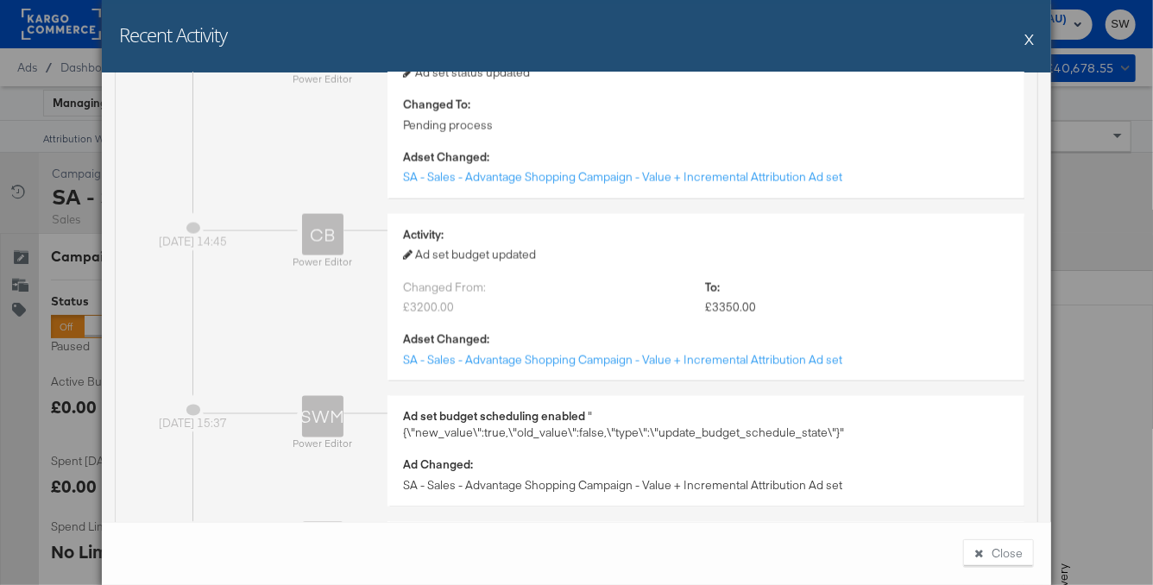
scroll to position [1287, 0]
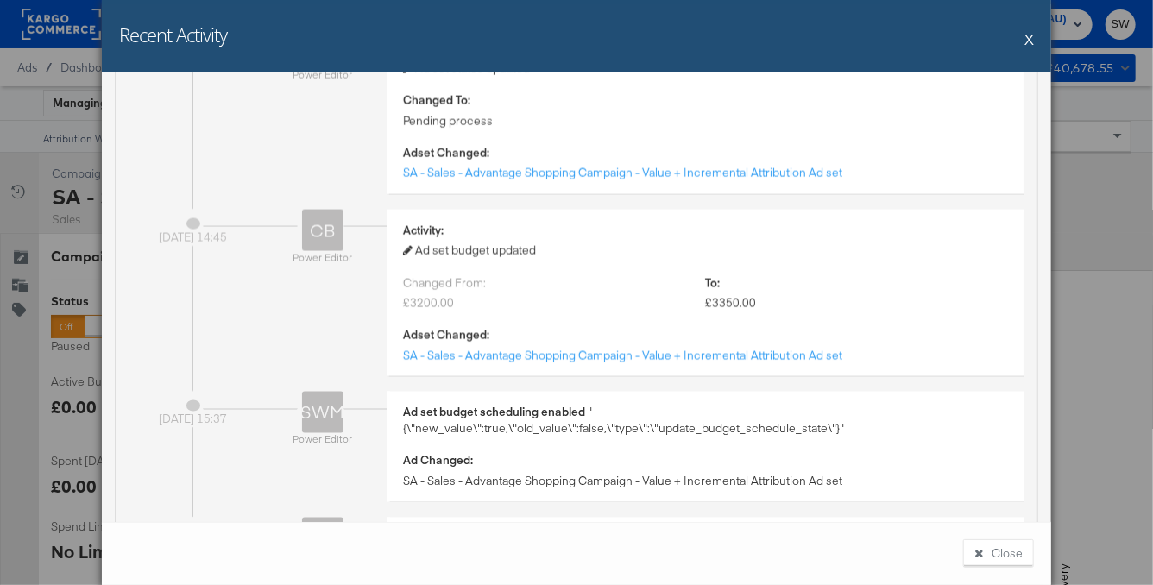
click at [1104, 293] on div "Recent Activity X Campaign Activities - SA - Sales - Advantage Shopping Campaig…" at bounding box center [576, 292] width 1153 height 585
click at [1033, 40] on button "X" at bounding box center [1028, 39] width 9 height 35
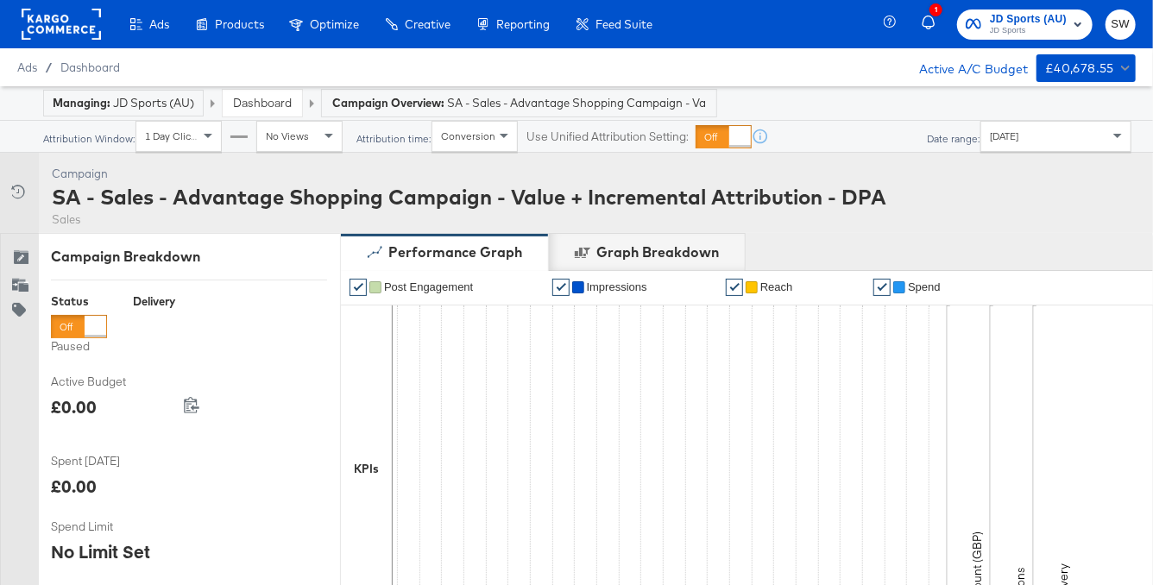
click at [272, 103] on link "Dashboard" at bounding box center [262, 103] width 59 height 16
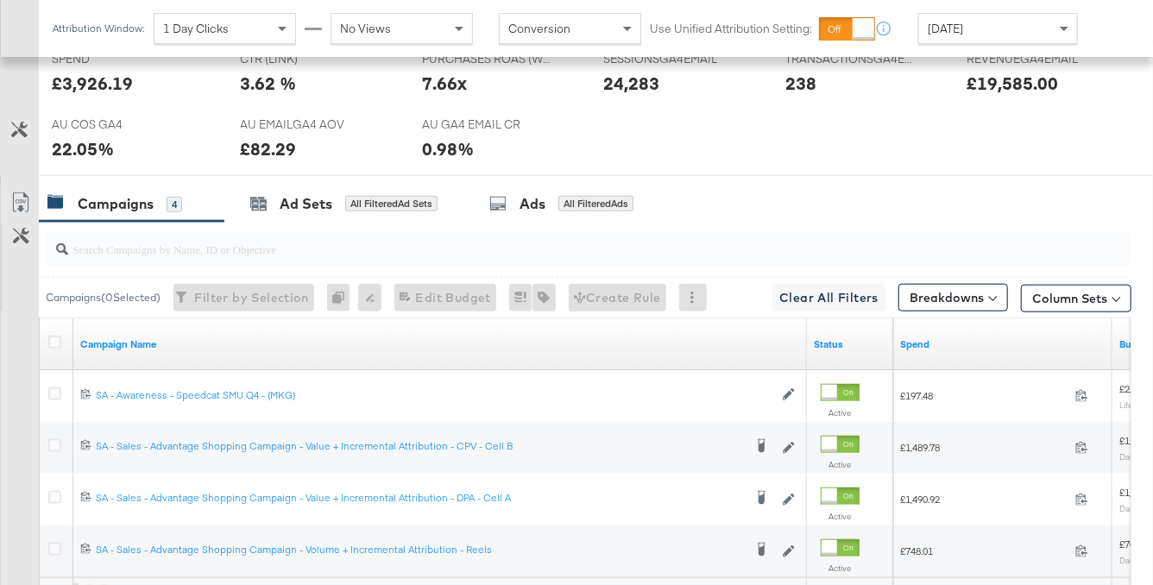
scroll to position [991, 0]
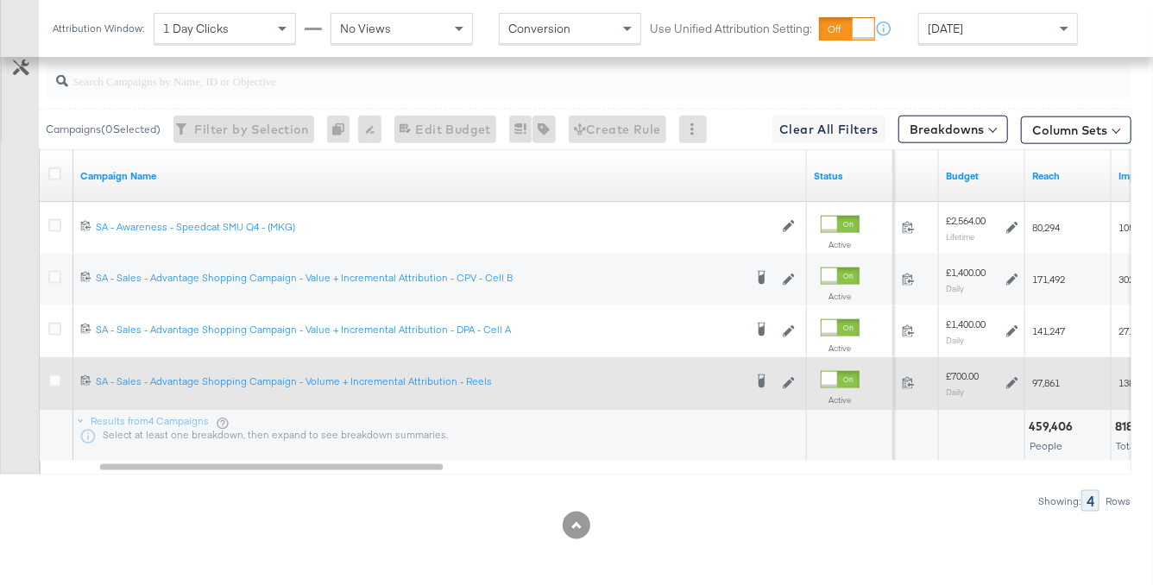
click at [1014, 383] on icon at bounding box center [1012, 383] width 12 height 12
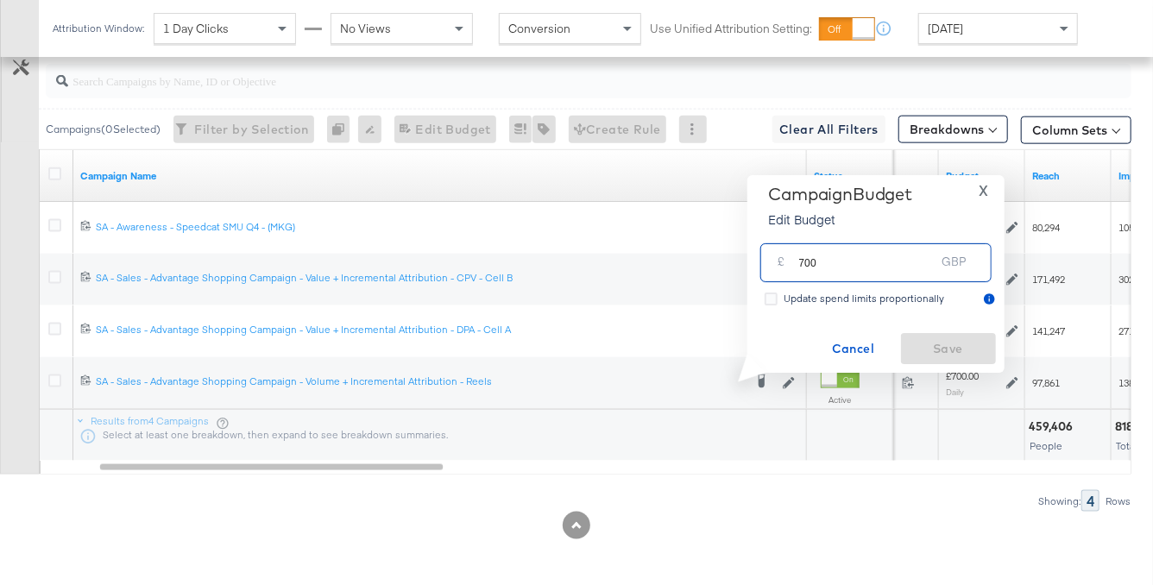
click at [808, 261] on input "700" at bounding box center [867, 255] width 136 height 37
type input "740"
click at [938, 350] on span "Save" at bounding box center [948, 349] width 81 height 22
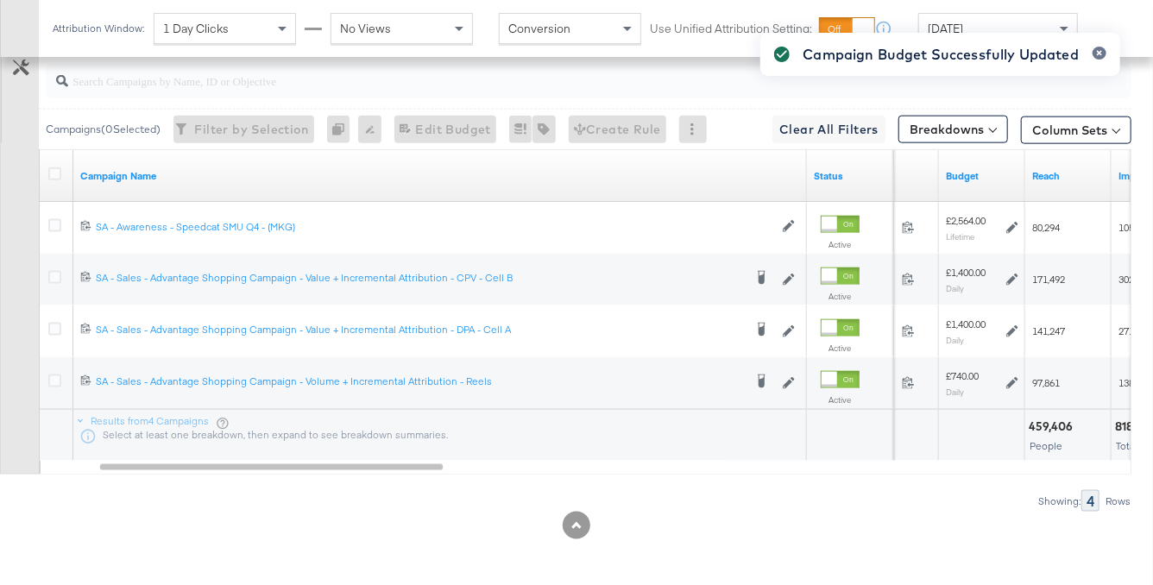
click at [1018, 282] on div "Campaign Budget Successfully Updated" at bounding box center [940, 262] width 394 height 492
click at [1016, 281] on div "Campaign Budget Successfully Updated" at bounding box center [940, 262] width 394 height 492
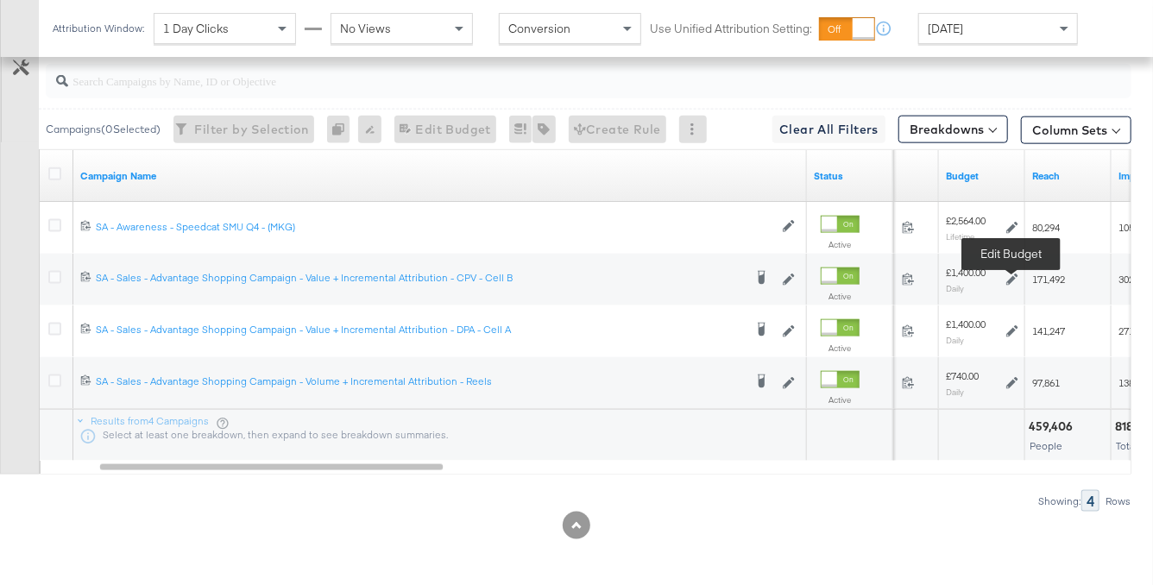
click at [1016, 281] on icon at bounding box center [1012, 280] width 12 height 12
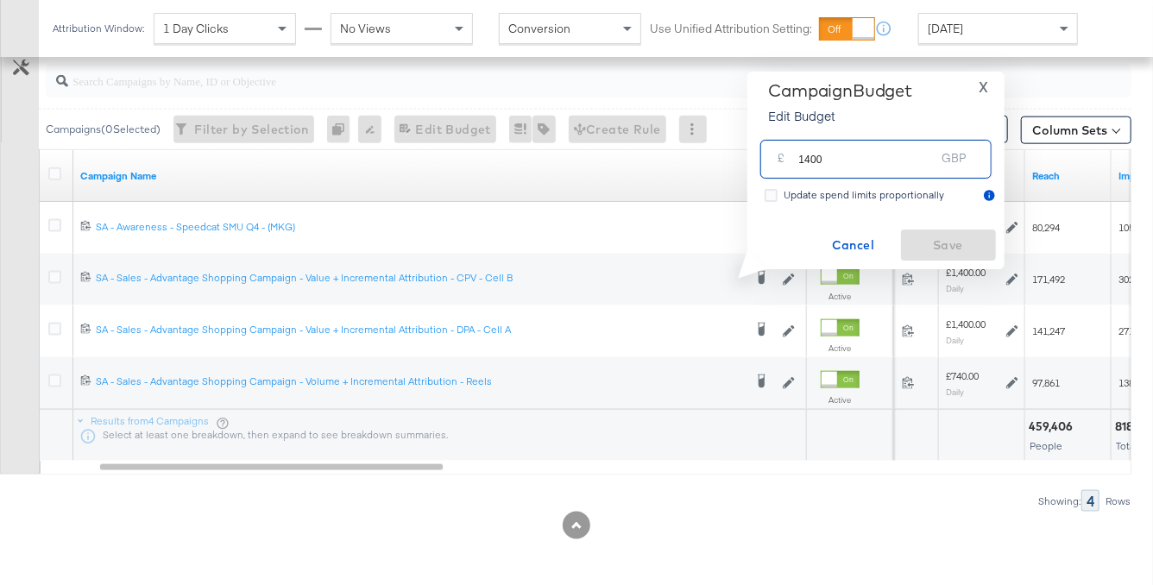
click at [812, 161] on input "1400" at bounding box center [867, 152] width 136 height 37
click at [816, 161] on input "1400" at bounding box center [867, 152] width 136 height 37
type input "1480"
click at [933, 240] on span "Save" at bounding box center [948, 246] width 81 height 22
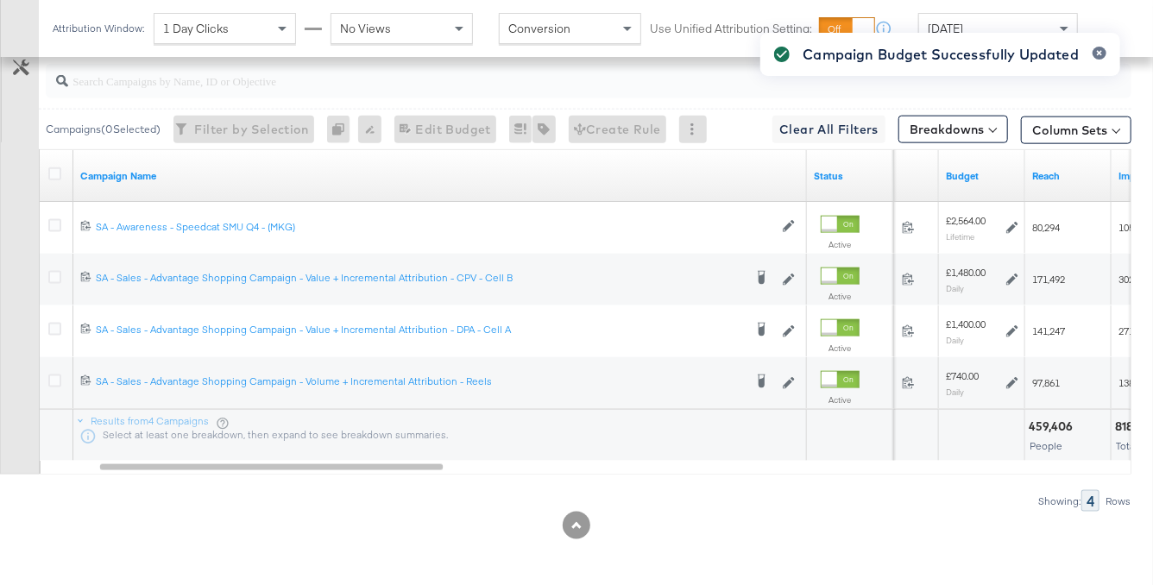
click at [1060, 333] on div "Campaign Budget Successfully Updated" at bounding box center [940, 262] width 394 height 492
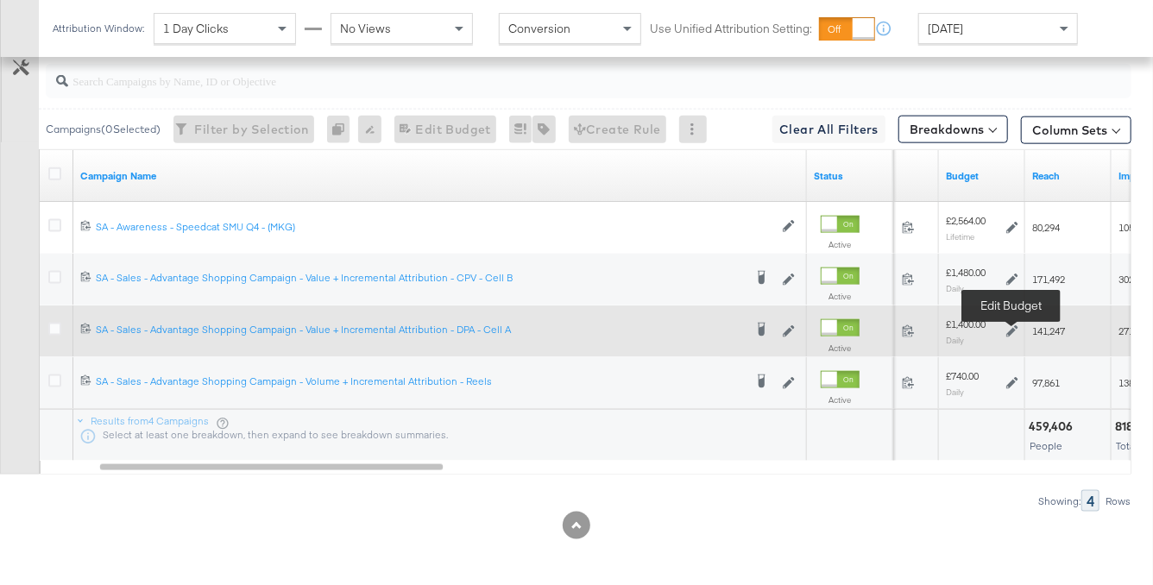
click at [1015, 331] on icon at bounding box center [1012, 331] width 12 height 12
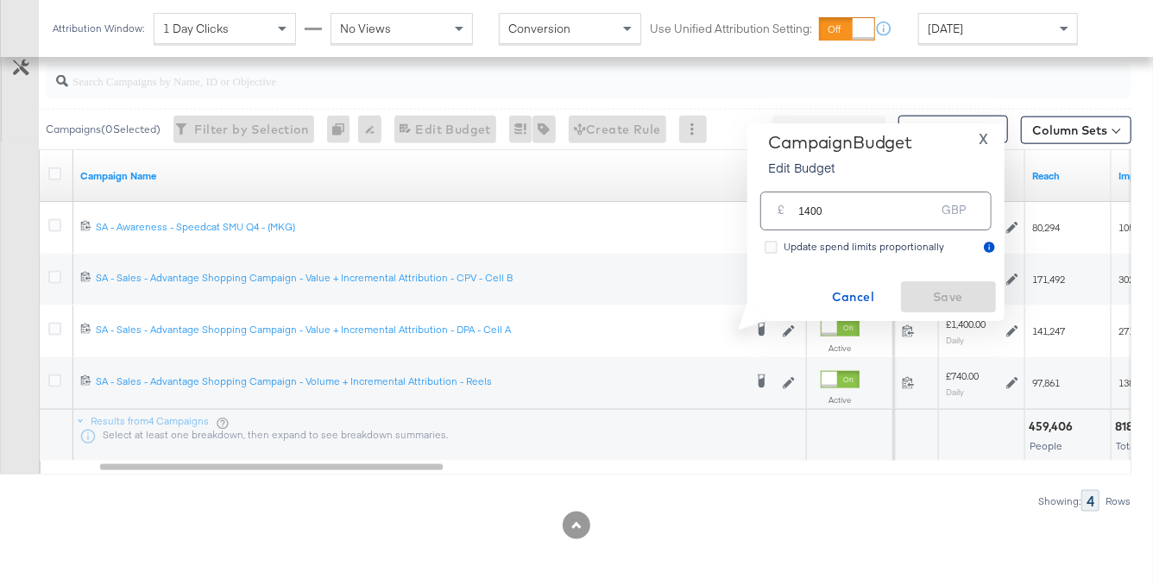
click at [816, 210] on input "1400" at bounding box center [867, 204] width 136 height 37
type input "1480"
click at [933, 298] on span "Save" at bounding box center [948, 297] width 81 height 22
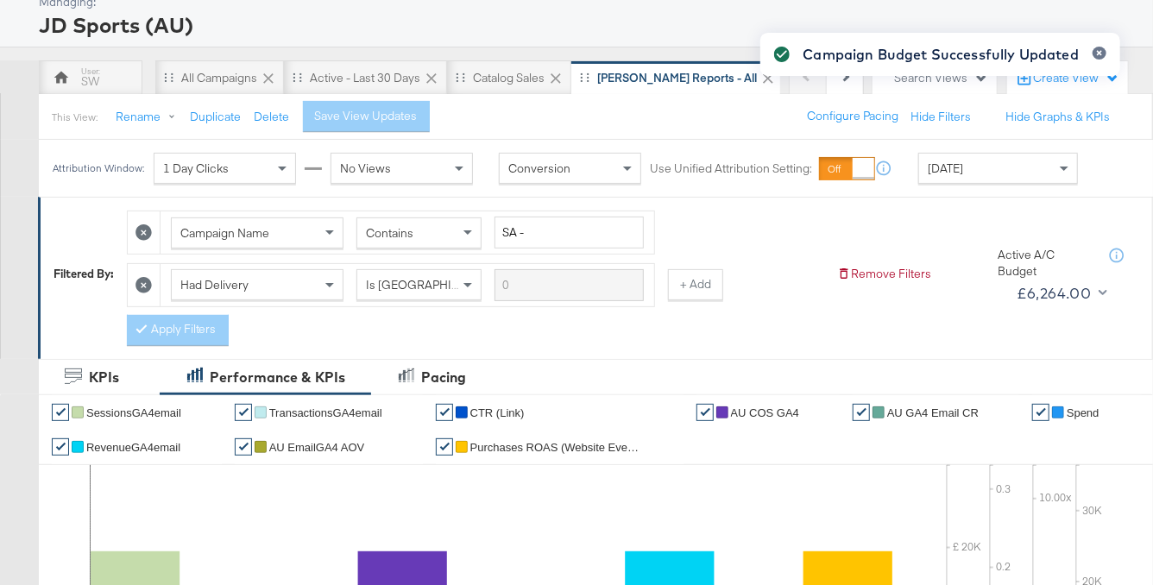
scroll to position [0, 0]
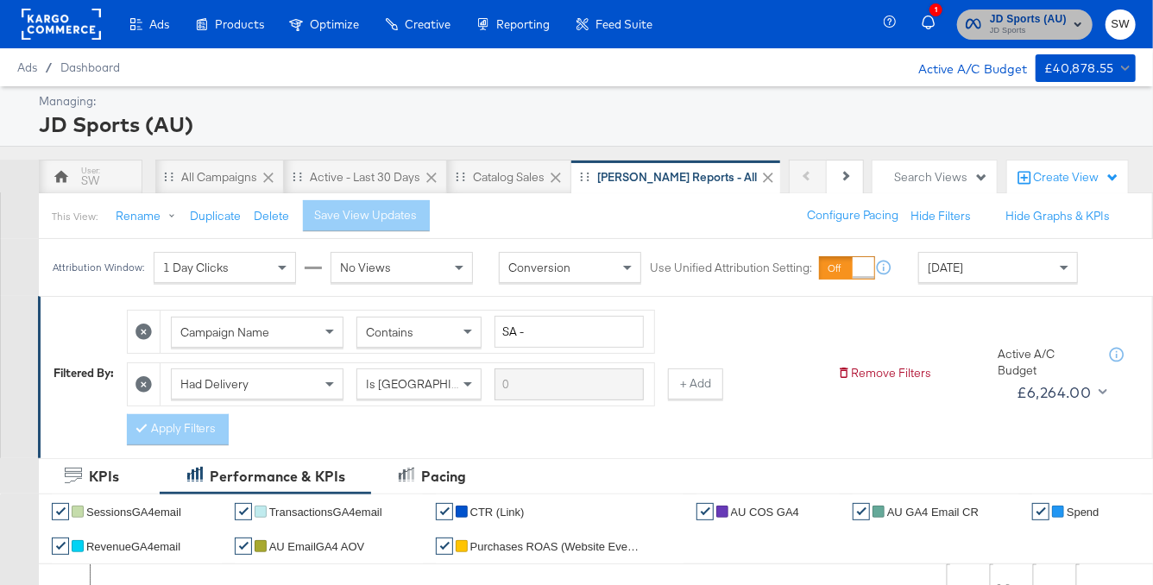
click at [1029, 18] on span "JD Sports (AU)" at bounding box center [1028, 19] width 77 height 18
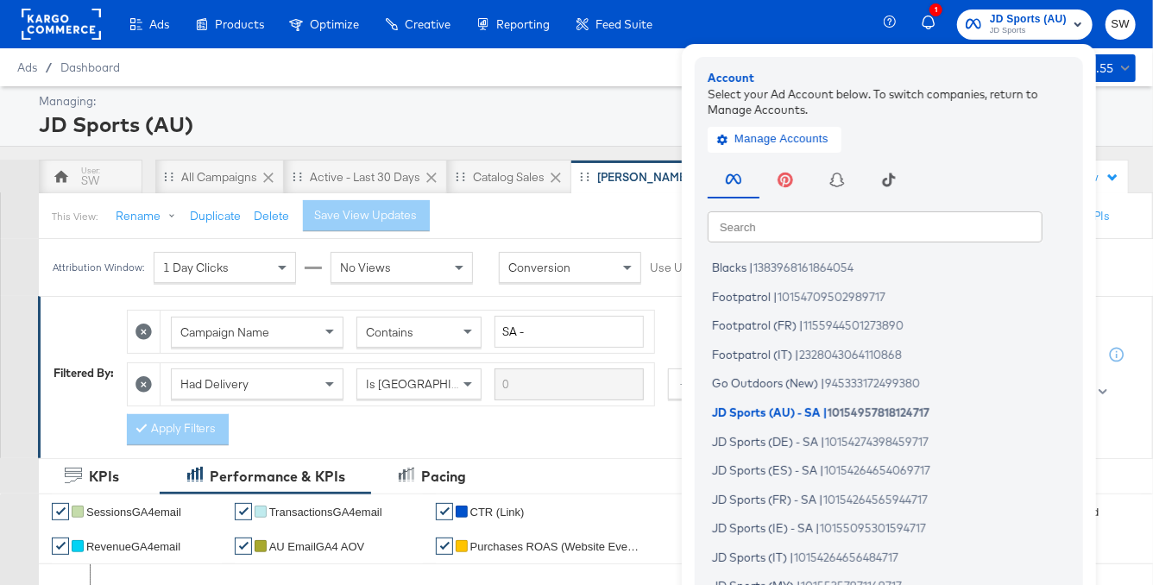
click at [880, 221] on input "text" at bounding box center [875, 226] width 335 height 31
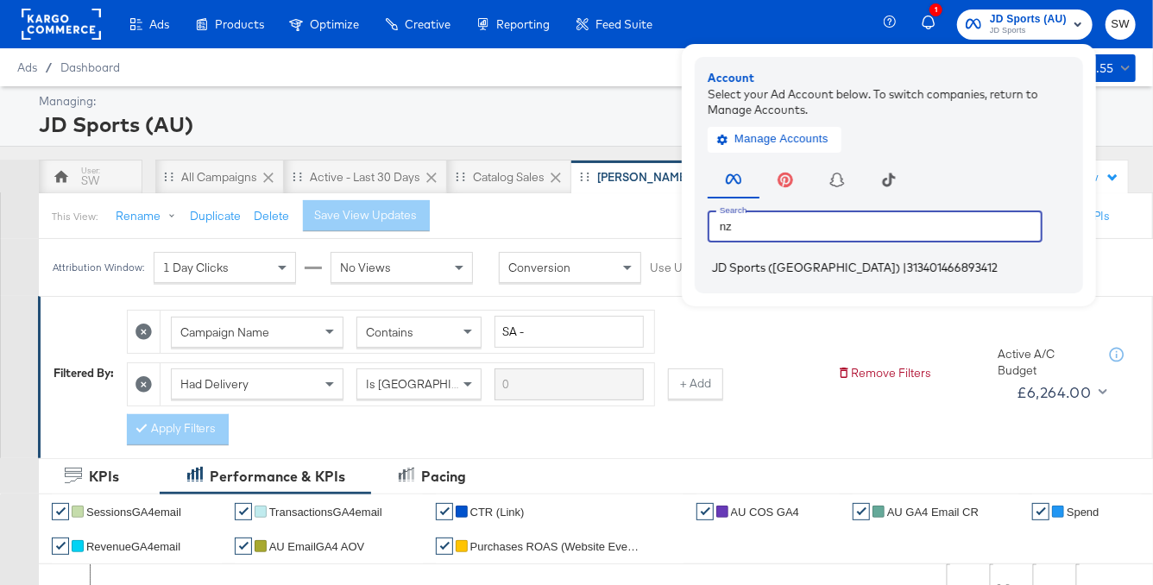
type input "nz"
click at [907, 267] on span "313401466893412" at bounding box center [952, 268] width 91 height 14
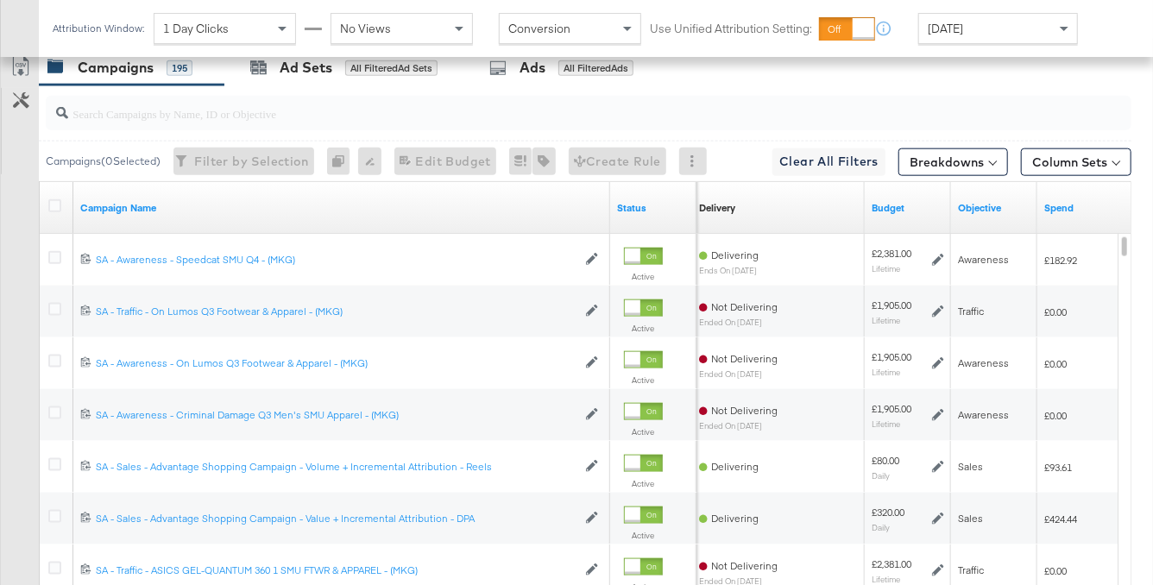
scroll to position [904, 0]
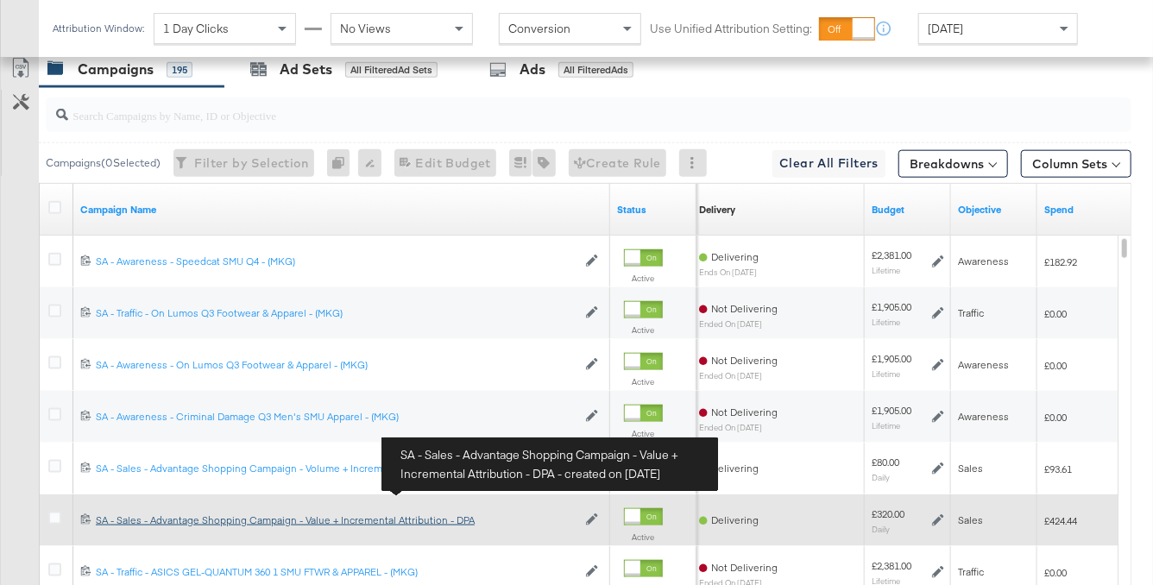
click at [446, 519] on div "SA - Sales - Advantage Shopping Campaign - Value + Incremental Attribution - DP…" at bounding box center [336, 520] width 481 height 14
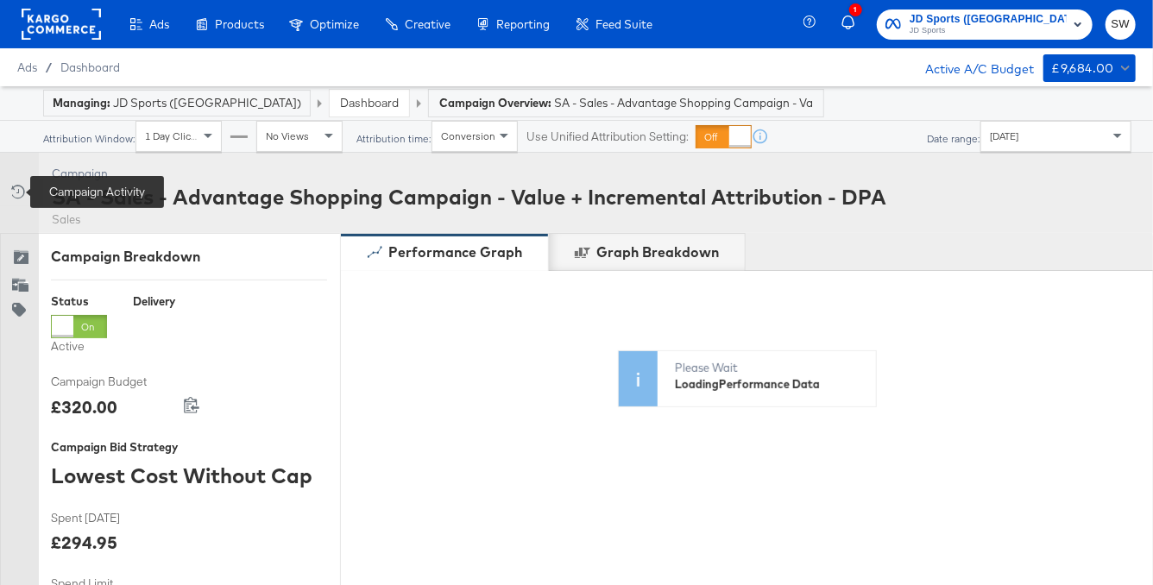
click at [19, 193] on icon at bounding box center [16, 191] width 17 height 17
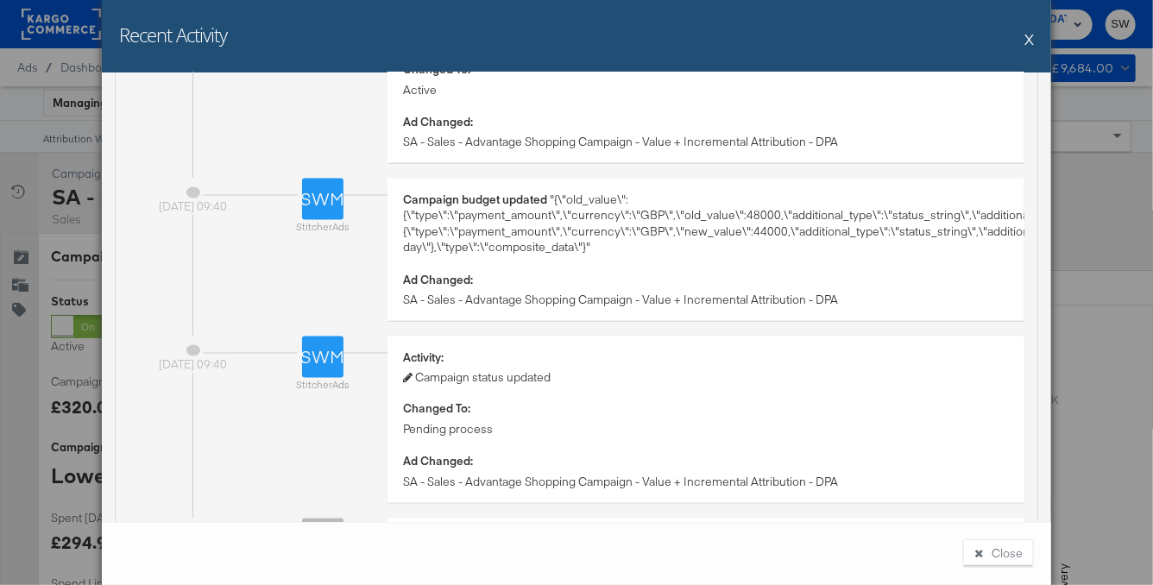
scroll to position [1350, 0]
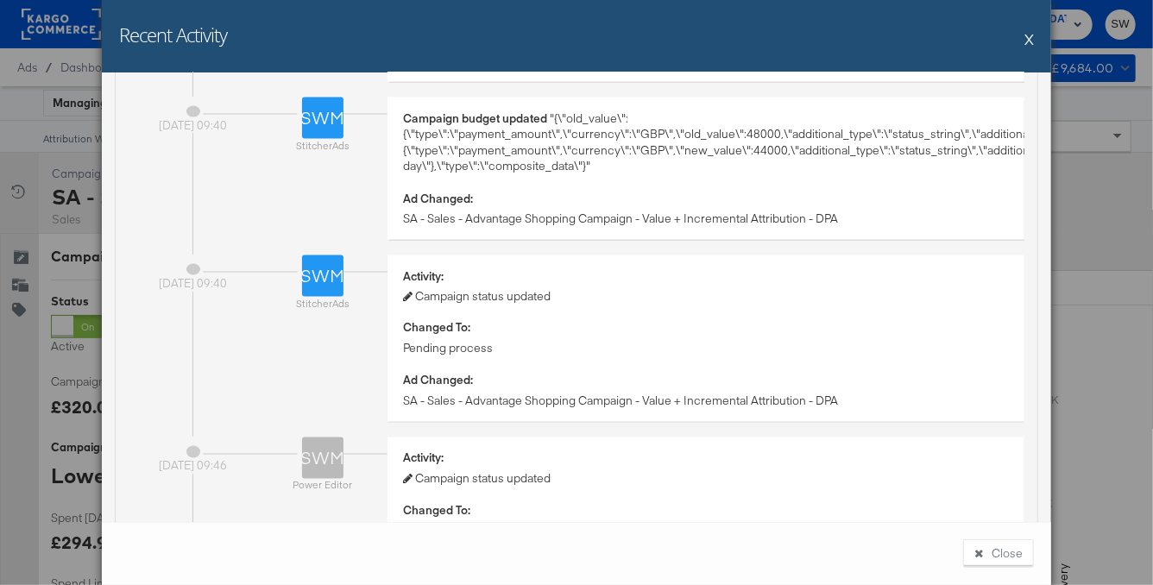
click at [1029, 40] on button "X" at bounding box center [1028, 39] width 9 height 35
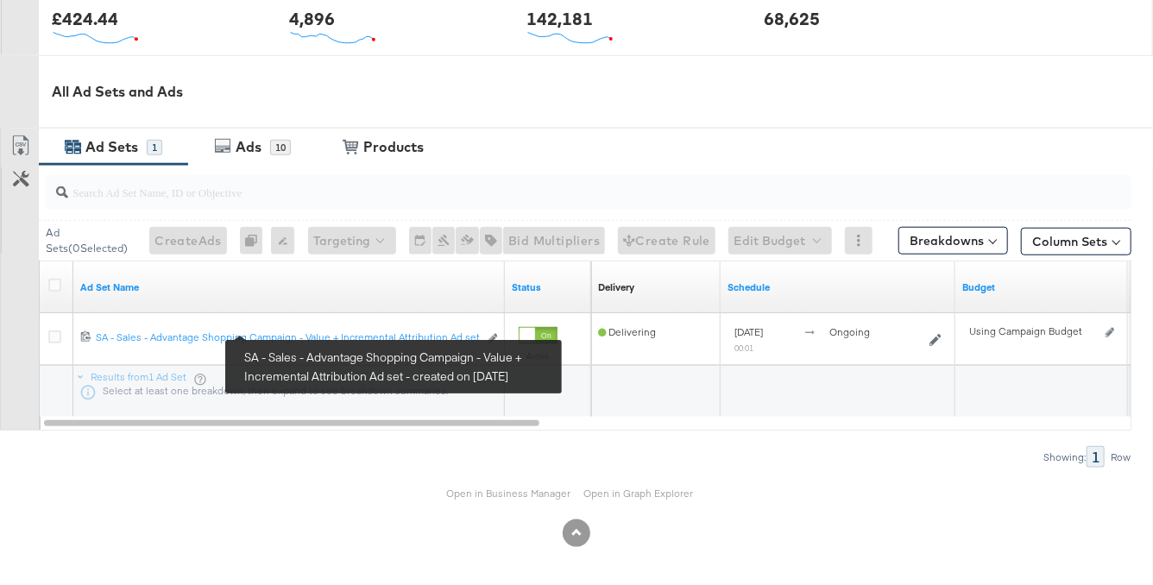
scroll to position [0, 0]
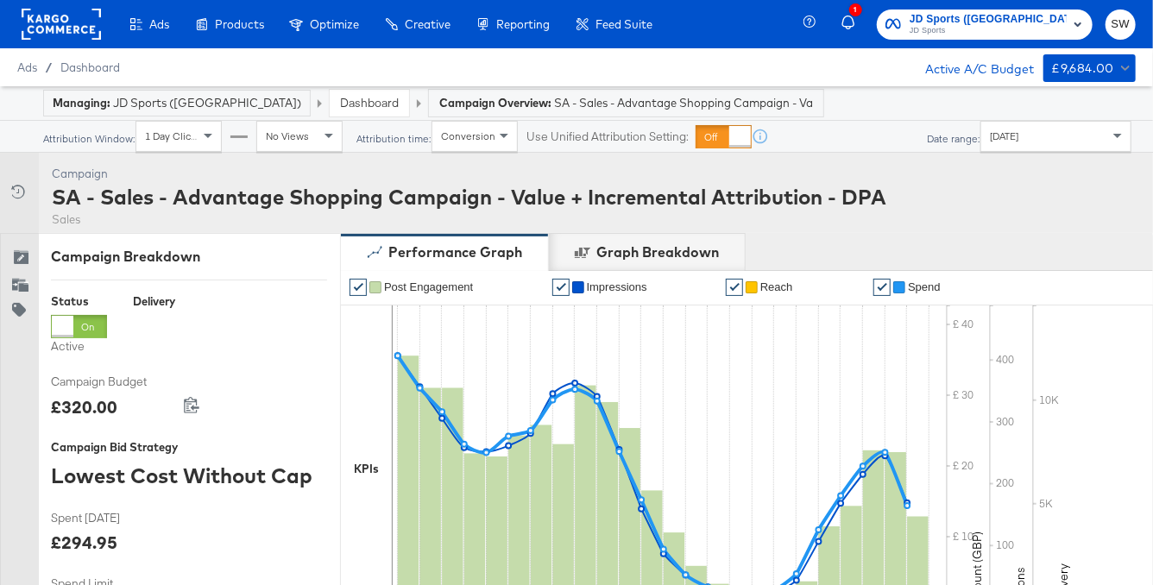
click at [340, 100] on link "Dashboard" at bounding box center [369, 103] width 59 height 16
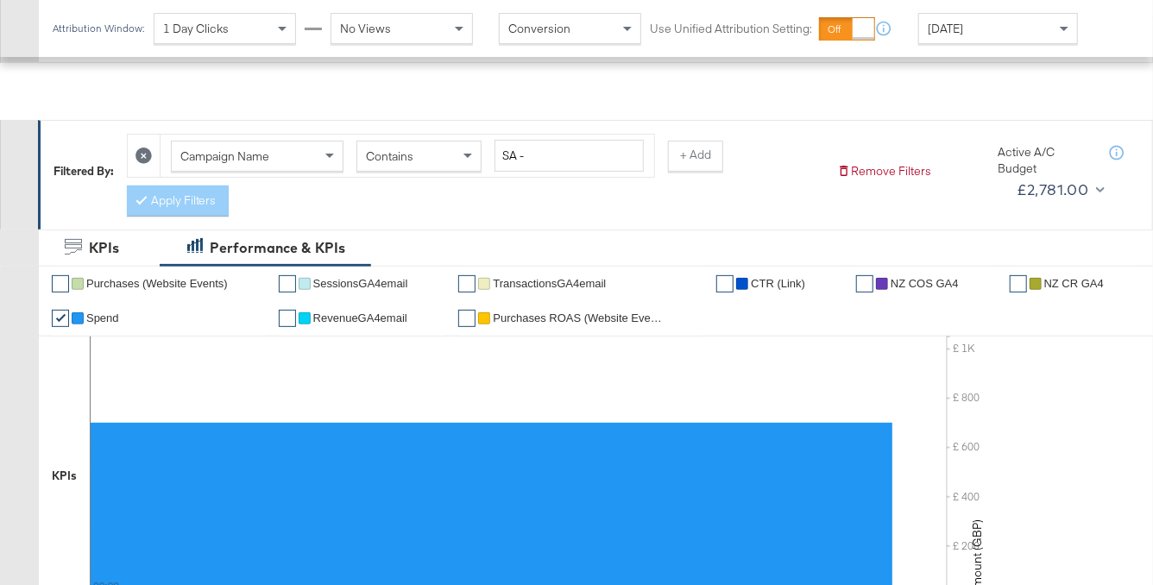
scroll to position [102, 0]
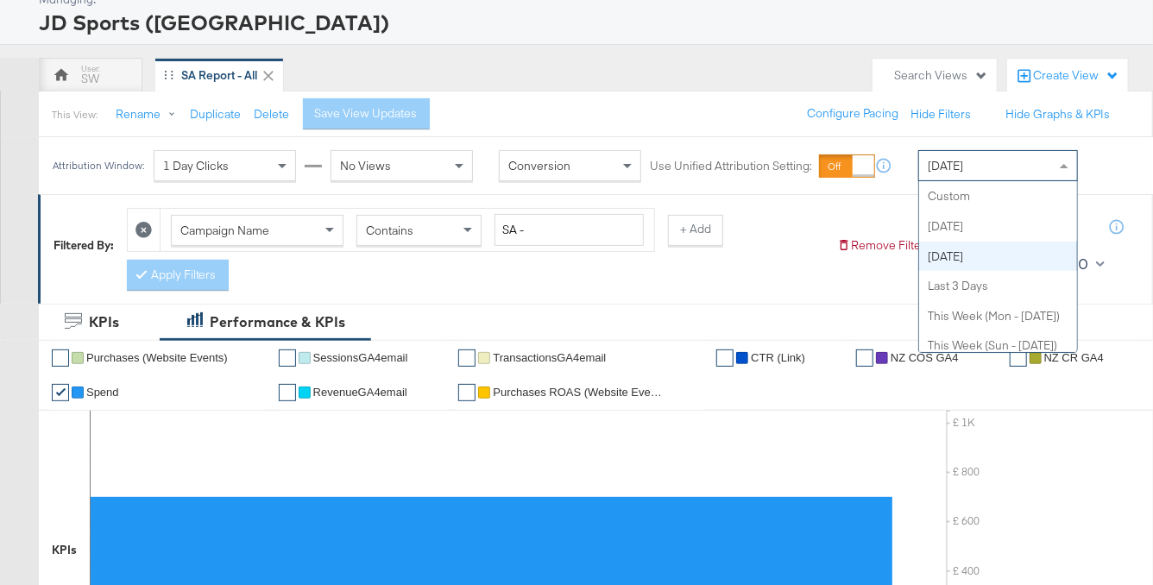
click at [958, 161] on span "[DATE]" at bounding box center [945, 166] width 35 height 16
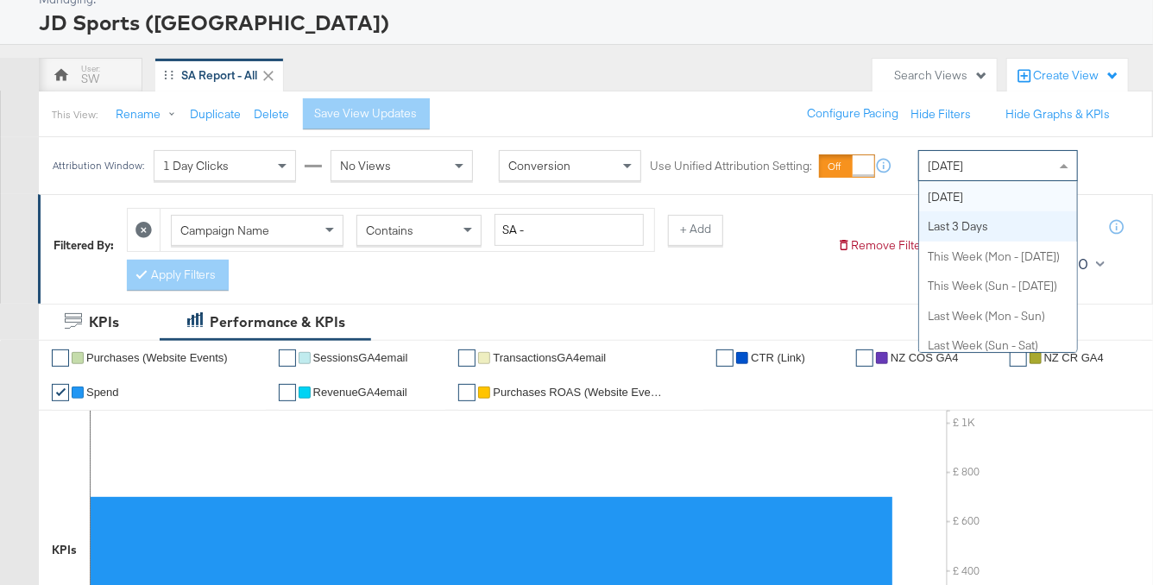
scroll to position [0, 0]
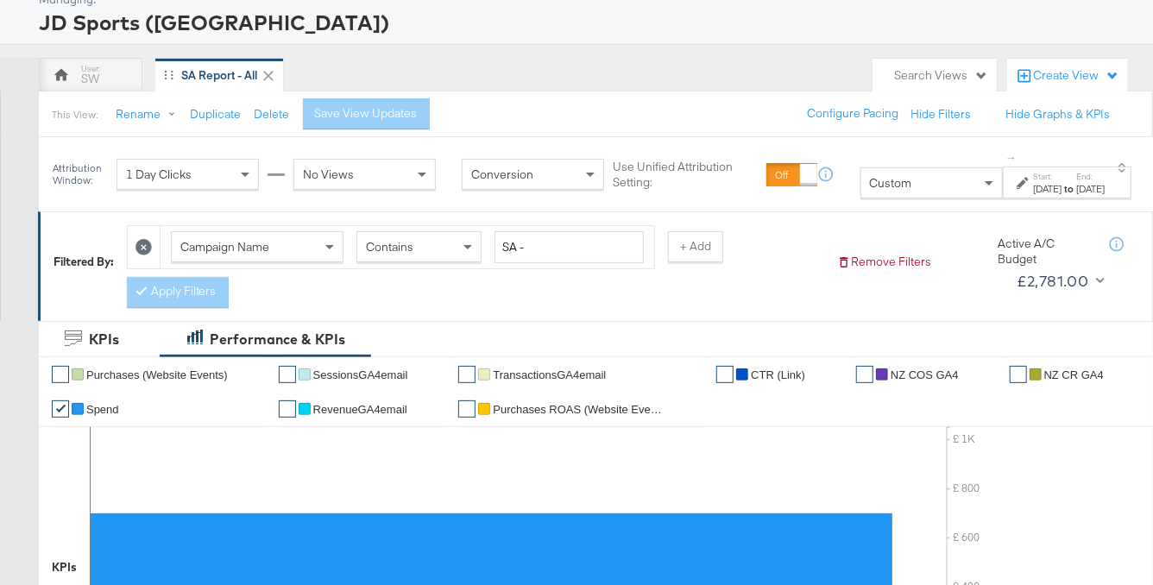
click at [1033, 179] on label "Start:" at bounding box center [1047, 176] width 28 height 11
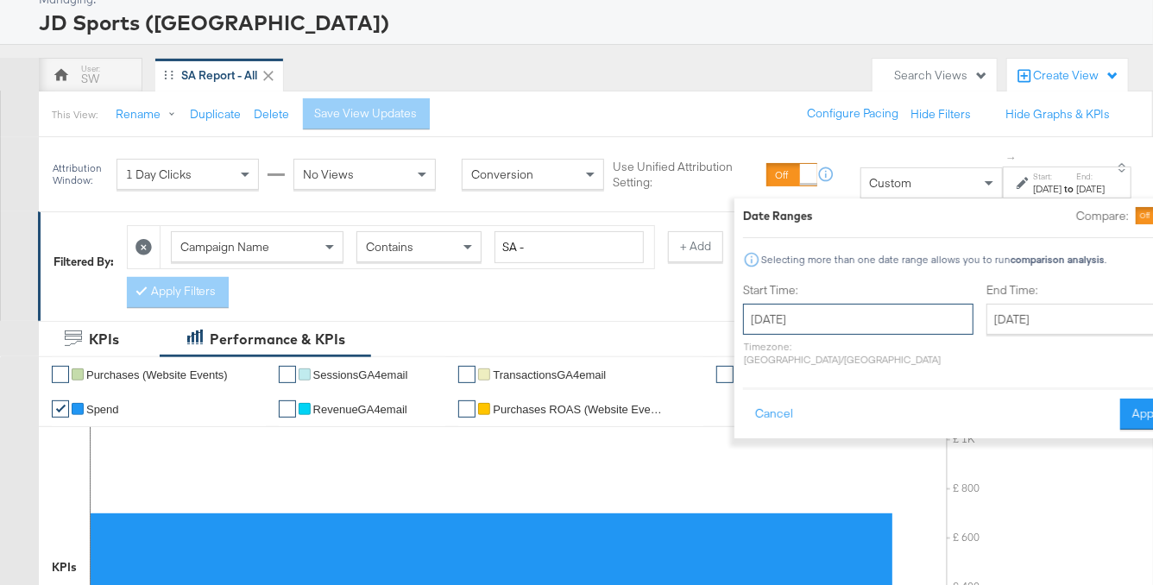
click at [801, 317] on input "[DATE]" at bounding box center [858, 319] width 230 height 31
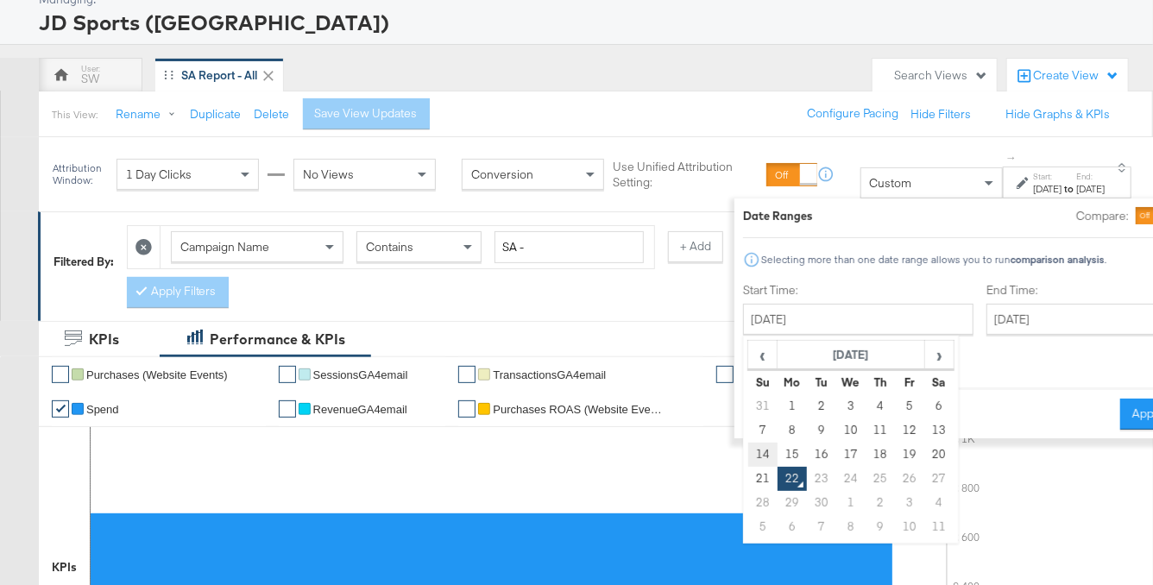
click at [747, 445] on td "14" at bounding box center [761, 455] width 29 height 24
type input "[DATE]"
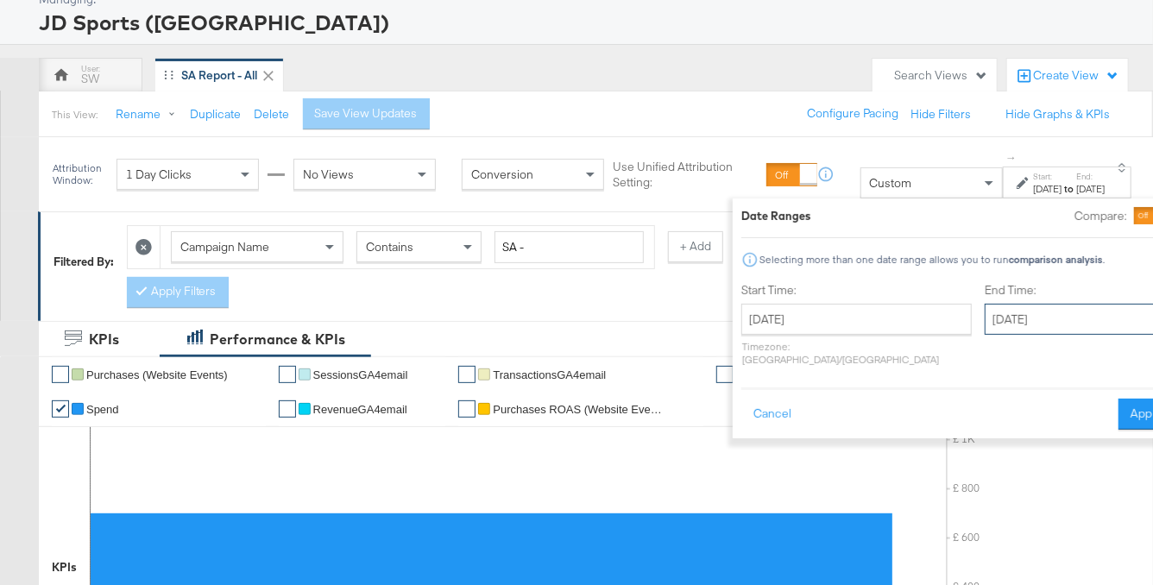
click at [985, 318] on input "[DATE]" at bounding box center [1075, 319] width 181 height 31
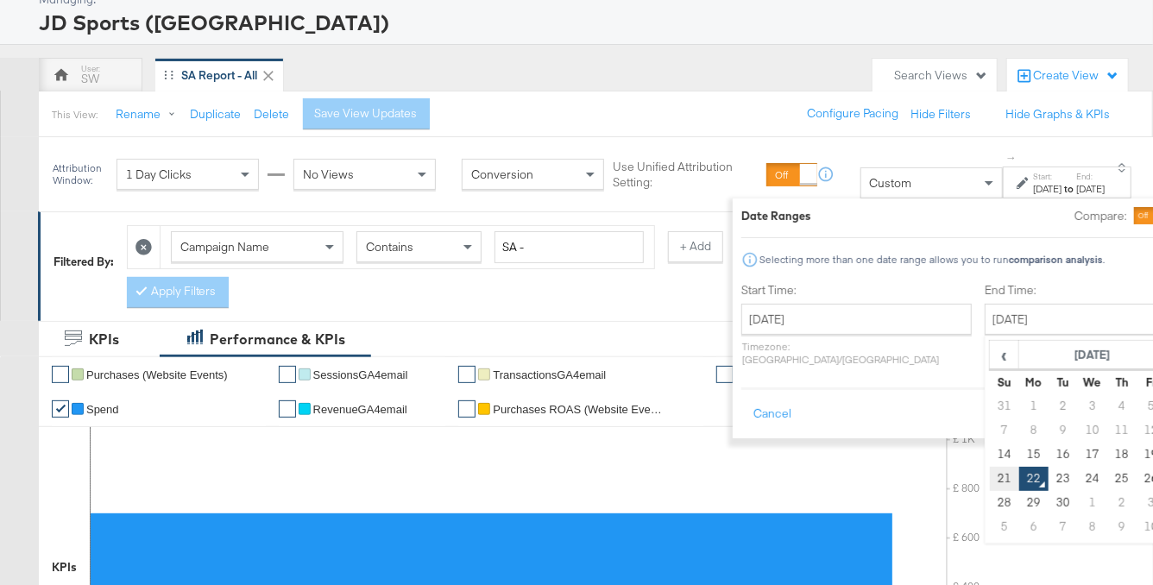
click at [989, 483] on td "21" at bounding box center [1003, 479] width 29 height 24
type input "[DATE]"
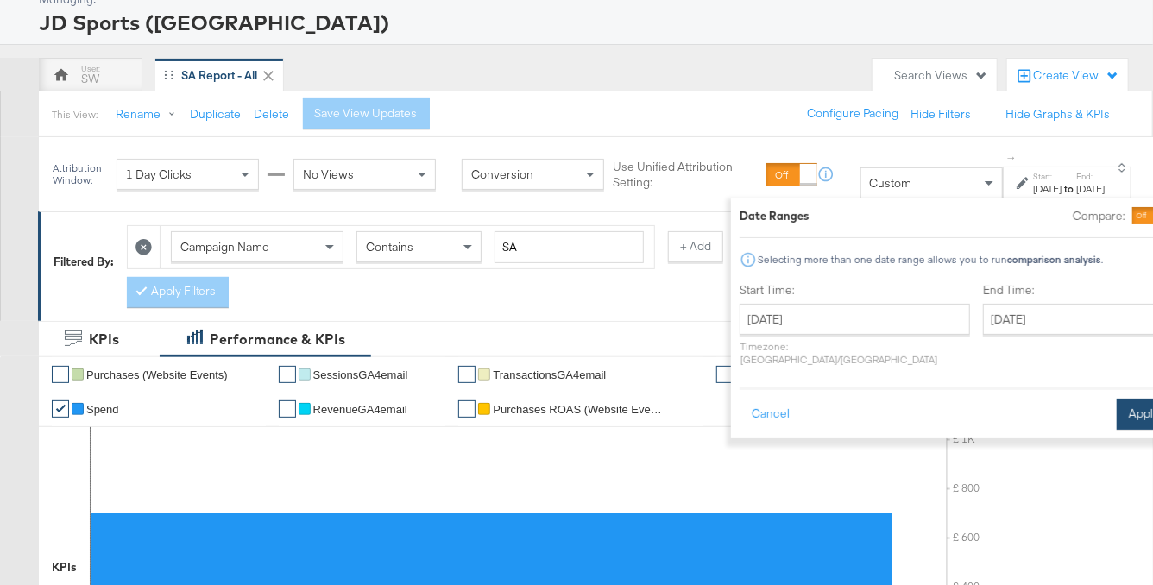
click at [1117, 399] on button "Apply" at bounding box center [1144, 414] width 54 height 31
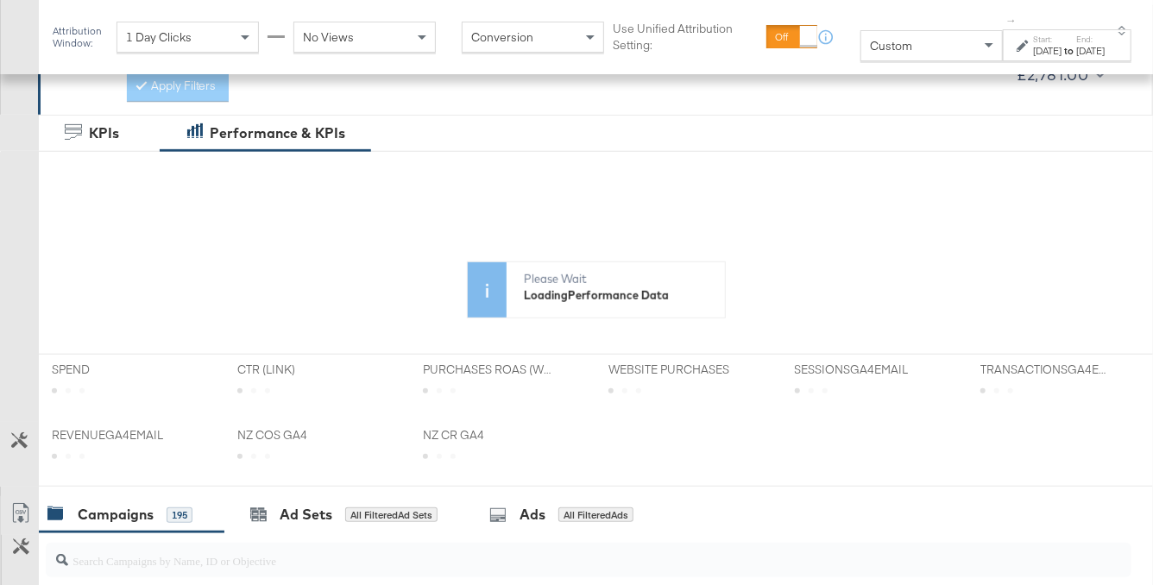
scroll to position [345, 0]
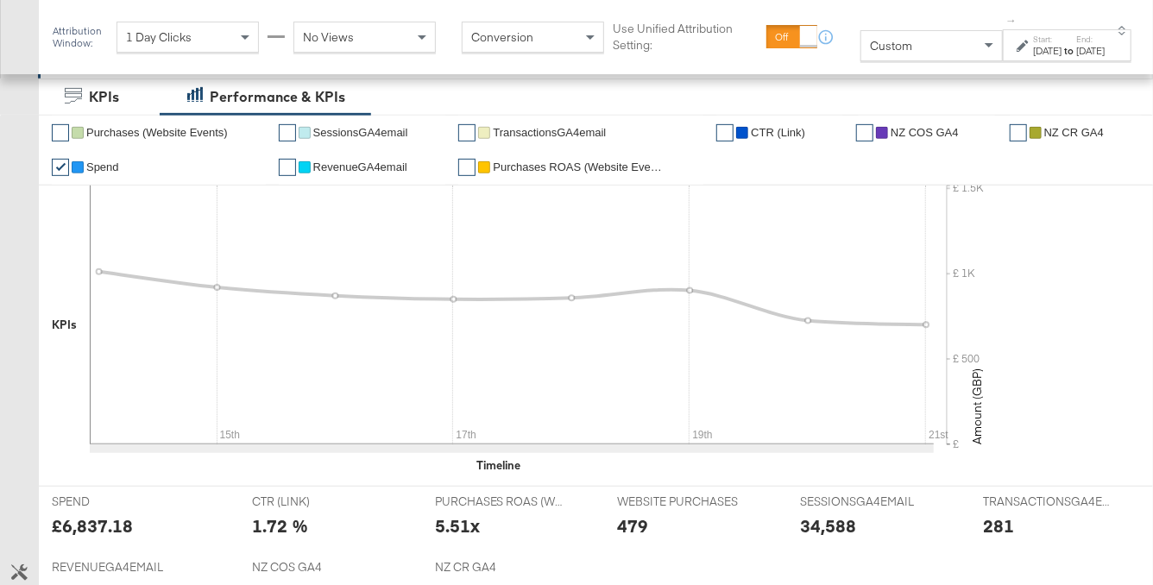
click at [924, 134] on span "NZ COS GA4" at bounding box center [925, 132] width 68 height 13
click at [1060, 126] on span "NZ CR GA4" at bounding box center [1074, 132] width 60 height 13
